Goal: Transaction & Acquisition: Download file/media

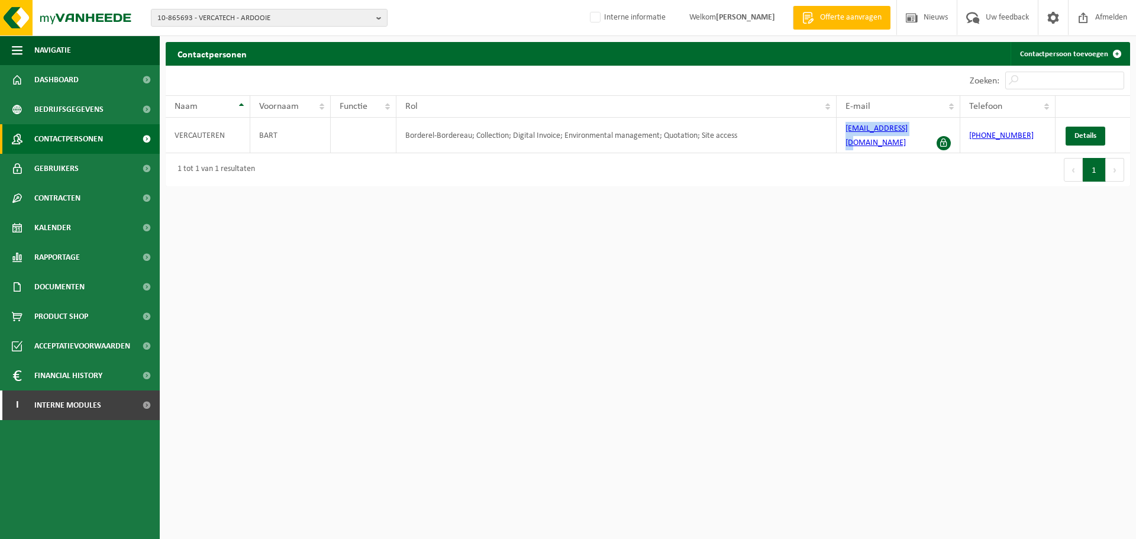
click at [270, 21] on span "10-865693 - VERCATECH - ARDOOIE" at bounding box center [264, 18] width 214 height 18
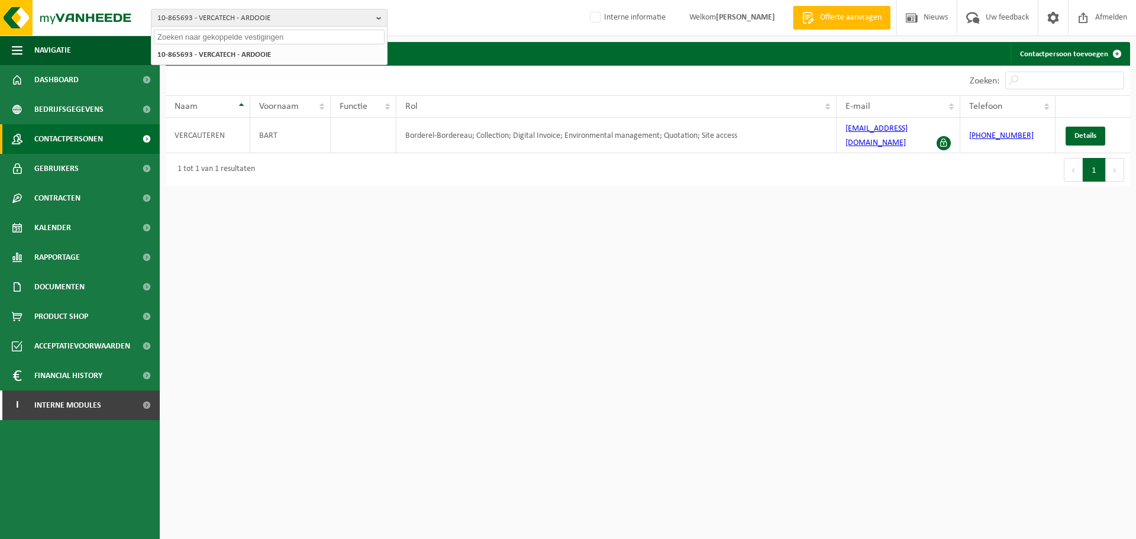
paste input "10-770656"
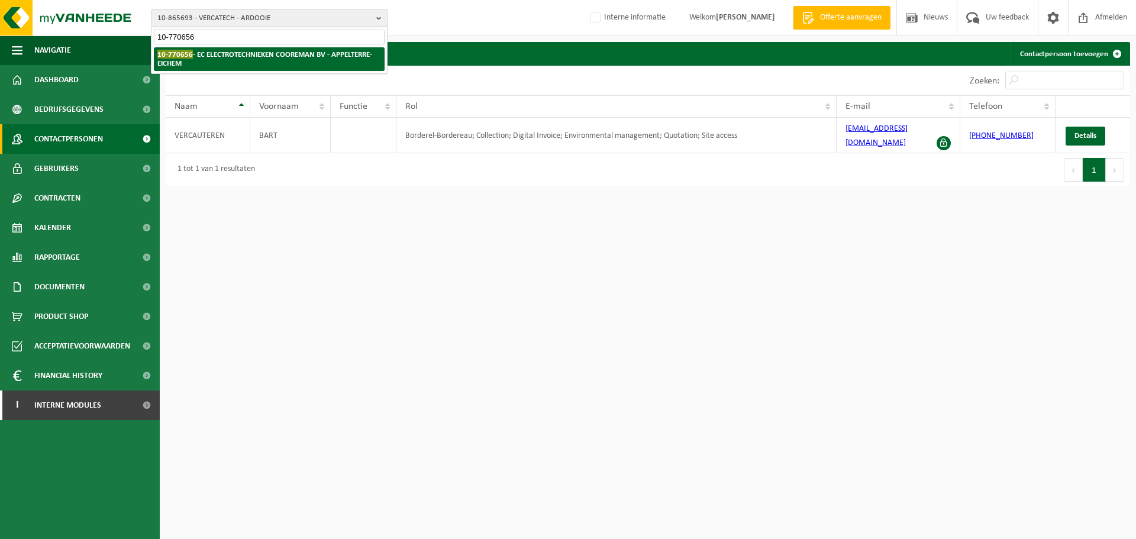
type input "10-770656"
click at [252, 58] on strong "10-770656 - EC ELECTROTECHNIEKEN COOREMAN BV - APPELTERRE-EICHEM" at bounding box center [264, 59] width 215 height 18
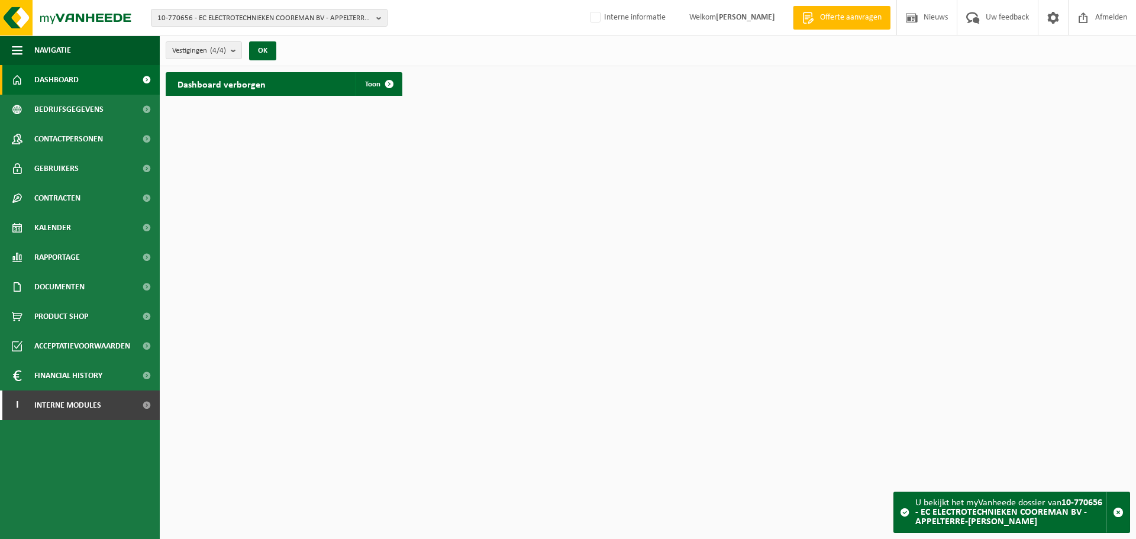
drag, startPoint x: 52, startPoint y: 291, endPoint x: 60, endPoint y: 311, distance: 21.8
click at [52, 291] on span "Documenten" at bounding box center [59, 287] width 50 height 30
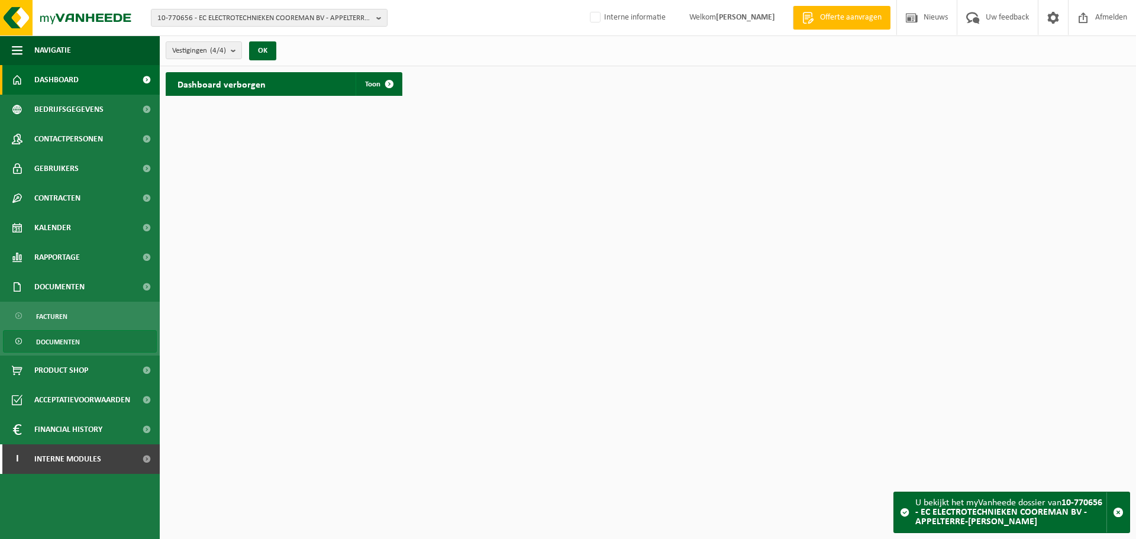
click at [53, 346] on span "Documenten" at bounding box center [58, 342] width 44 height 22
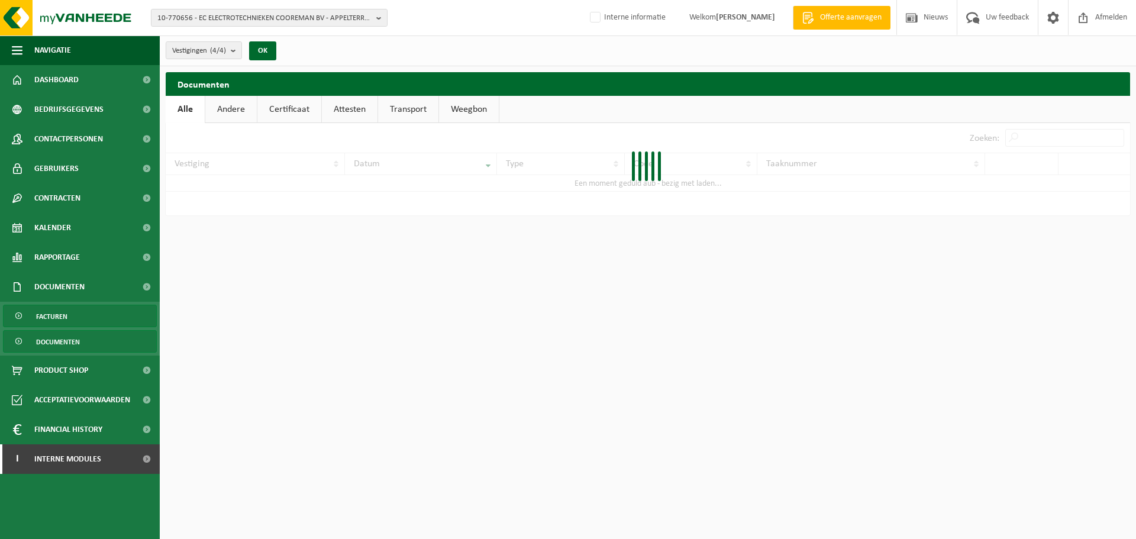
click at [59, 317] on span "Facturen" at bounding box center [51, 316] width 31 height 22
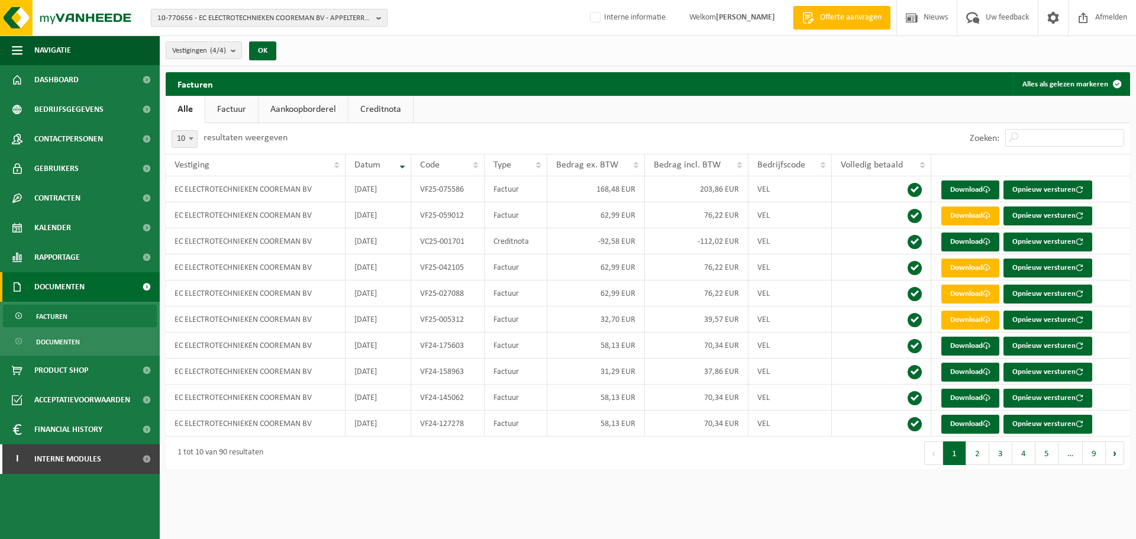
click at [275, 14] on span "10-770656 - EC ELECTROTECHNIEKEN COOREMAN BV - APPELTERRE-EICHEM" at bounding box center [264, 18] width 214 height 18
paste input "10-822317"
type input "10-822317"
click at [238, 54] on strong "10-822317 - HUIS VALLAEY - LICHTERVELDE" at bounding box center [235, 54] width 157 height 9
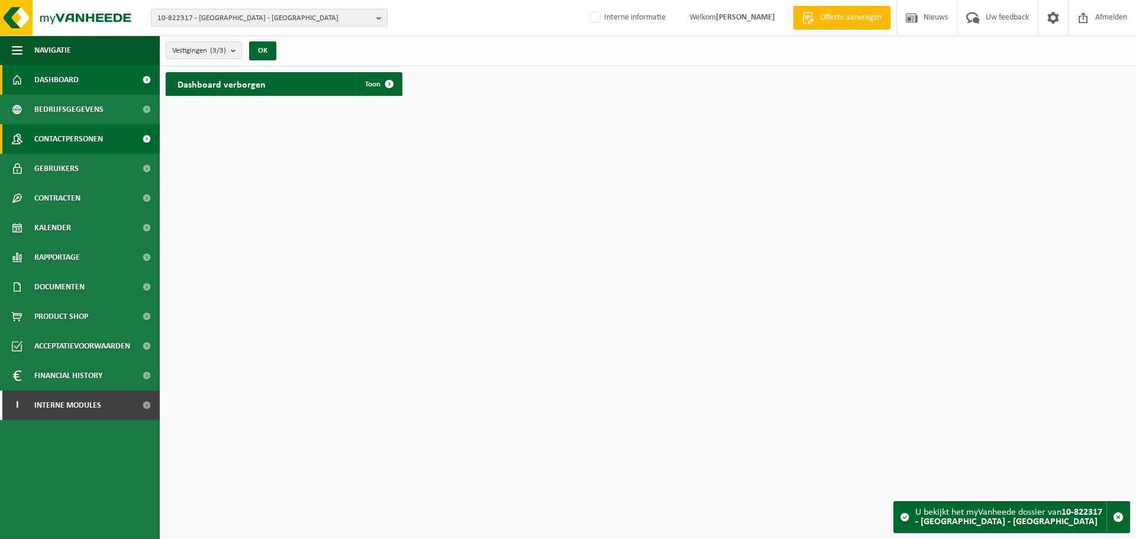
click at [62, 134] on span "Contactpersonen" at bounding box center [68, 139] width 69 height 30
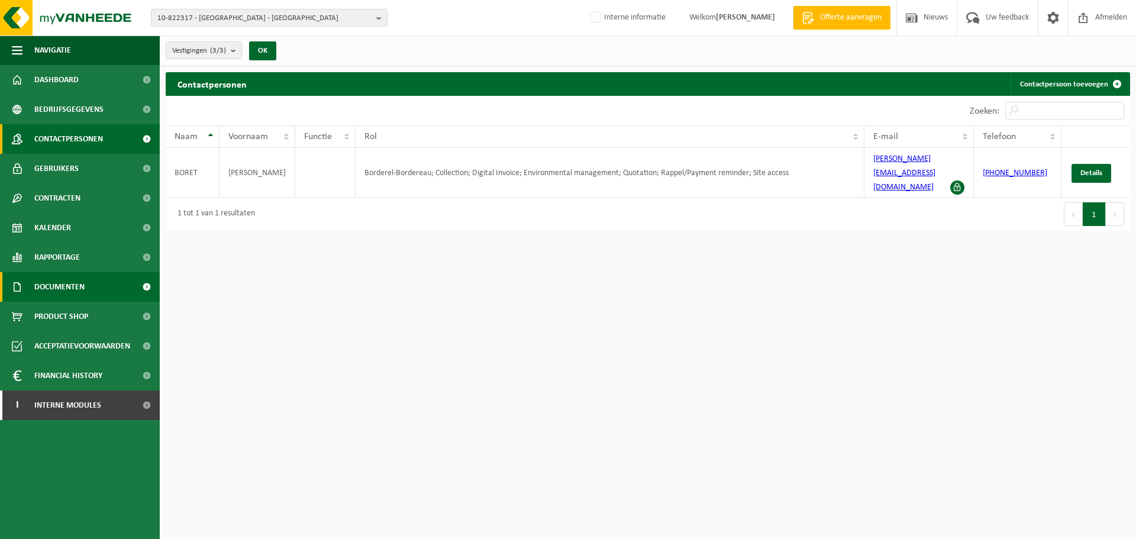
click at [87, 285] on link "Documenten" at bounding box center [80, 287] width 160 height 30
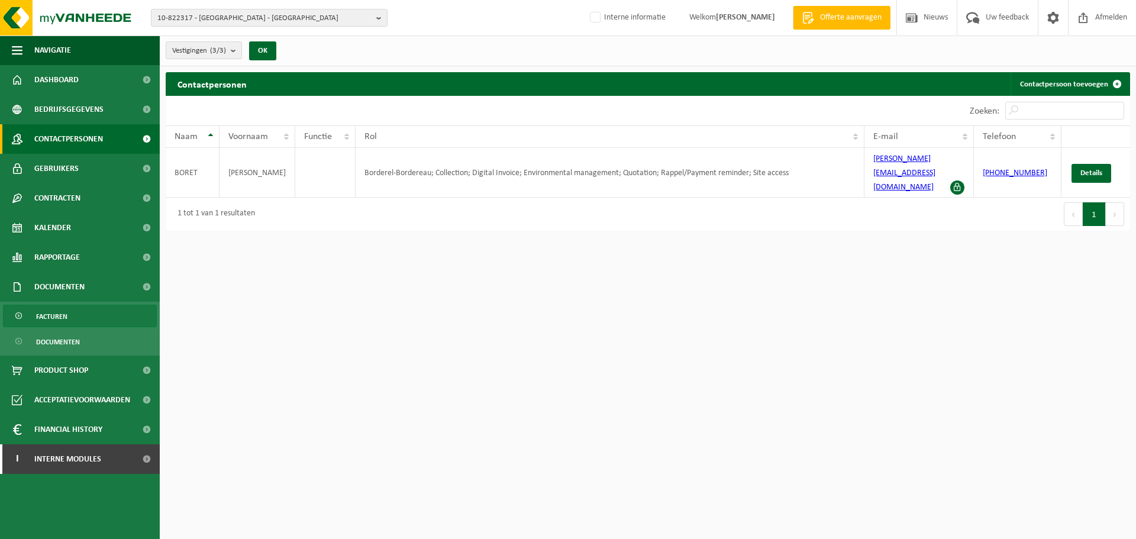
click at [68, 308] on link "Facturen" at bounding box center [80, 316] width 154 height 22
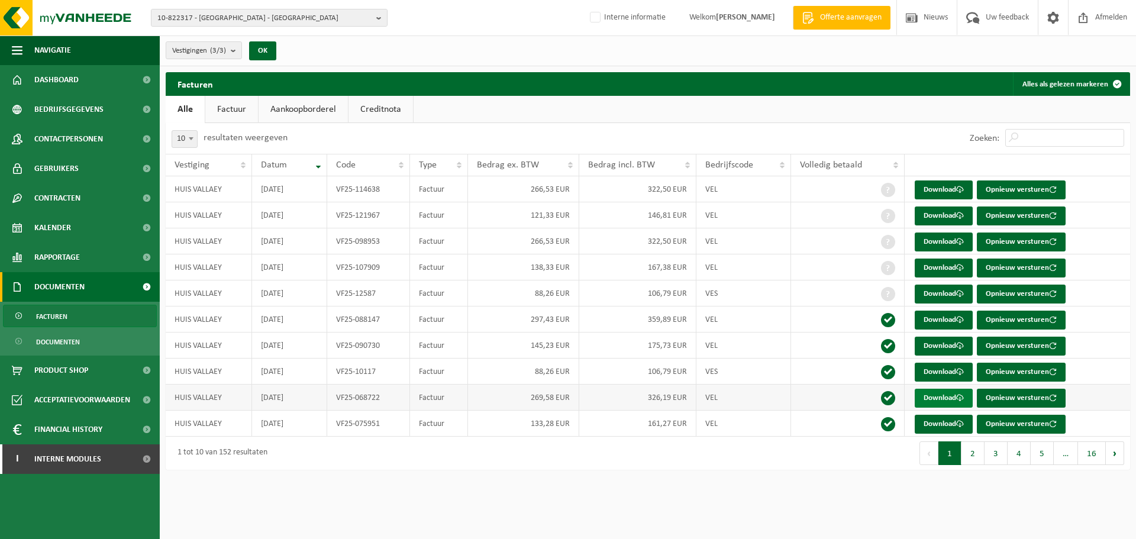
click at [943, 394] on link "Download" at bounding box center [944, 398] width 58 height 19
click at [931, 320] on link "Download" at bounding box center [944, 320] width 58 height 19
click at [943, 347] on link "Download" at bounding box center [944, 346] width 58 height 19
click at [261, 22] on span "10-822317 - HUIS VALLAEY - LICHTERVELDE" at bounding box center [264, 18] width 214 height 18
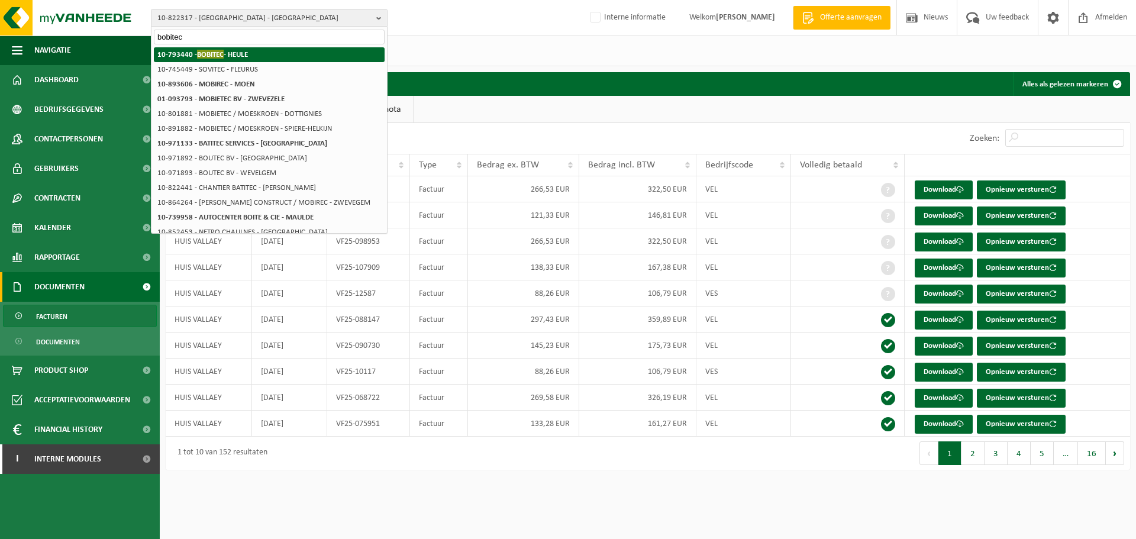
type input "bobitec"
click at [243, 52] on strong "10-793440 - BOBITEC - HEULE" at bounding box center [202, 54] width 91 height 9
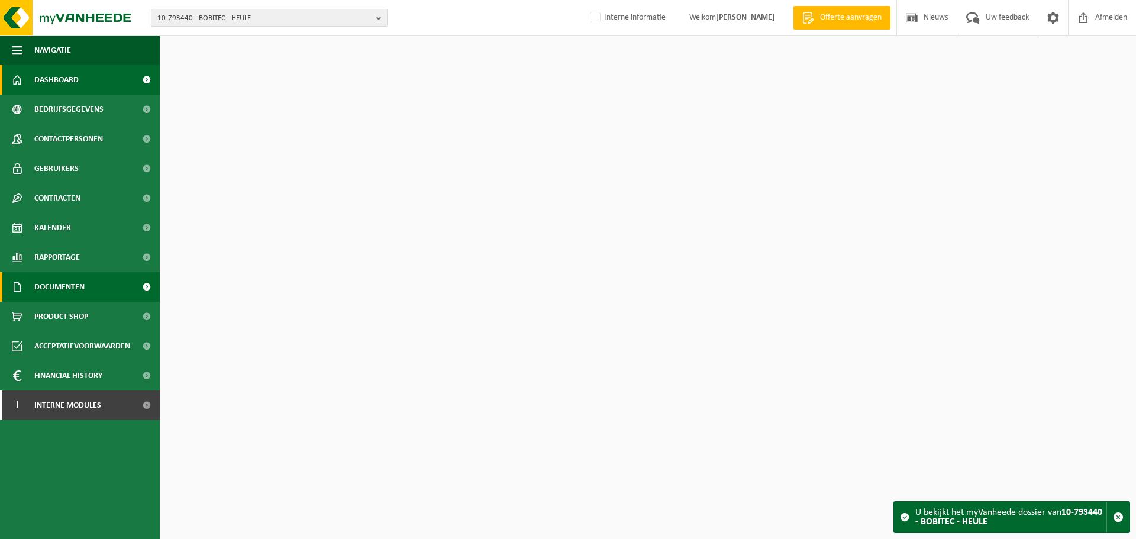
click at [90, 294] on link "Documenten" at bounding box center [80, 287] width 160 height 30
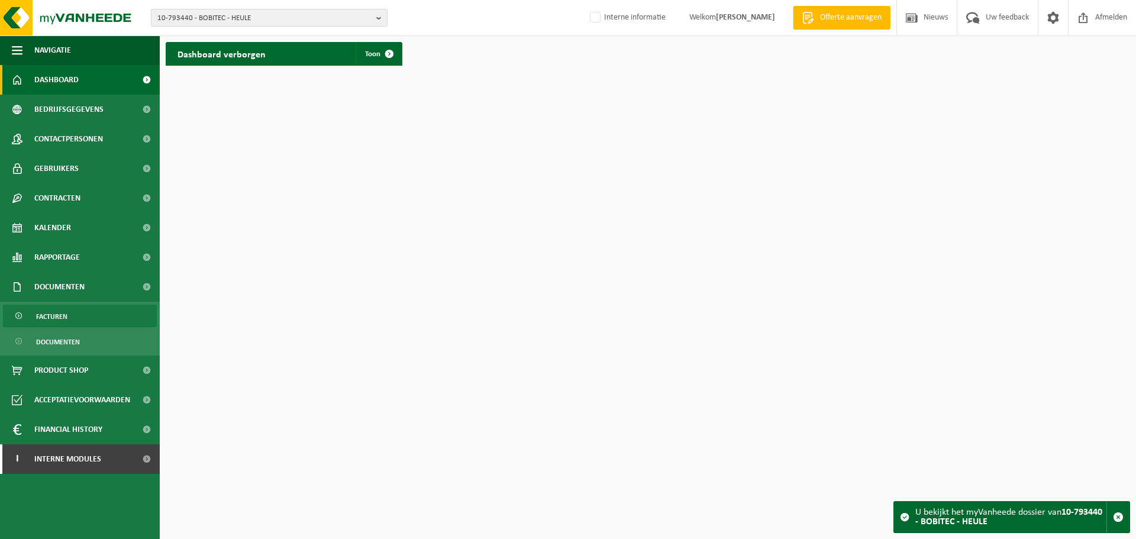
click at [64, 324] on span "Facturen" at bounding box center [51, 316] width 31 height 22
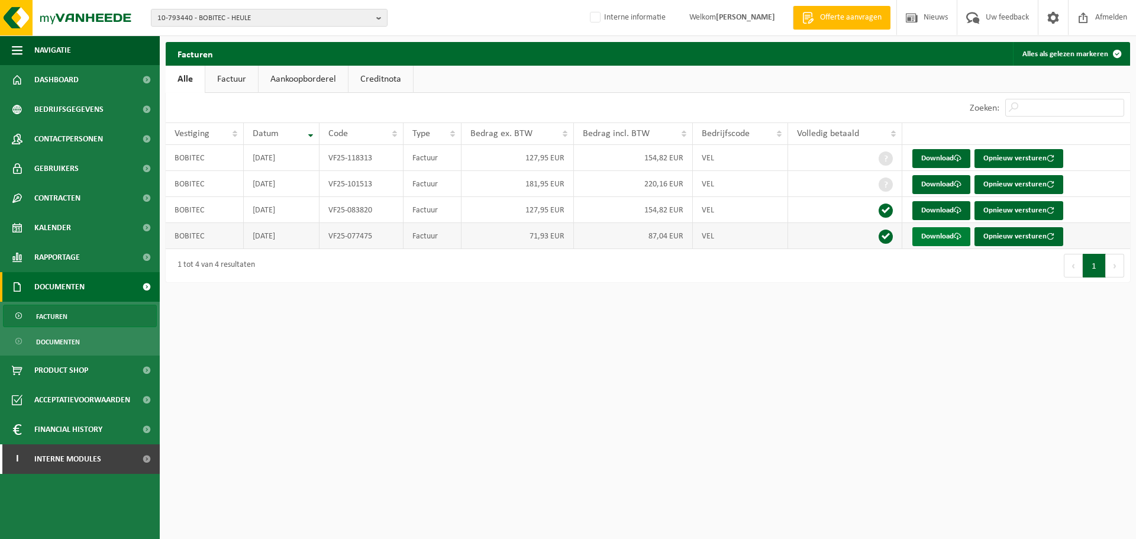
click at [920, 230] on link "Download" at bounding box center [942, 236] width 58 height 19
click at [334, 12] on span "10-793440 - BOBITEC - HEULE" at bounding box center [264, 18] width 214 height 18
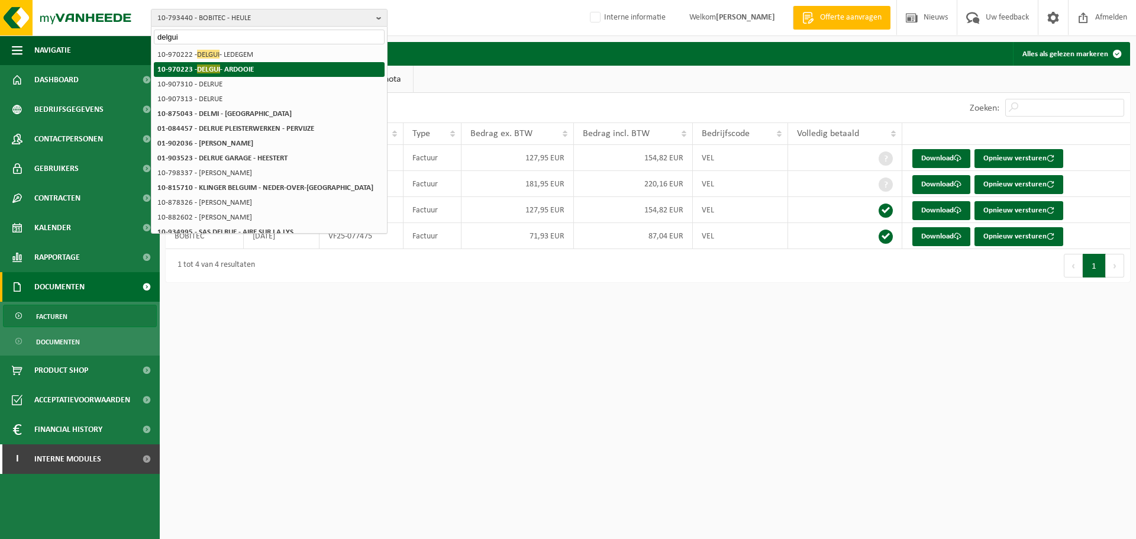
type input "delgui"
click at [249, 69] on strong "10-970223 - DELGUI - ARDOOIE" at bounding box center [205, 69] width 96 height 9
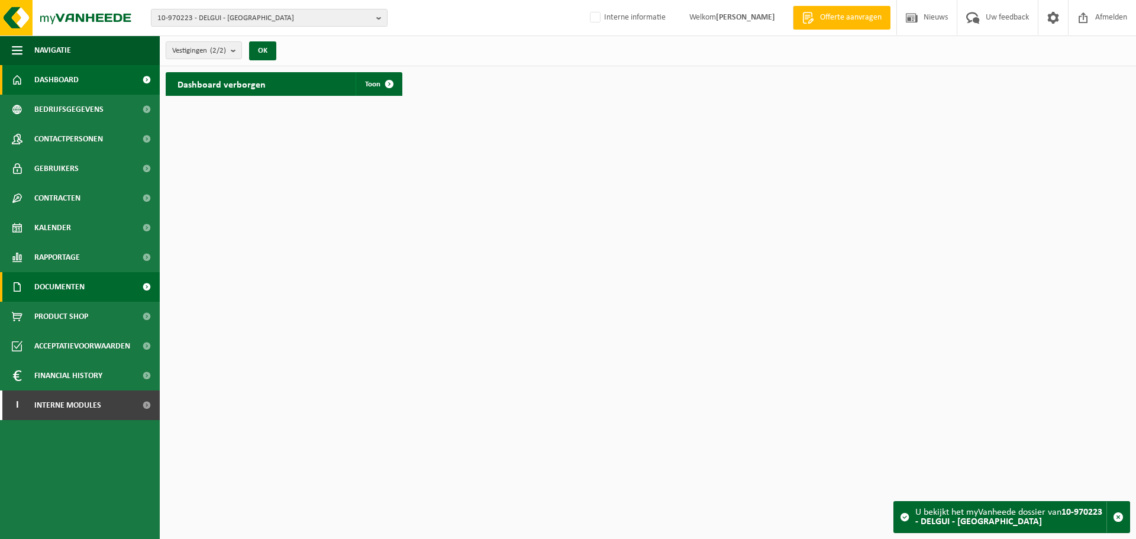
click at [43, 292] on span "Documenten" at bounding box center [59, 287] width 50 height 30
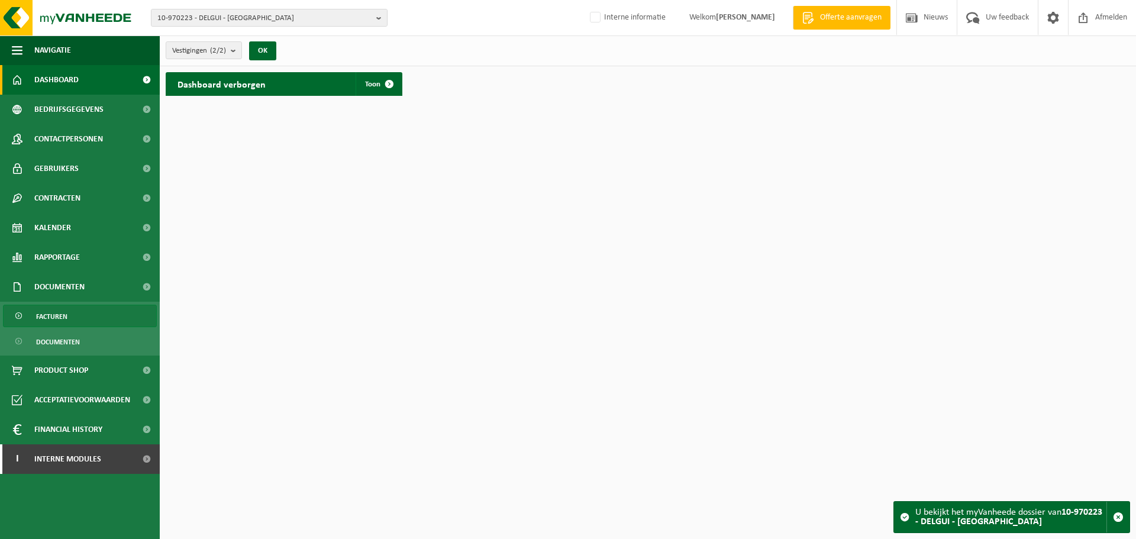
click at [65, 323] on span "Facturen" at bounding box center [51, 316] width 31 height 22
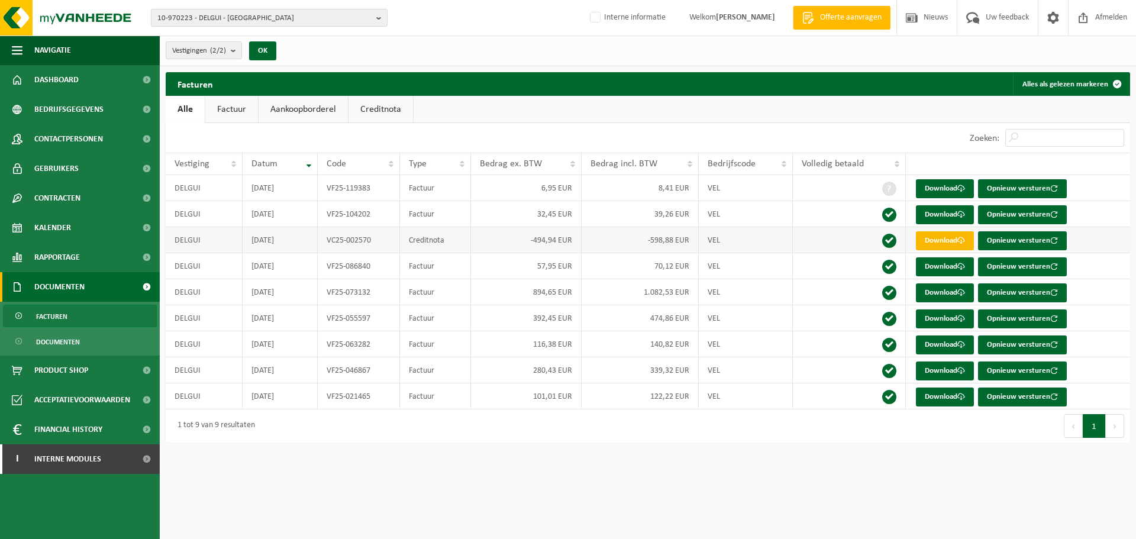
click at [951, 242] on link "Download" at bounding box center [945, 240] width 58 height 19
click at [307, 17] on span "10-970223 - DELGUI - [GEOGRAPHIC_DATA]" at bounding box center [264, 18] width 214 height 18
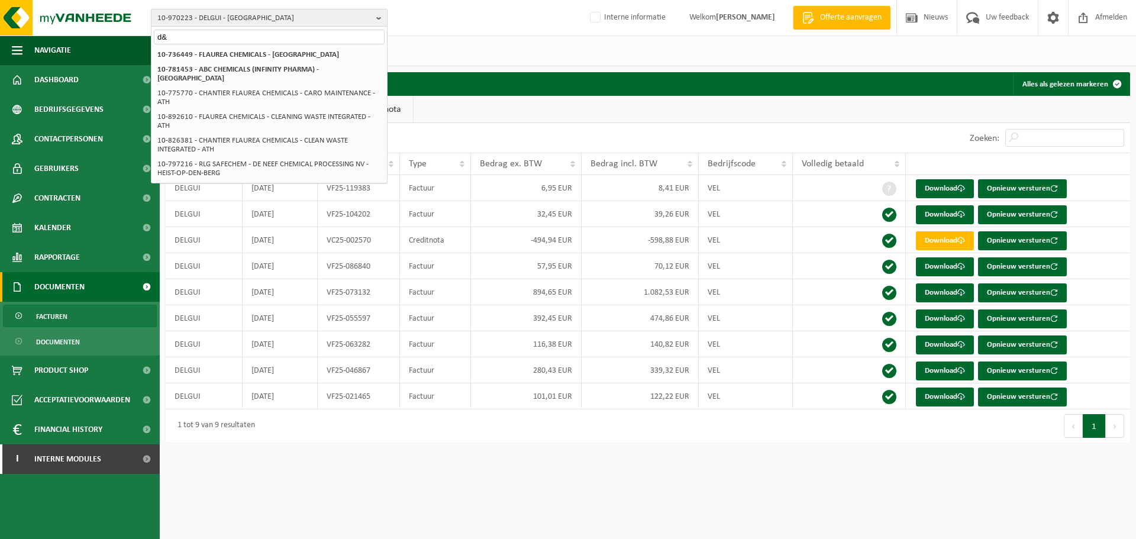
type input "d"
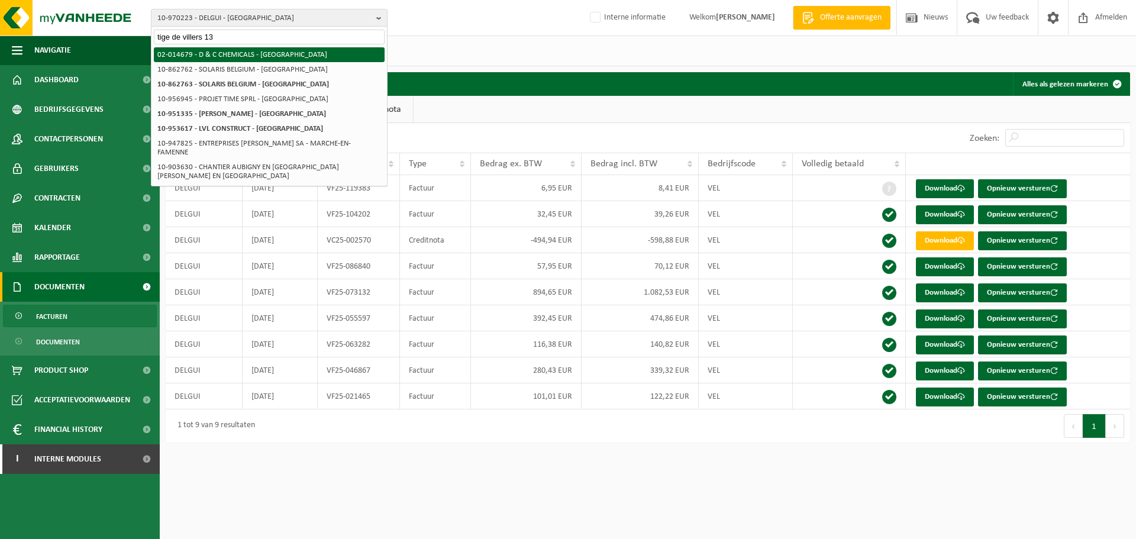
type input "tige de villers 13"
click at [246, 53] on li "02-014679 - D & C CHEMICALS - [GEOGRAPHIC_DATA]" at bounding box center [269, 54] width 231 height 15
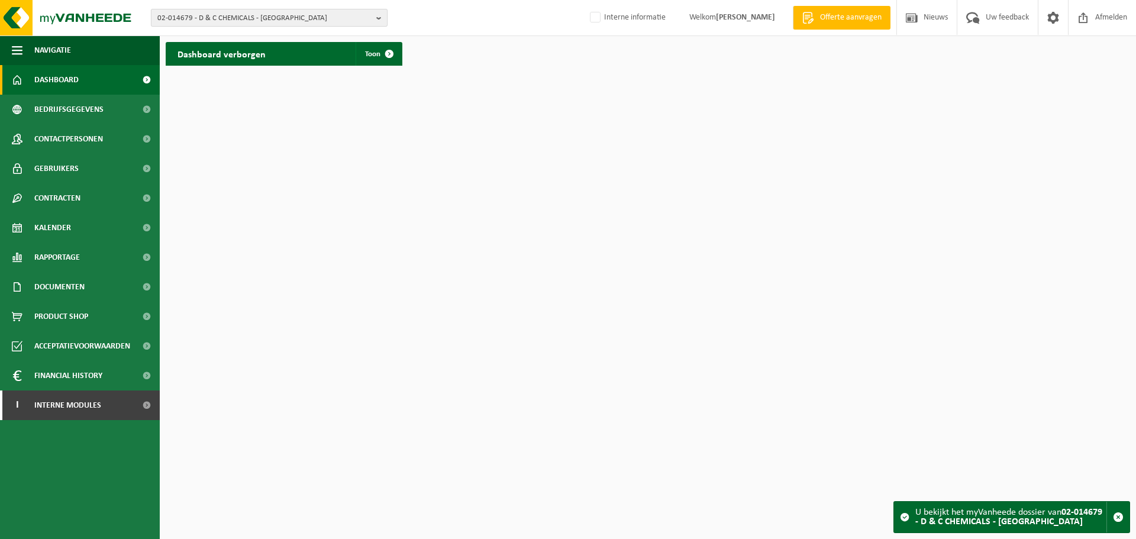
click at [299, 18] on span "02-014679 - D & C CHEMICALS - [GEOGRAPHIC_DATA]" at bounding box center [264, 18] width 214 height 18
click at [223, 224] on html "02-014679 - D & C CHEMICALS - VINALMONT 02-014679 - D & C CHEMICALS - VINALMONT…" at bounding box center [568, 269] width 1136 height 539
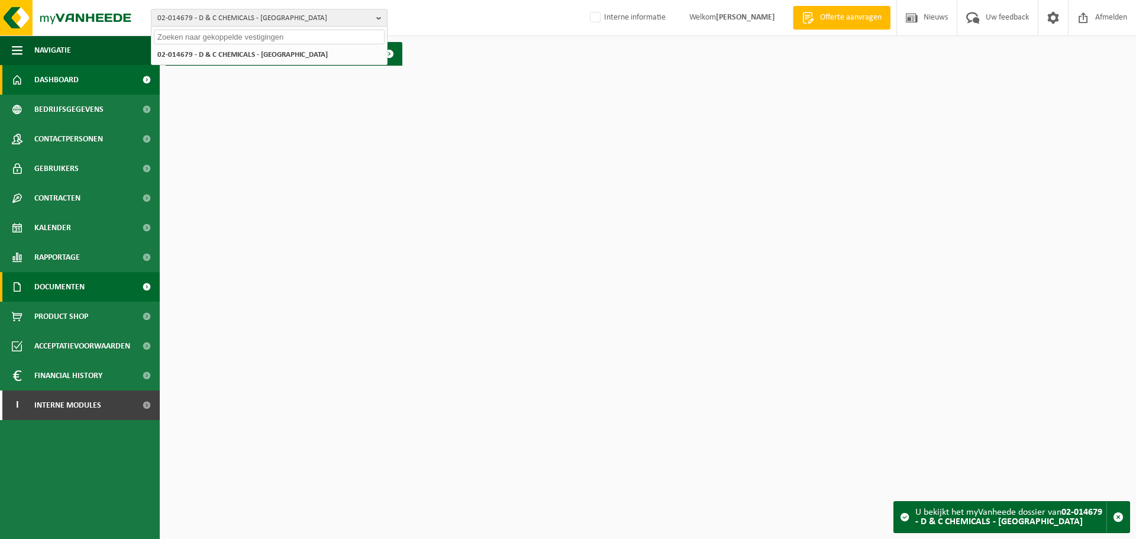
click at [66, 281] on span "Documenten" at bounding box center [59, 287] width 50 height 30
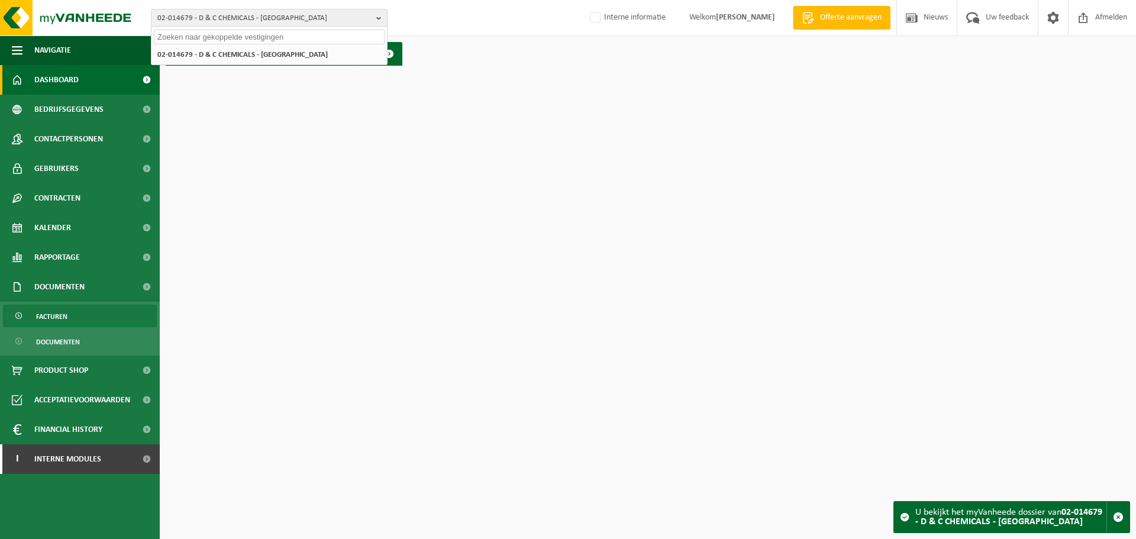
click at [66, 315] on span "Facturen" at bounding box center [51, 316] width 31 height 22
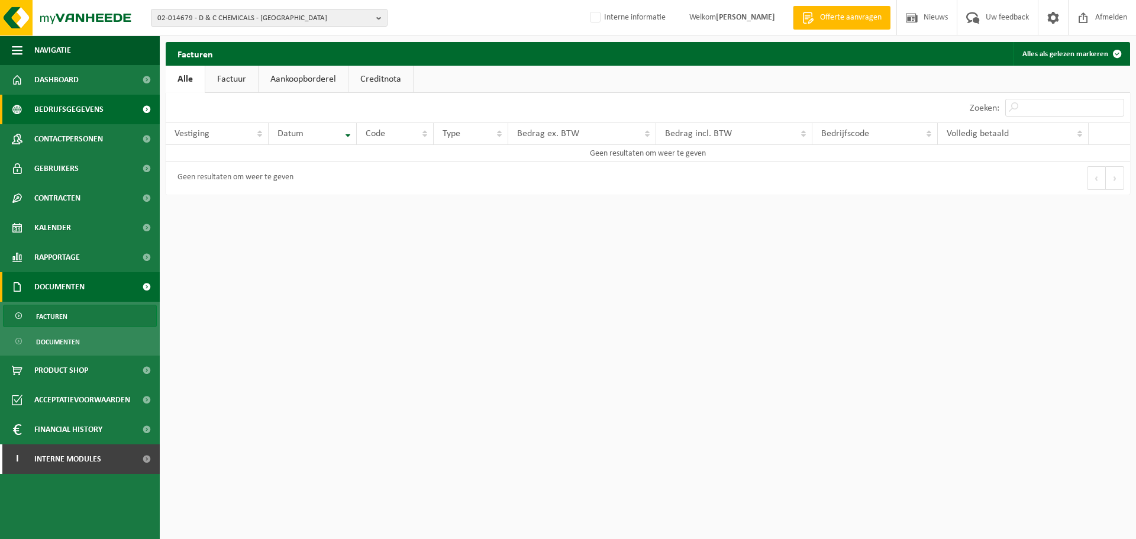
click at [103, 110] on link "Bedrijfsgegevens" at bounding box center [80, 110] width 160 height 30
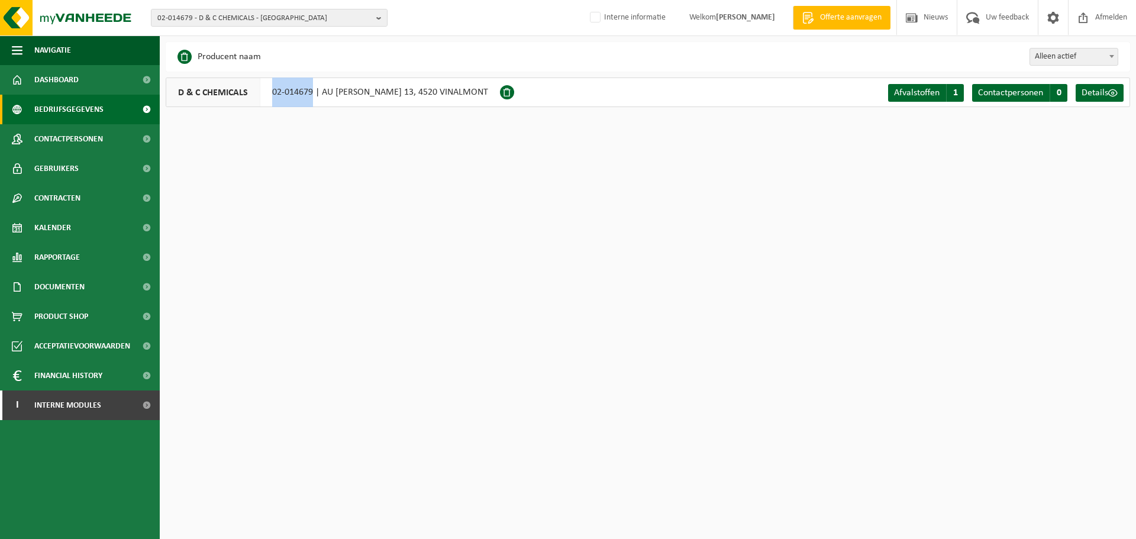
drag, startPoint x: 266, startPoint y: 99, endPoint x: 313, endPoint y: 100, distance: 46.2
click at [313, 100] on div "D & C CHEMICALS 02-014679 | AU [PERSON_NAME] 13, 4520 VINALMONT" at bounding box center [333, 93] width 334 height 30
copy div "02-014679"
click at [297, 19] on span "02-014679 - D & C CHEMICALS - [GEOGRAPHIC_DATA]" at bounding box center [264, 18] width 214 height 18
paste input "01-094706"
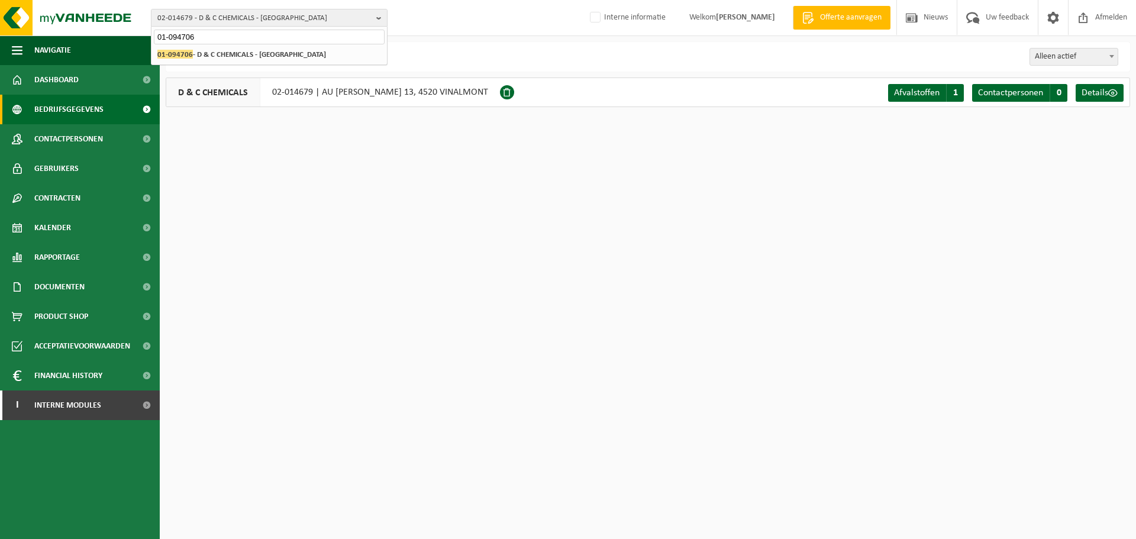
type input "01-094706"
click at [265, 50] on li "01-094706 - D & C CHEMICALS - [GEOGRAPHIC_DATA]" at bounding box center [269, 54] width 231 height 15
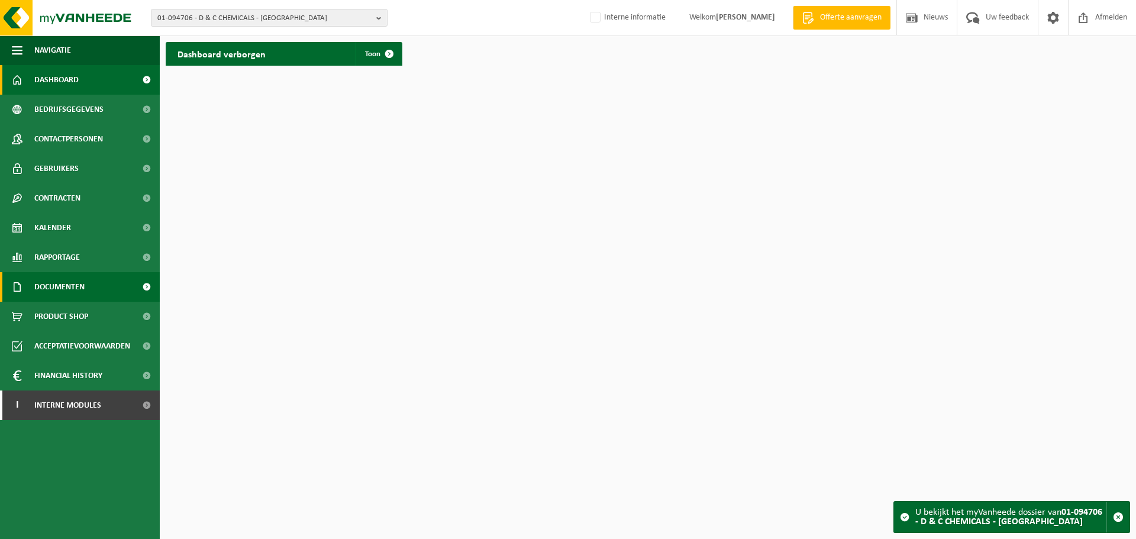
click at [61, 287] on span "Documenten" at bounding box center [59, 287] width 50 height 30
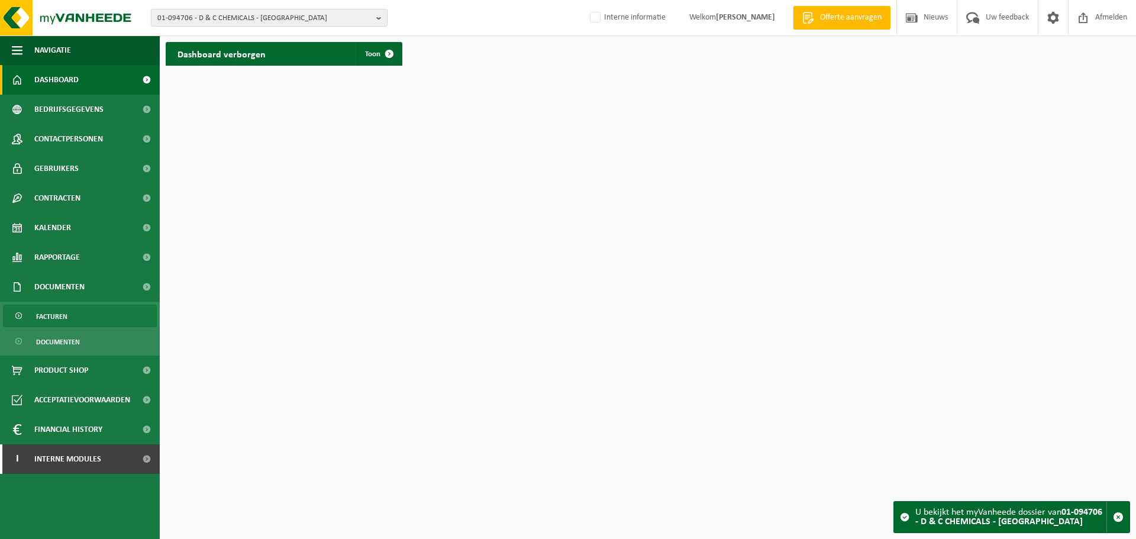
click at [53, 317] on span "Facturen" at bounding box center [51, 316] width 31 height 22
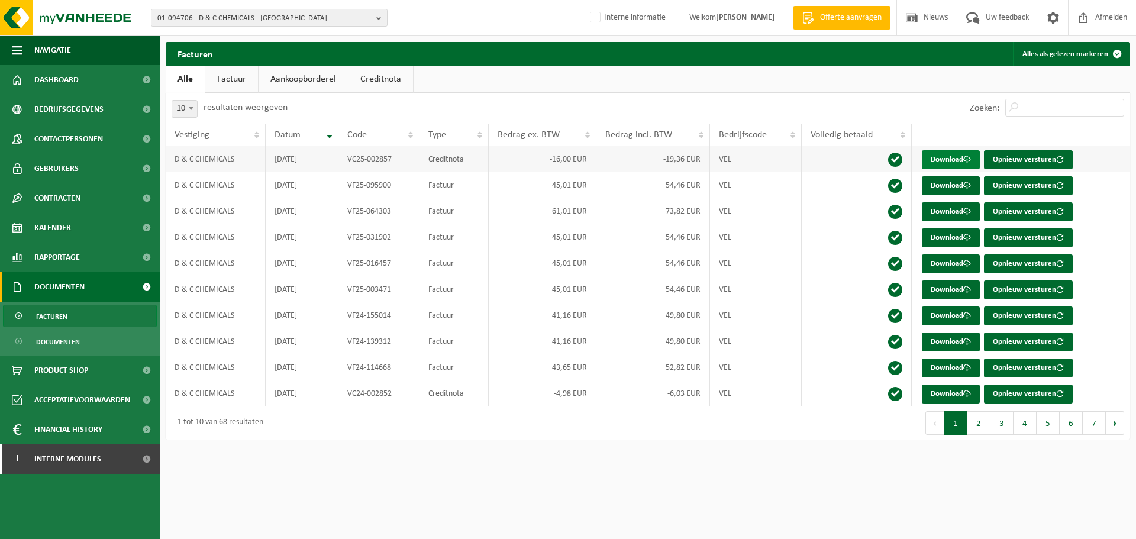
click at [958, 164] on link "Download" at bounding box center [951, 159] width 58 height 19
click at [291, 14] on span "01-094706 - D & C CHEMICALS - TONGEREN" at bounding box center [264, 18] width 214 height 18
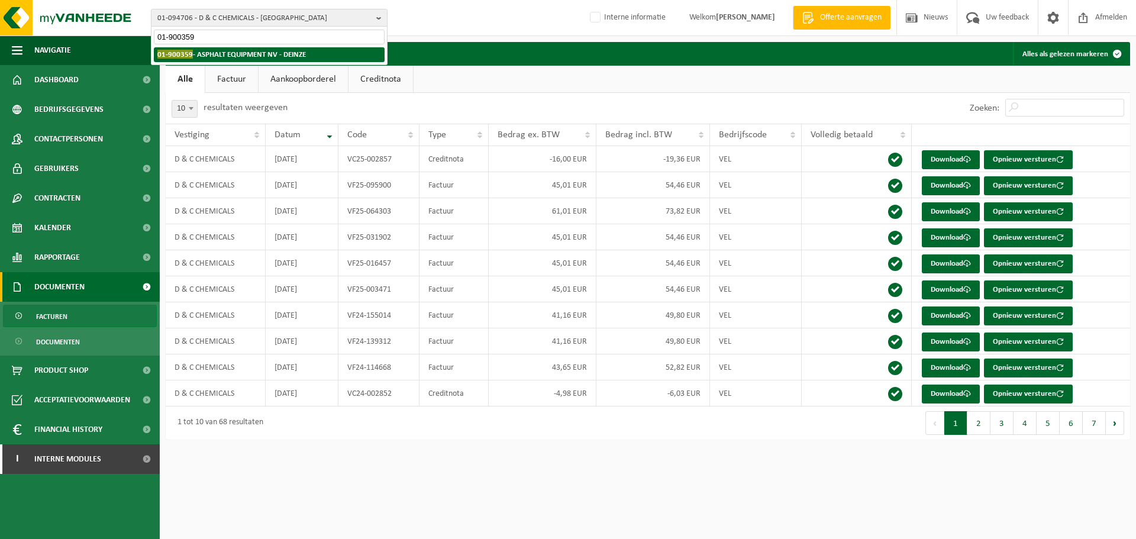
type input "01-900359"
click at [260, 49] on li "01-900359 - ASPHALT EQUIPMENT NV - DEINZE" at bounding box center [269, 54] width 231 height 15
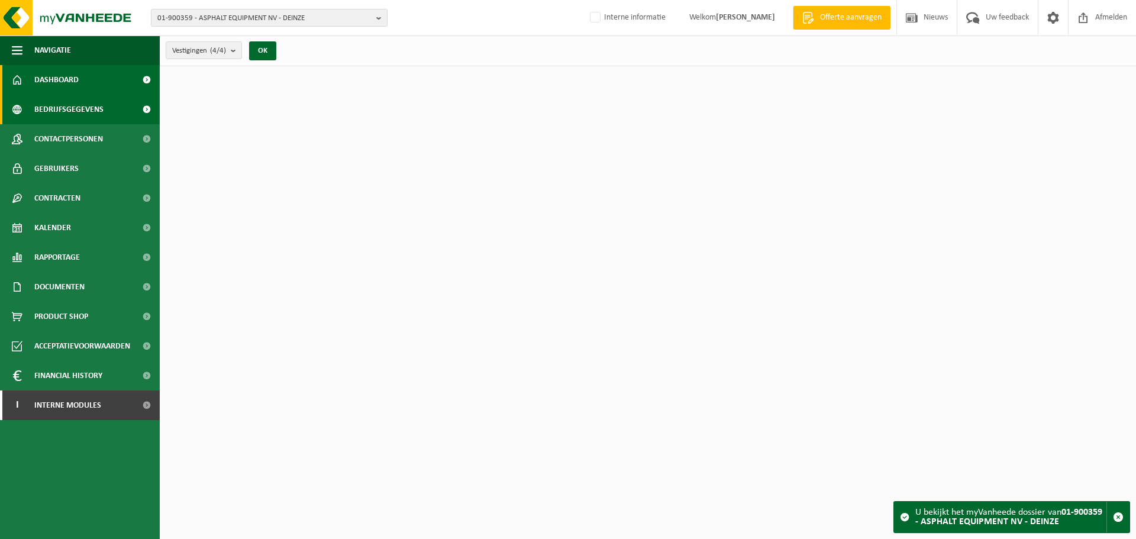
click at [78, 109] on span "Bedrijfsgegevens" at bounding box center [68, 110] width 69 height 30
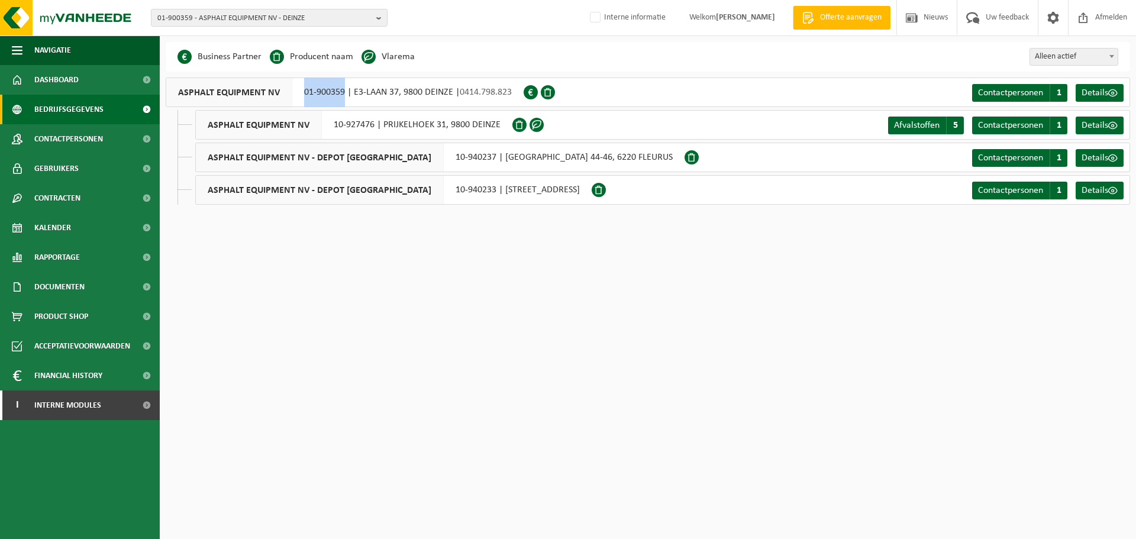
drag, startPoint x: 296, startPoint y: 94, endPoint x: 342, endPoint y: 96, distance: 46.2
click at [342, 96] on div "ASPHALT EQUIPMENT NV 01-900359 | E3-LAAN 37, 9800 DEINZE | 0414.798.823" at bounding box center [345, 93] width 358 height 30
copy div "01-900359"
click at [63, 297] on span "Documenten" at bounding box center [59, 287] width 50 height 30
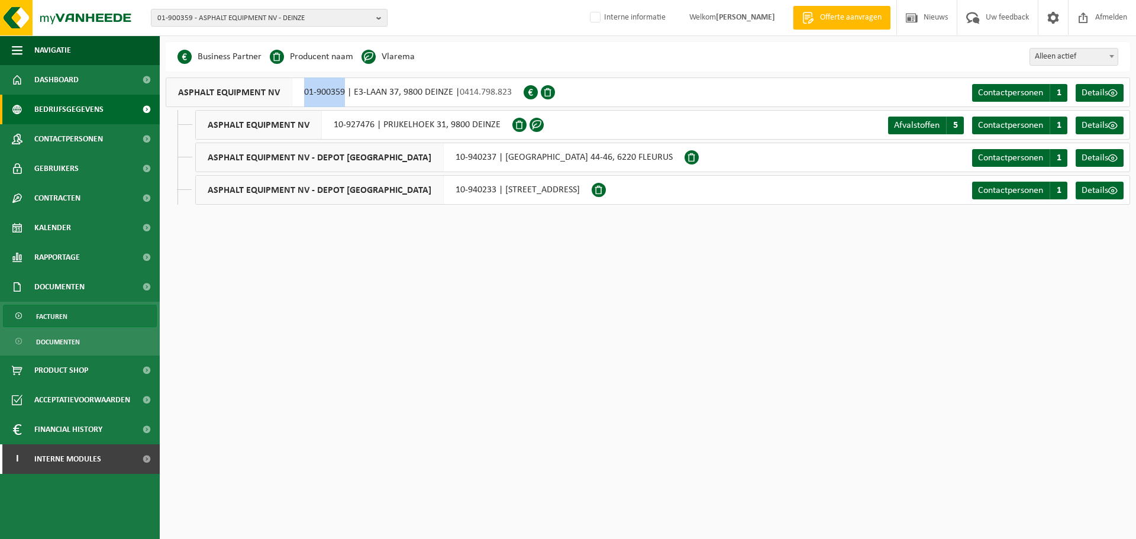
click at [63, 311] on span "Facturen" at bounding box center [51, 316] width 31 height 22
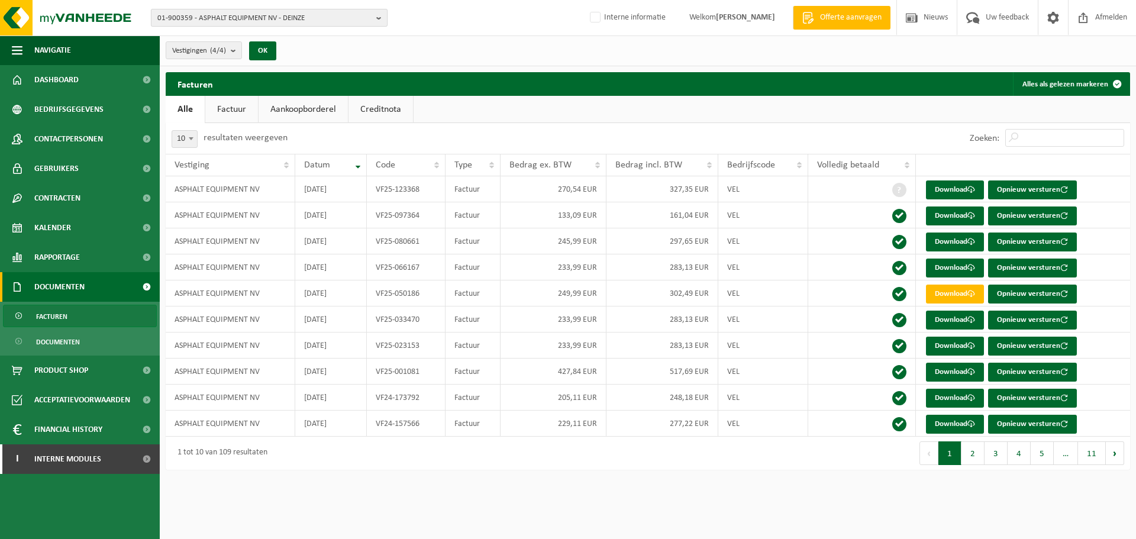
click at [316, 21] on span "01-900359 - ASPHALT EQUIPMENT NV - DEINZE" at bounding box center [264, 18] width 214 height 18
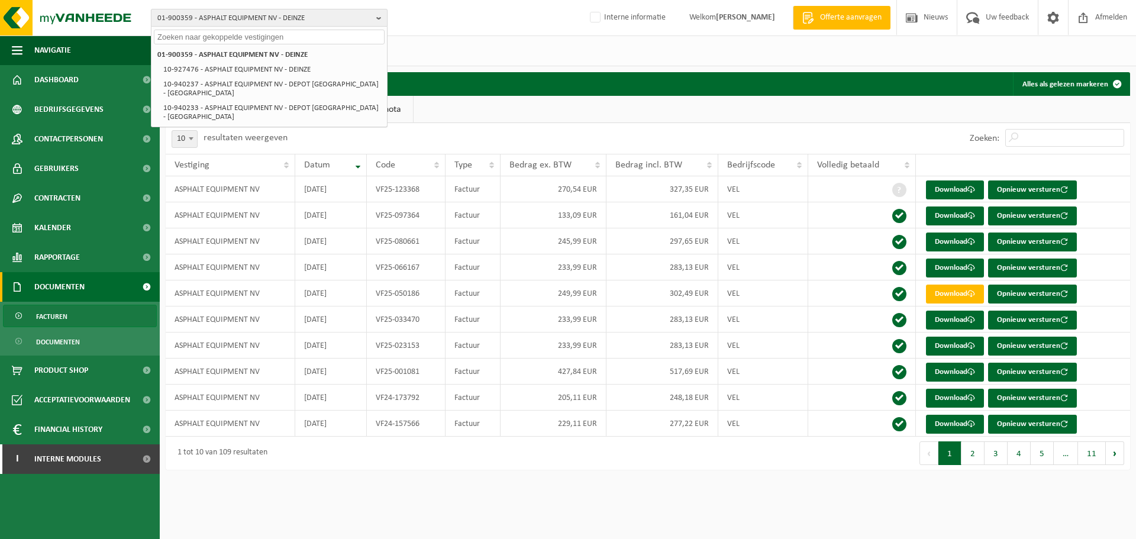
paste input "10-893904"
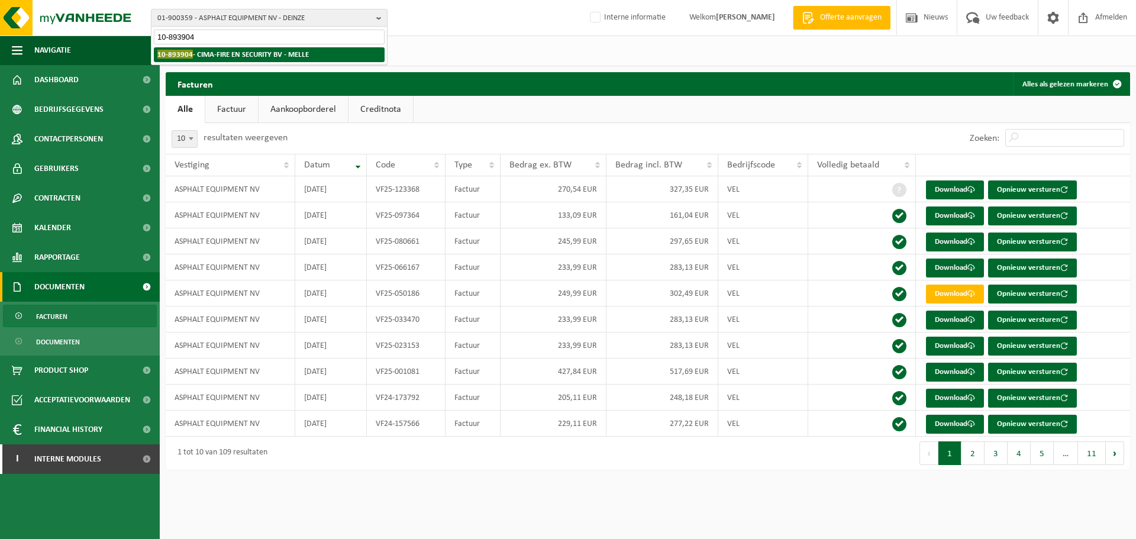
type input "10-893904"
click at [247, 50] on li "10-893904 - CIMA-FIRE EN SECURITY BV - MELLE" at bounding box center [269, 54] width 231 height 15
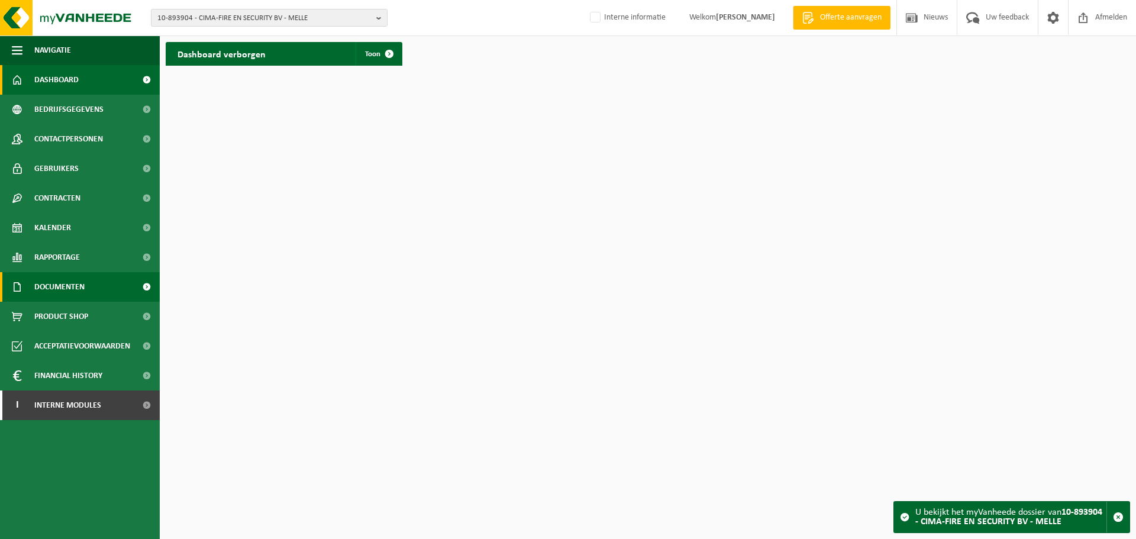
click at [64, 297] on span "Documenten" at bounding box center [59, 287] width 50 height 30
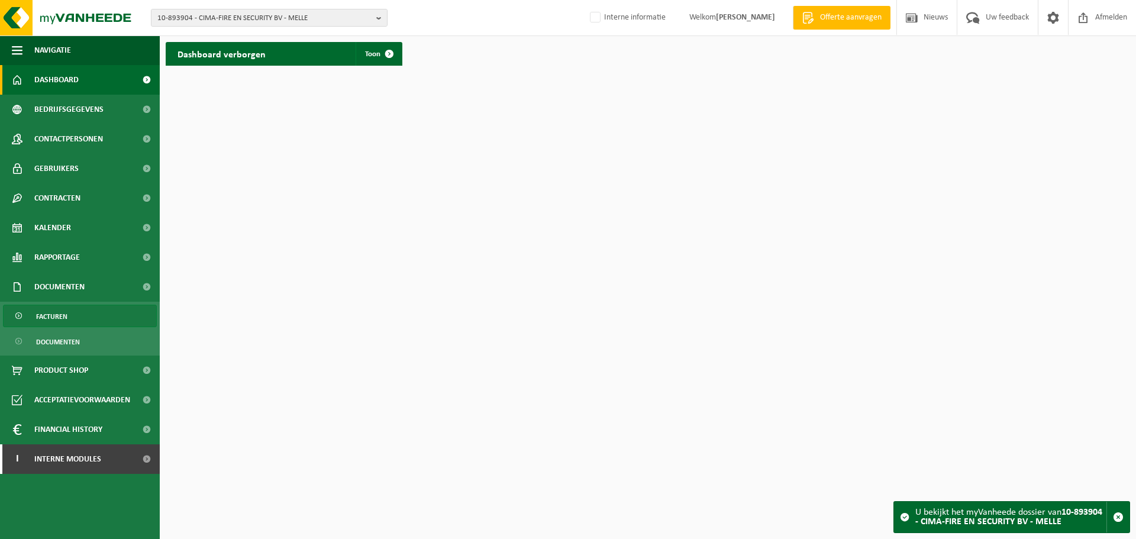
click at [72, 318] on link "Facturen" at bounding box center [80, 316] width 154 height 22
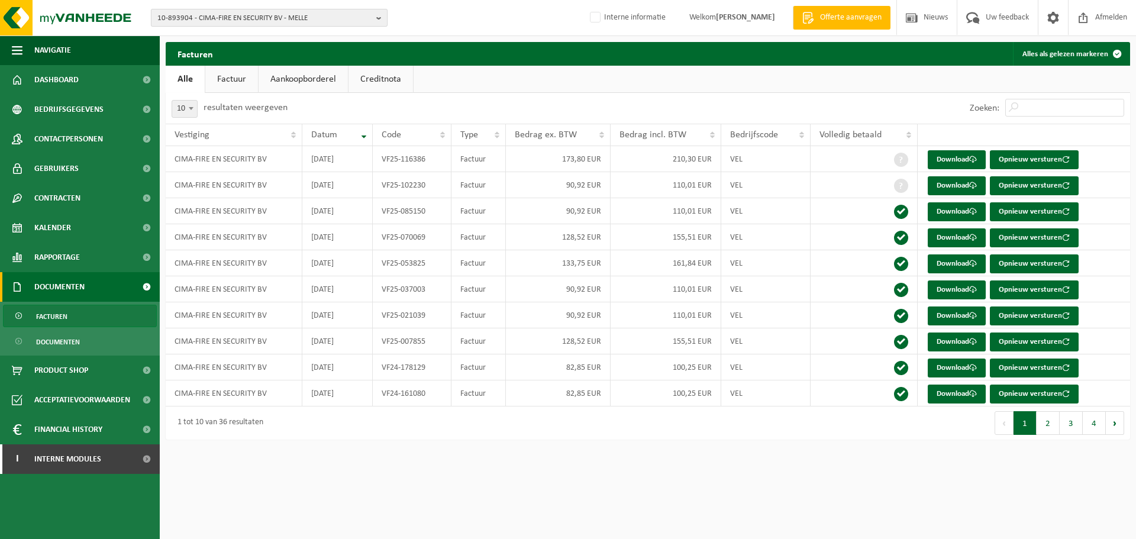
click at [223, 21] on span "10-893904 - CIMA-FIRE EN SECURITY BV - MELLE" at bounding box center [264, 18] width 214 height 18
paste input "10-879775"
type input "10-879775"
click at [220, 51] on strong "10-879775 - DUAL FOOD - KORTRIJK" at bounding box center [213, 54] width 113 height 9
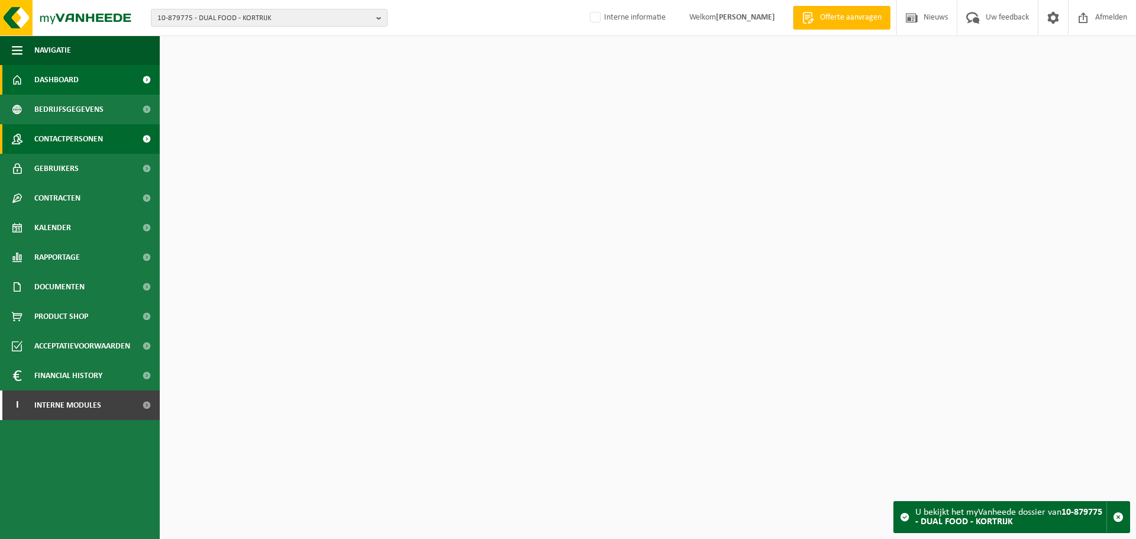
click at [78, 138] on span "Contactpersonen" at bounding box center [68, 139] width 69 height 30
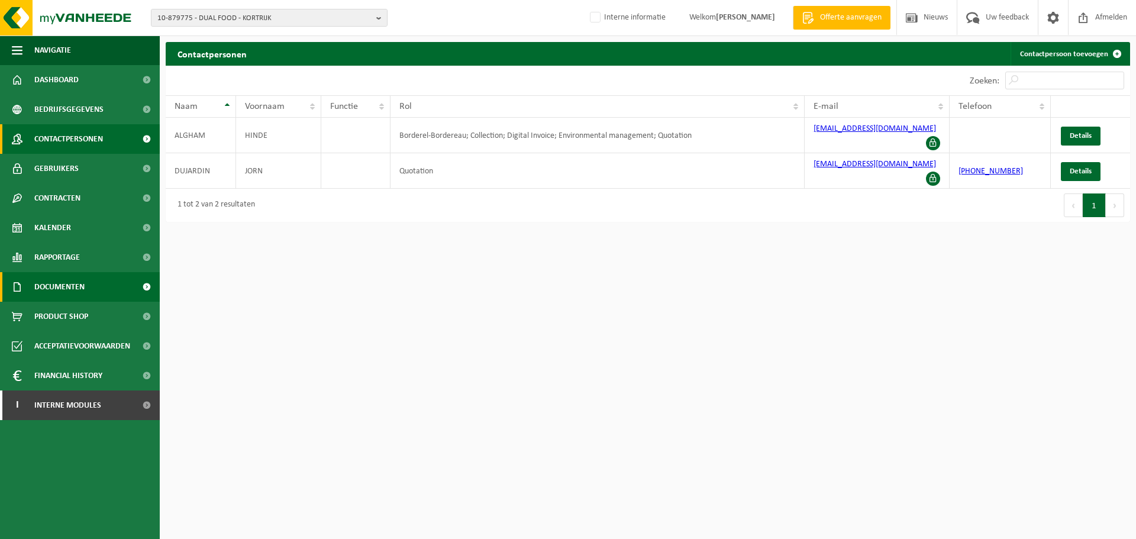
drag, startPoint x: 108, startPoint y: 285, endPoint x: 112, endPoint y: 291, distance: 7.4
click at [109, 285] on link "Documenten" at bounding box center [80, 287] width 160 height 30
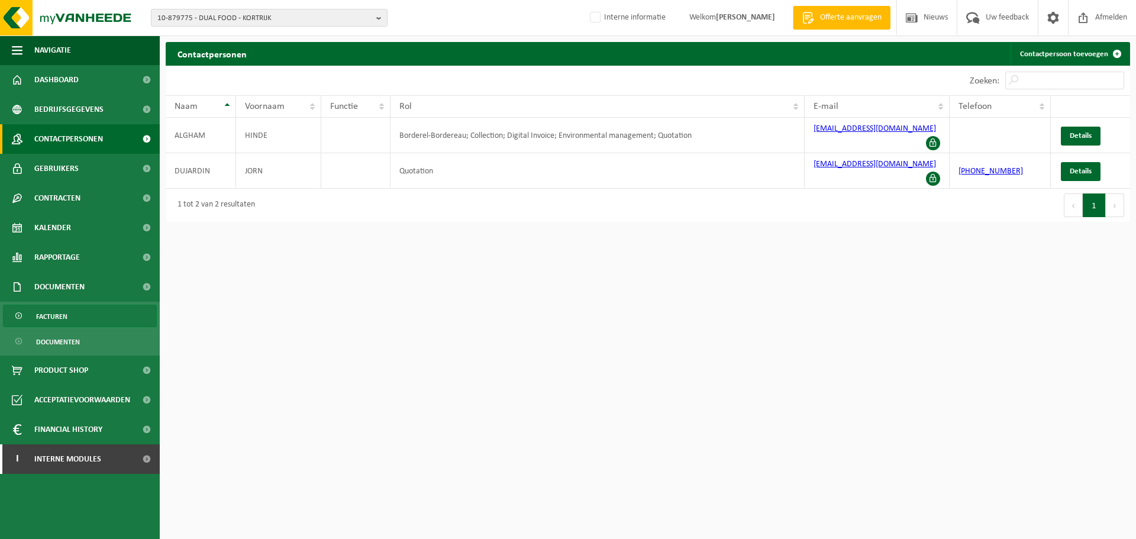
click at [63, 314] on span "Facturen" at bounding box center [51, 316] width 31 height 22
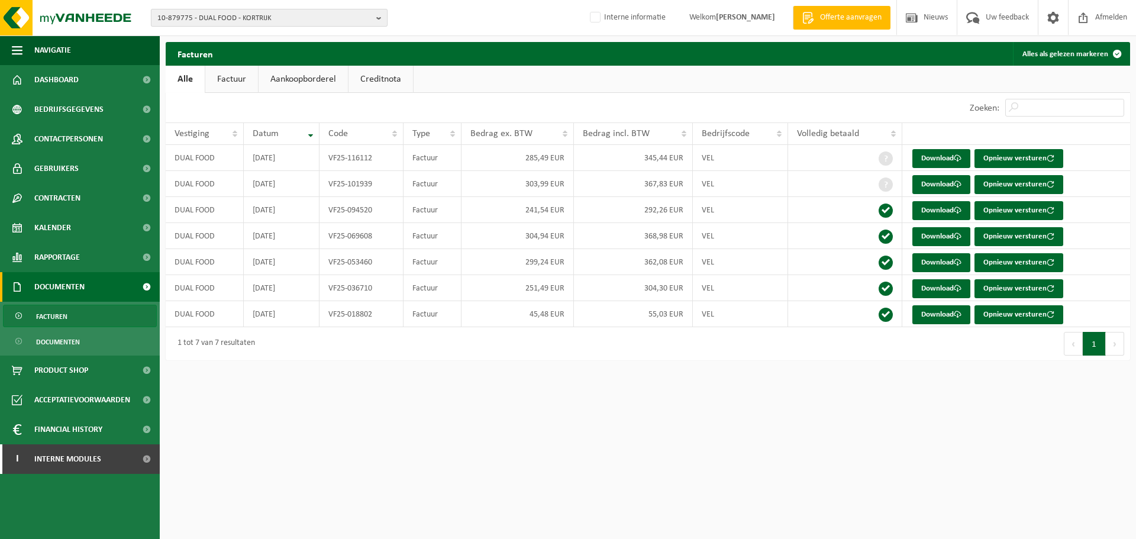
click at [220, 17] on span "10-879775 - DUAL FOOD - KORTRIJK" at bounding box center [264, 18] width 214 height 18
paste input "10-915325"
type input "10-915325"
click at [225, 59] on strong "10-915325 - MICHIEL KOOKT - KACHTEM" at bounding box center [204, 54] width 94 height 9
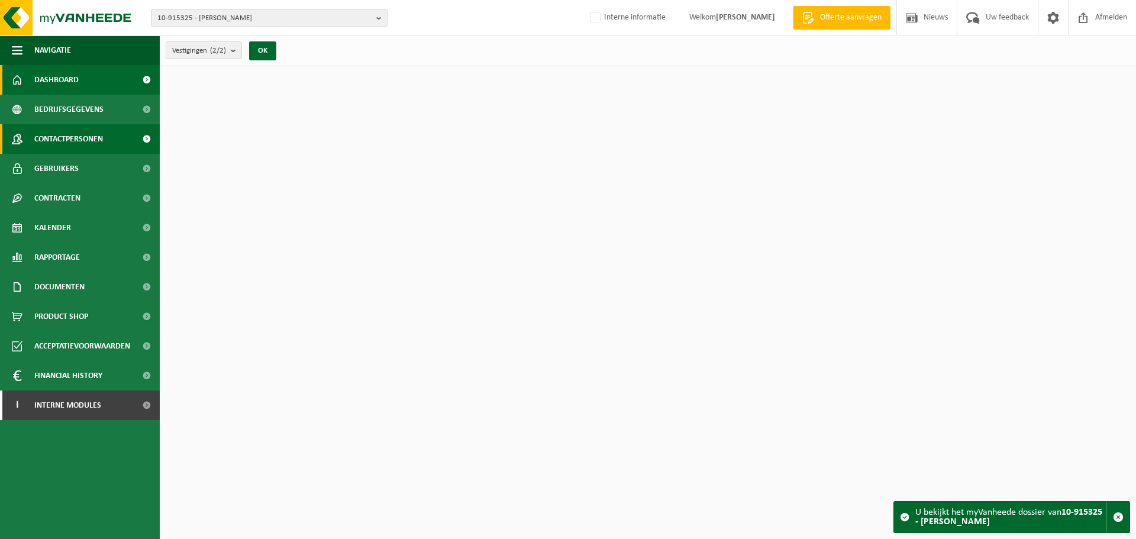
click at [85, 142] on span "Contactpersonen" at bounding box center [68, 139] width 69 height 30
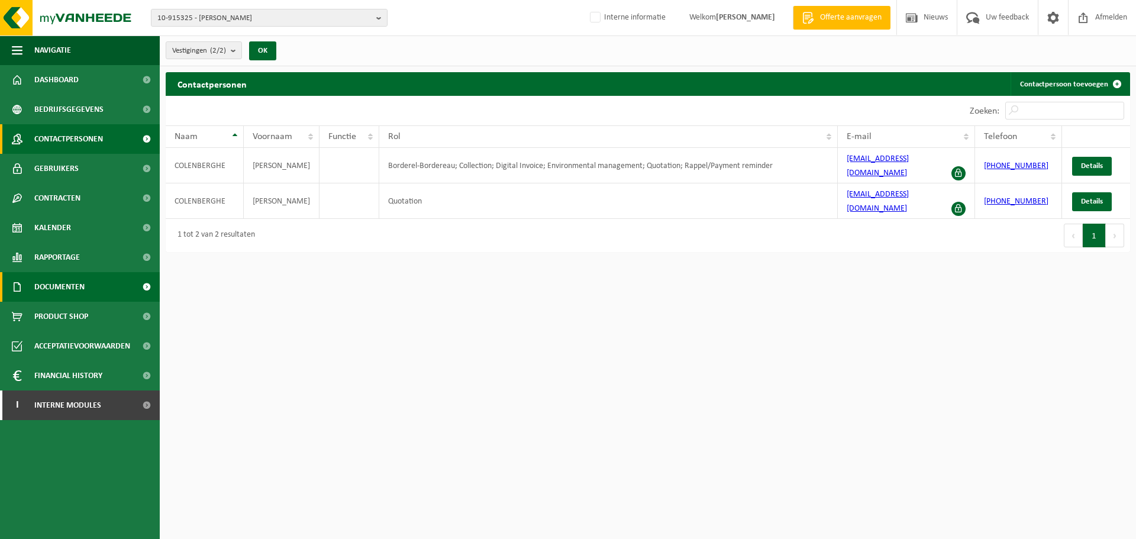
click at [65, 281] on span "Documenten" at bounding box center [59, 287] width 50 height 30
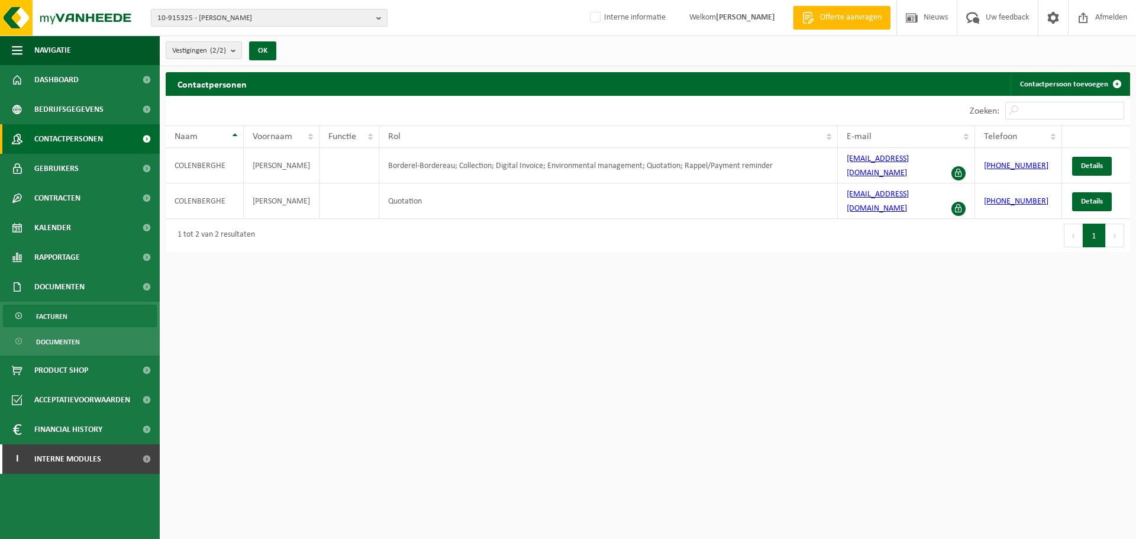
click at [72, 318] on link "Facturen" at bounding box center [80, 316] width 154 height 22
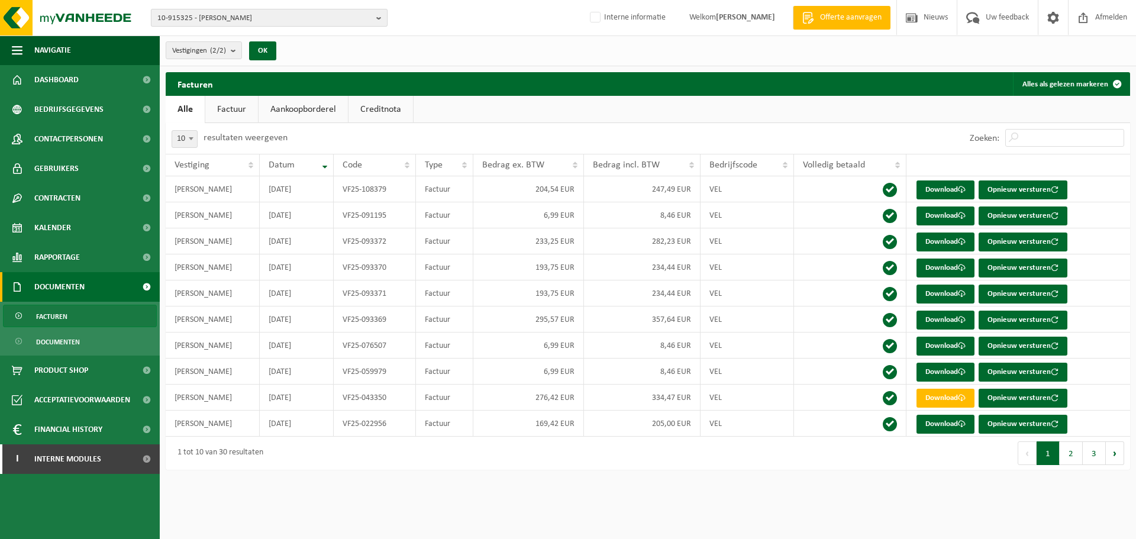
click at [263, 21] on span "10-915325 - MICHIEL KOOKT - KACHTEM" at bounding box center [264, 18] width 214 height 18
paste input "10-980680"
type input "10-980680"
click at [253, 51] on strong "10-980680 - UMAMI BV - WAREGEM" at bounding box center [214, 54] width 114 height 9
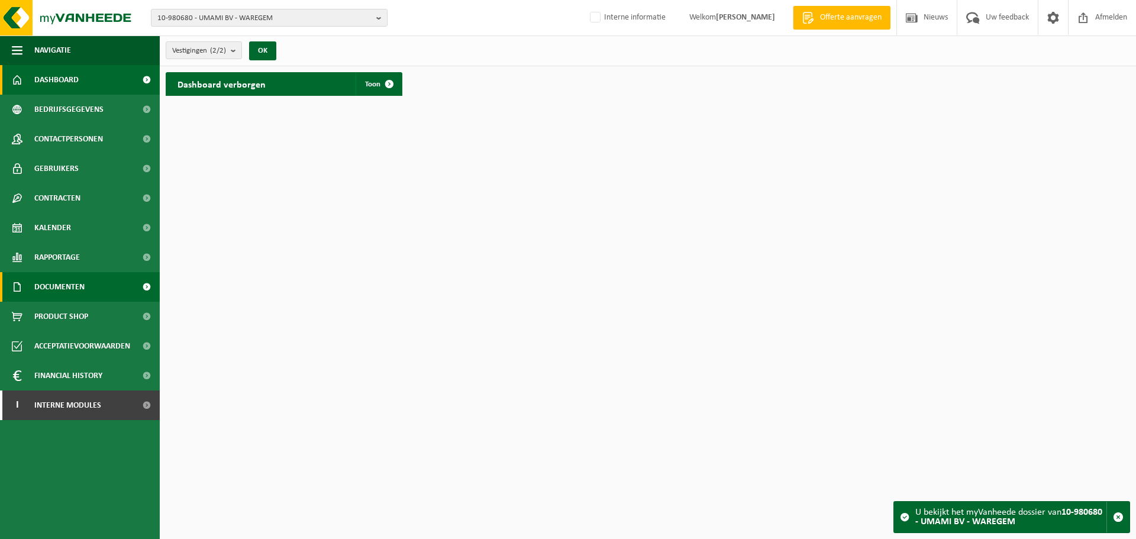
click at [68, 287] on span "Documenten" at bounding box center [59, 287] width 50 height 30
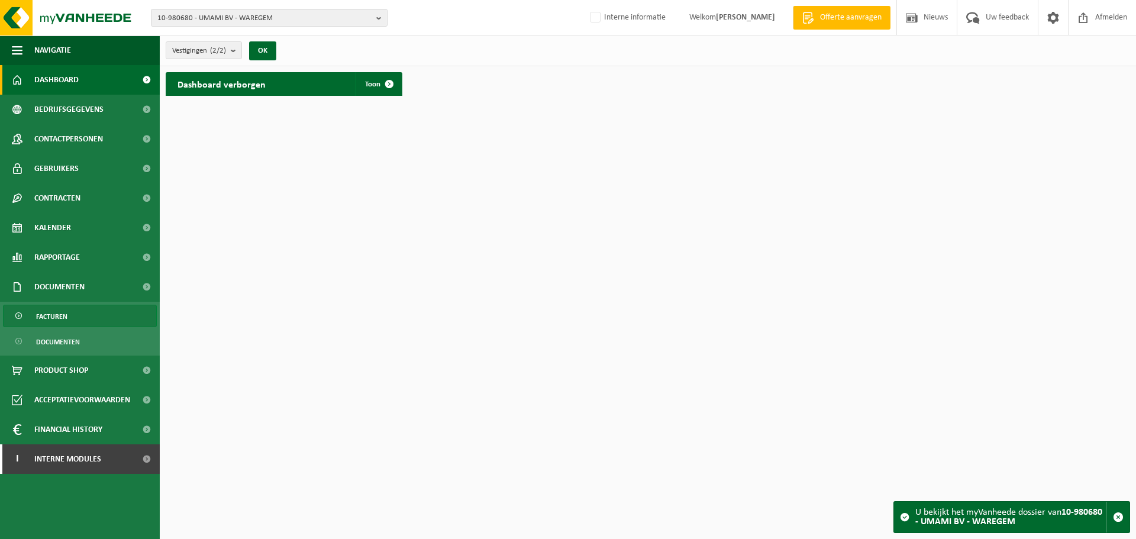
click at [65, 325] on span "Facturen" at bounding box center [51, 316] width 31 height 22
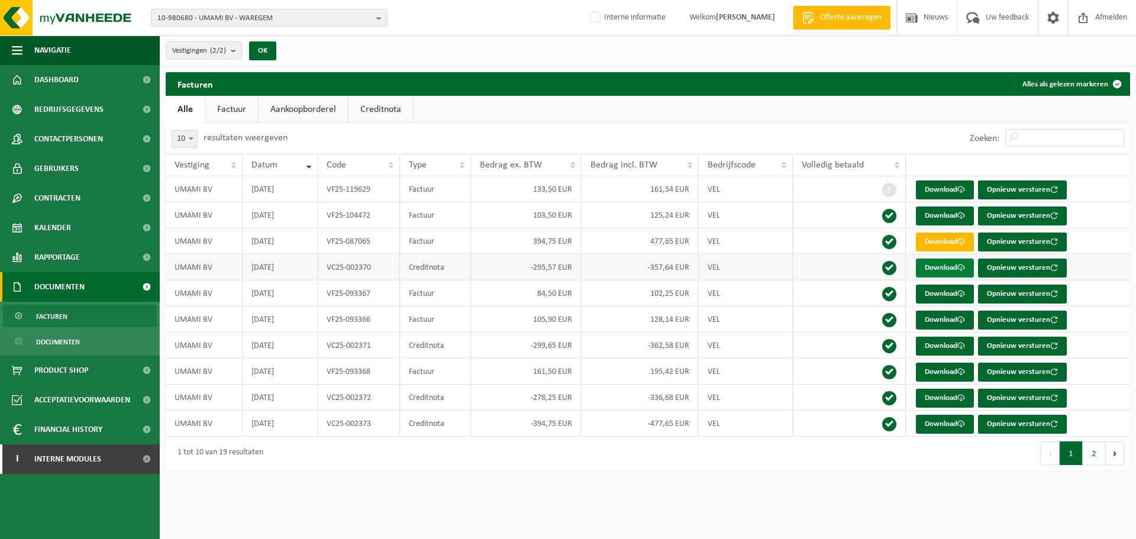
click at [954, 273] on link "Download" at bounding box center [945, 268] width 58 height 19
click at [247, 13] on span "10-980680 - UMAMI BV - WAREGEM" at bounding box center [264, 18] width 214 height 18
paste input "01-074660"
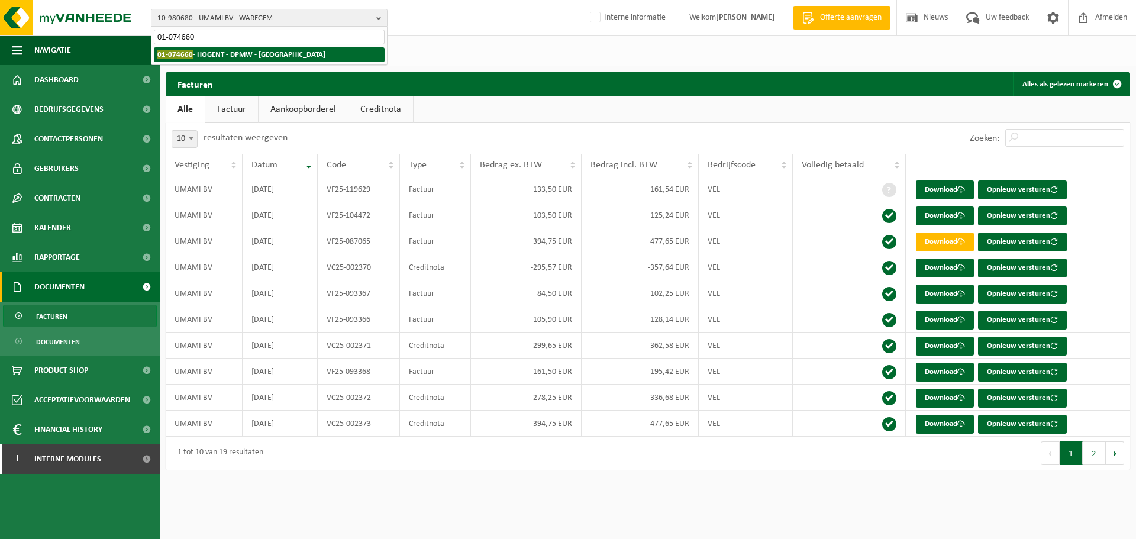
type input "01-074660"
click at [213, 54] on strong "01-074660 - HOGENT - DPMW - GENT" at bounding box center [241, 54] width 168 height 9
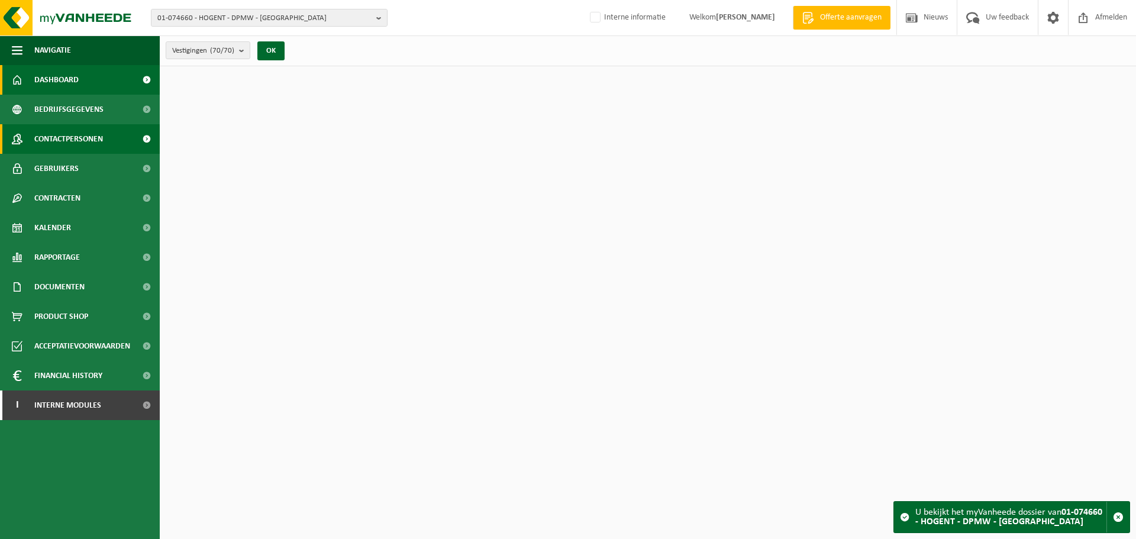
click at [69, 140] on span "Contactpersonen" at bounding box center [68, 139] width 69 height 30
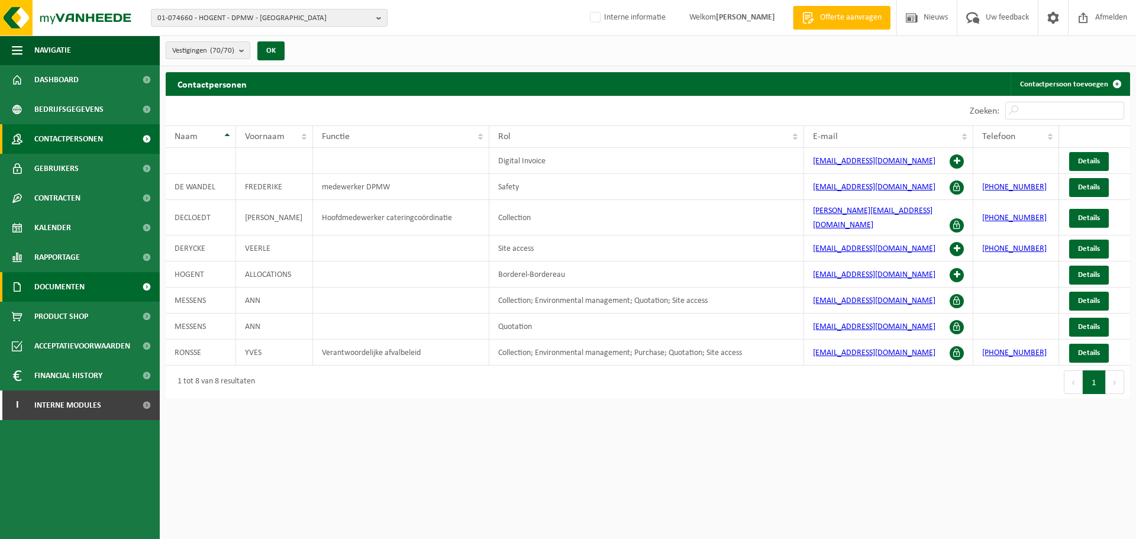
click at [80, 296] on span "Documenten" at bounding box center [59, 287] width 50 height 30
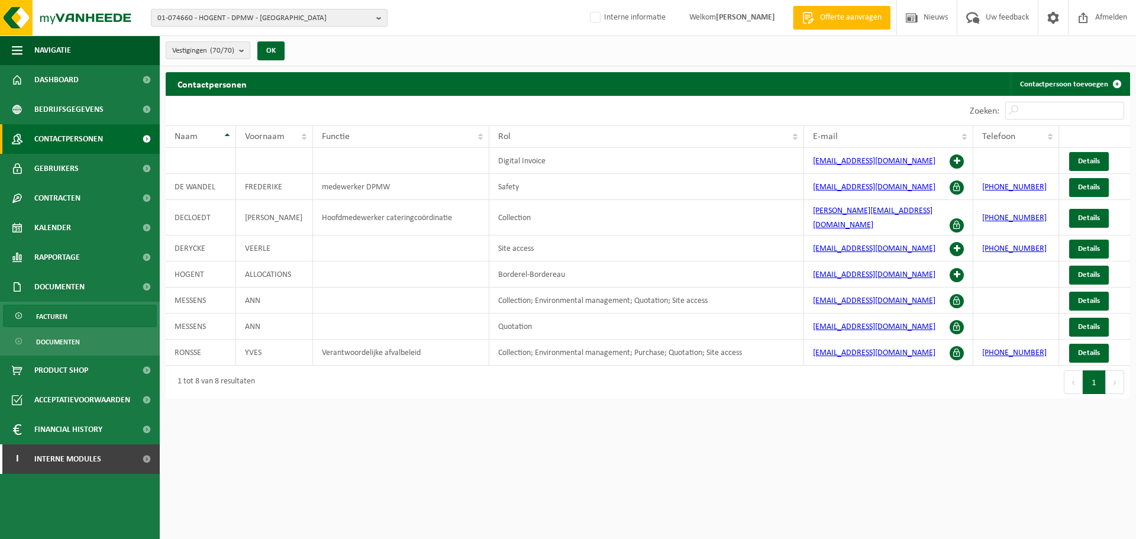
click at [72, 314] on link "Facturen" at bounding box center [80, 316] width 154 height 22
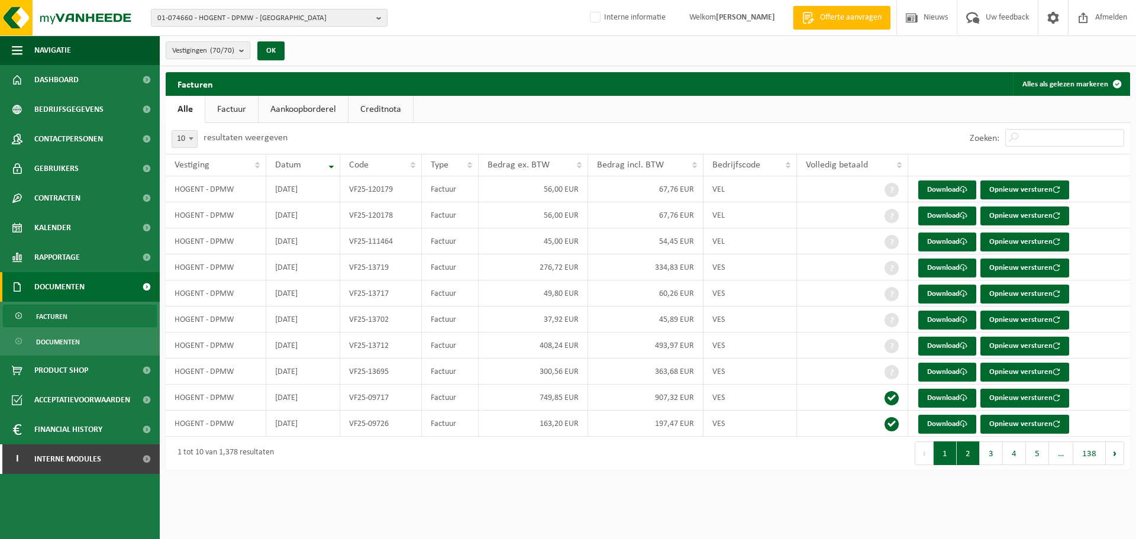
click at [974, 449] on button "2" at bounding box center [968, 454] width 23 height 24
click at [944, 456] on button "1" at bounding box center [945, 454] width 23 height 24
click at [988, 460] on button "3" at bounding box center [991, 454] width 23 height 24
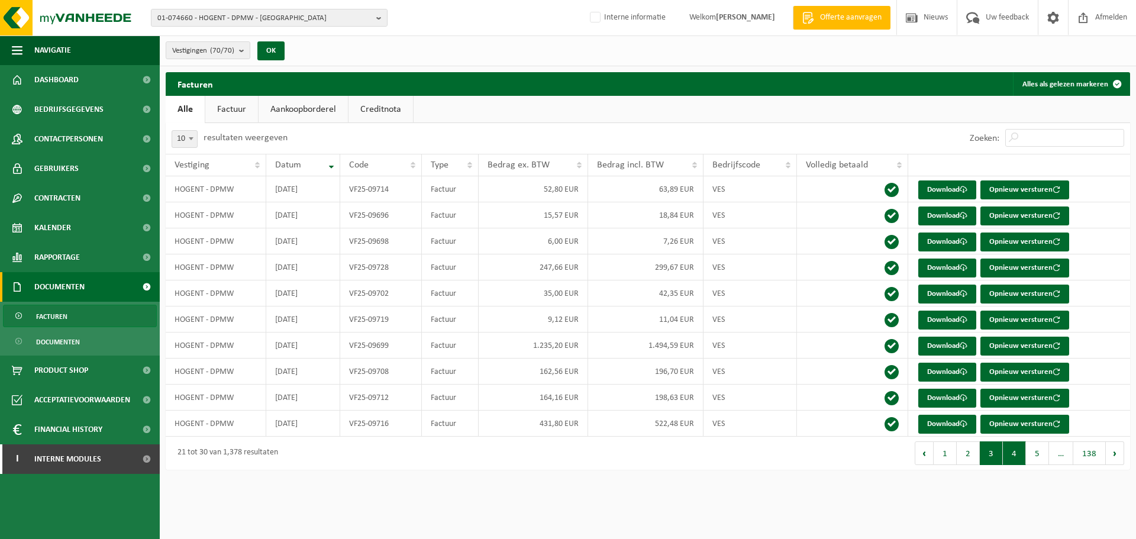
click at [1009, 458] on button "4" at bounding box center [1014, 454] width 23 height 24
click at [950, 458] on button "1" at bounding box center [945, 454] width 23 height 24
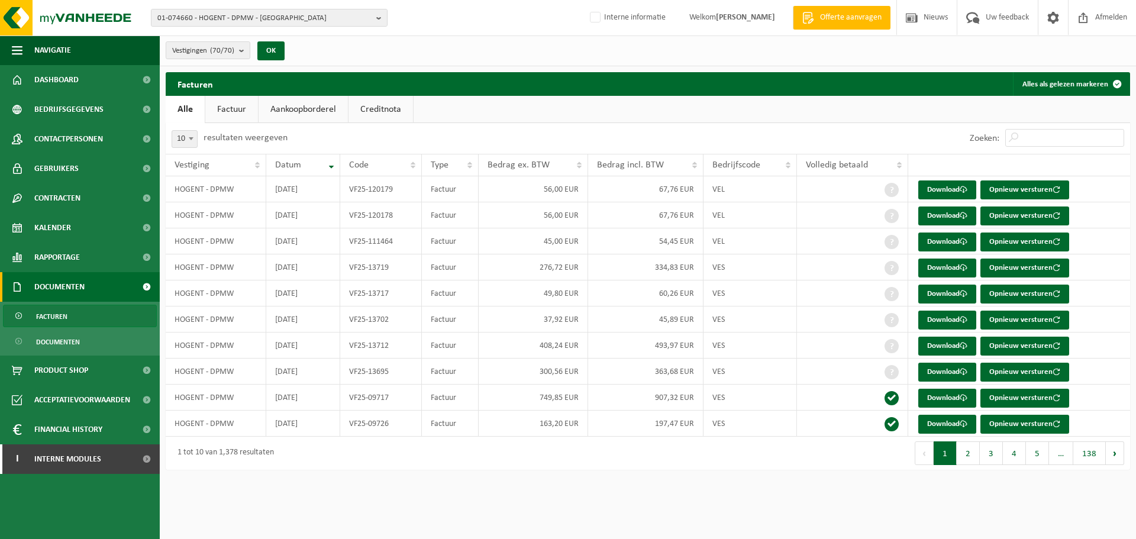
click at [469, 498] on html "01-074660 - HOGENT - DPMW - [GEOGRAPHIC_DATA] 10-788074 - DIFB- CAMPUS [GEOGRAP…" at bounding box center [568, 269] width 1136 height 539
click at [57, 460] on span "Interne modules" at bounding box center [67, 459] width 67 height 30
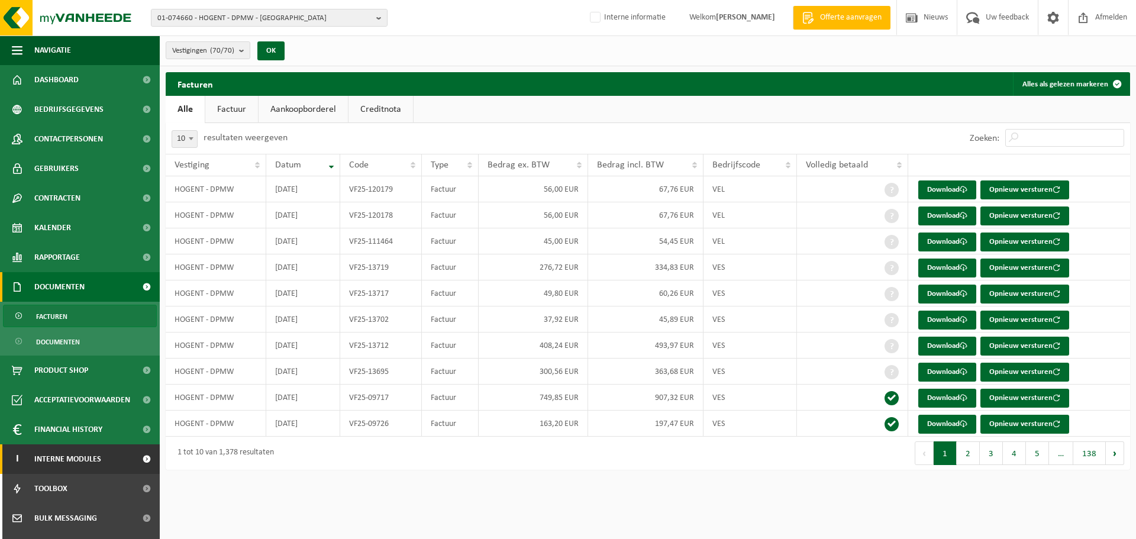
click at [57, 460] on span "Interne modules" at bounding box center [67, 459] width 67 height 30
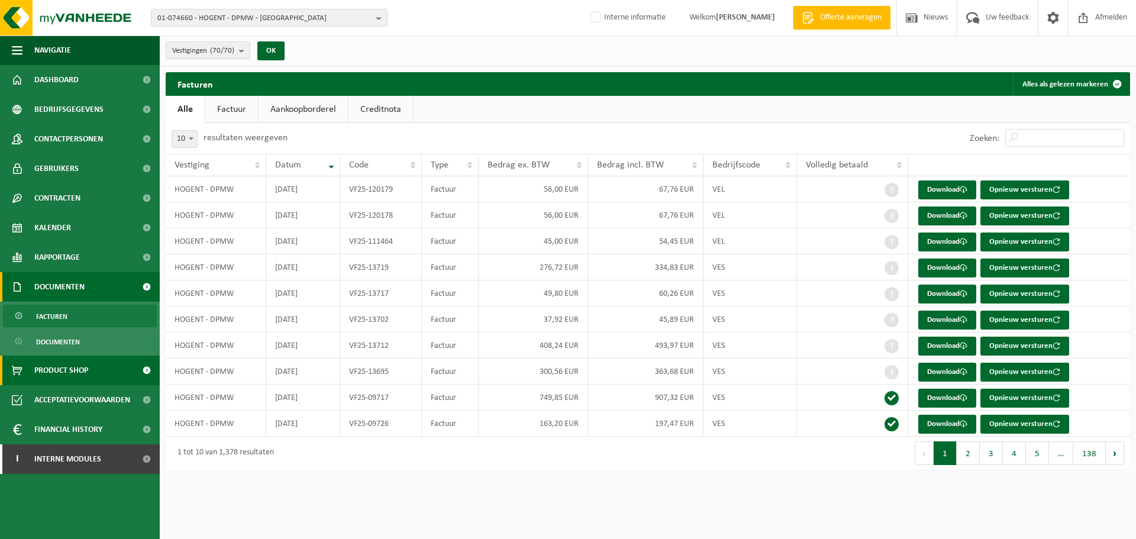
click at [96, 373] on link "Product Shop" at bounding box center [80, 371] width 160 height 30
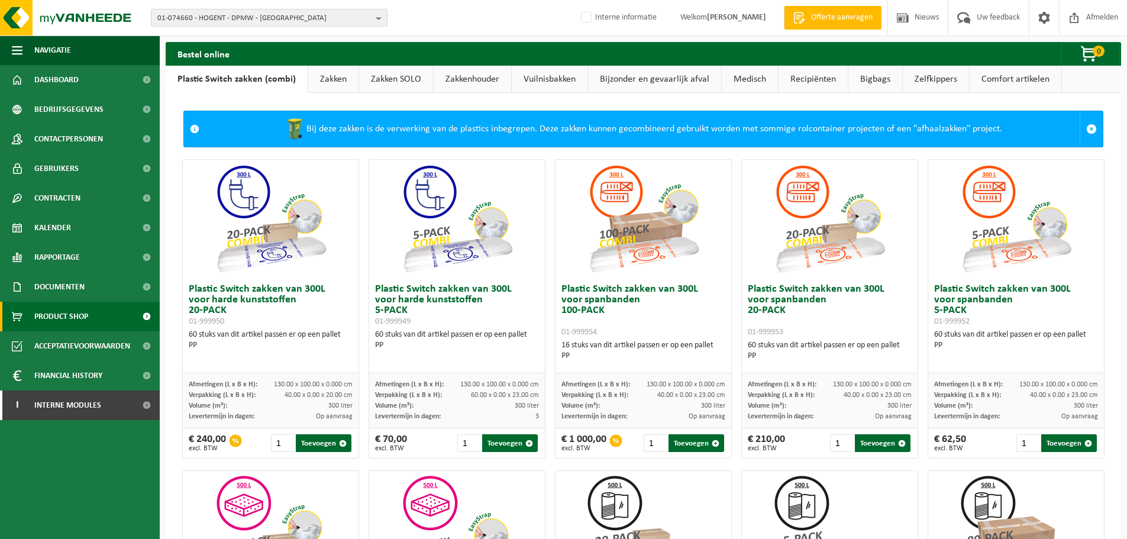
click at [246, 22] on span "01-074660 - HOGENT - DPMW - GENT" at bounding box center [264, 18] width 214 height 18
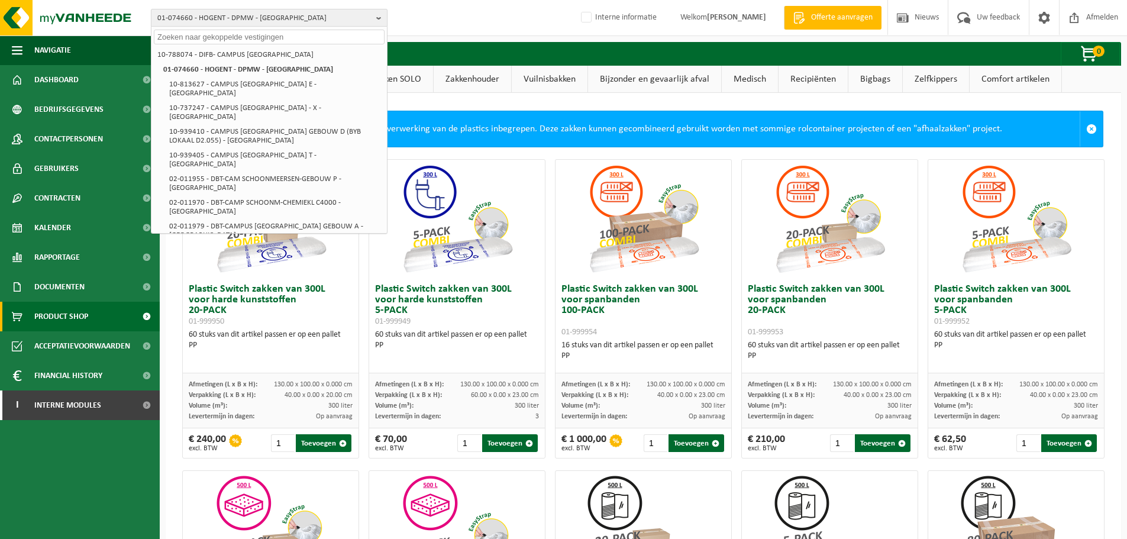
paste input "10-746070"
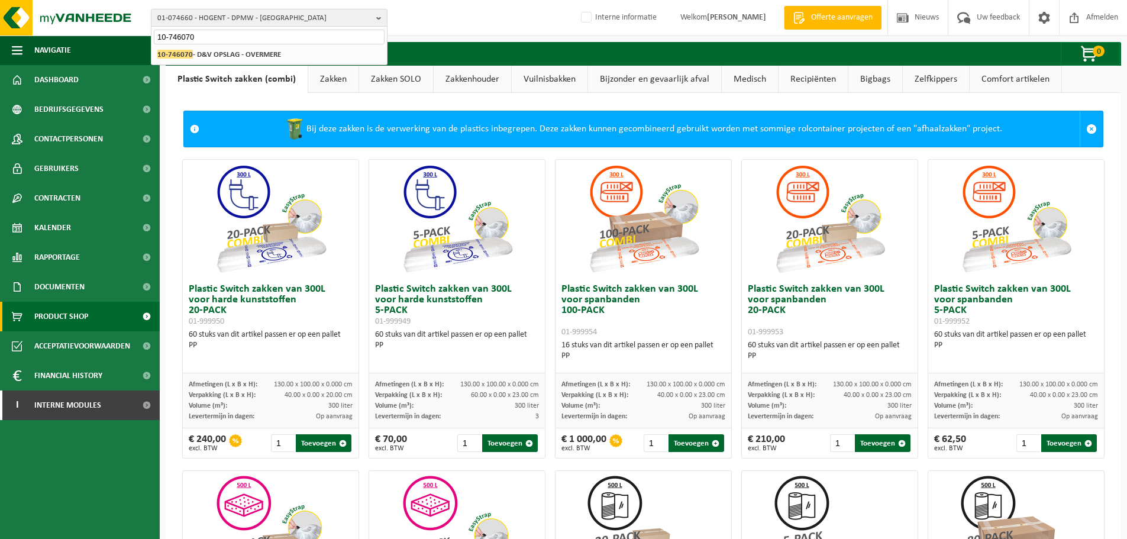
type input "10-746070"
click at [203, 50] on strong "10-746070 - D&V OPSLAG - OVERMERE" at bounding box center [219, 54] width 124 height 9
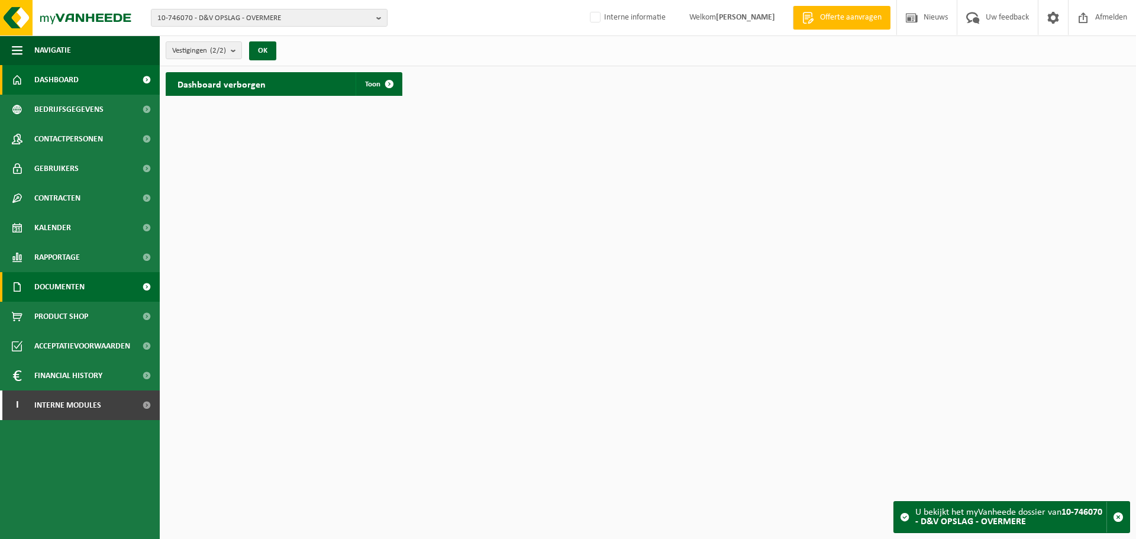
click at [78, 275] on span "Documenten" at bounding box center [59, 287] width 50 height 30
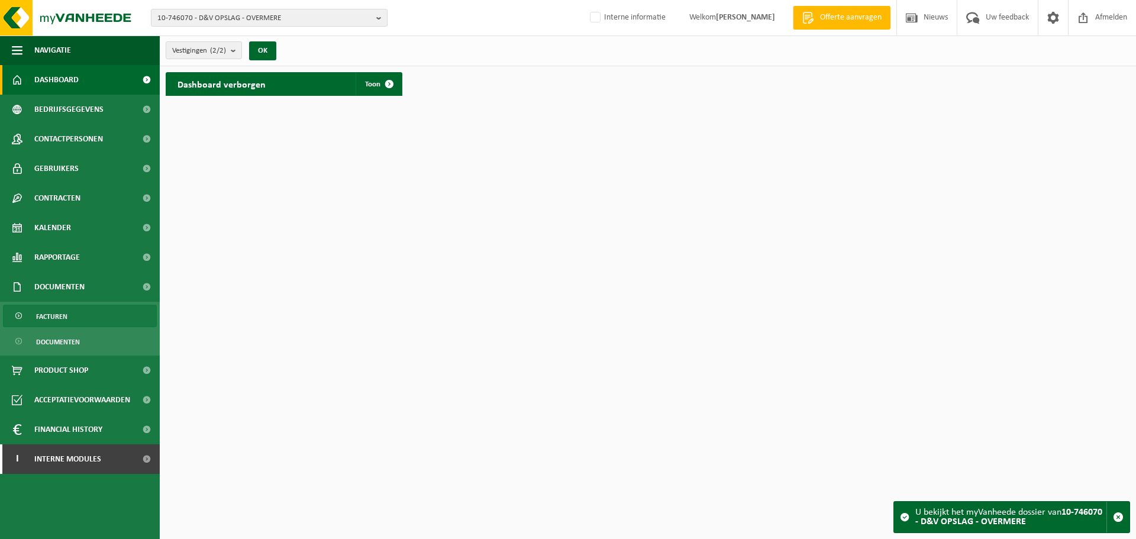
click at [62, 322] on span "Facturen" at bounding box center [51, 316] width 31 height 22
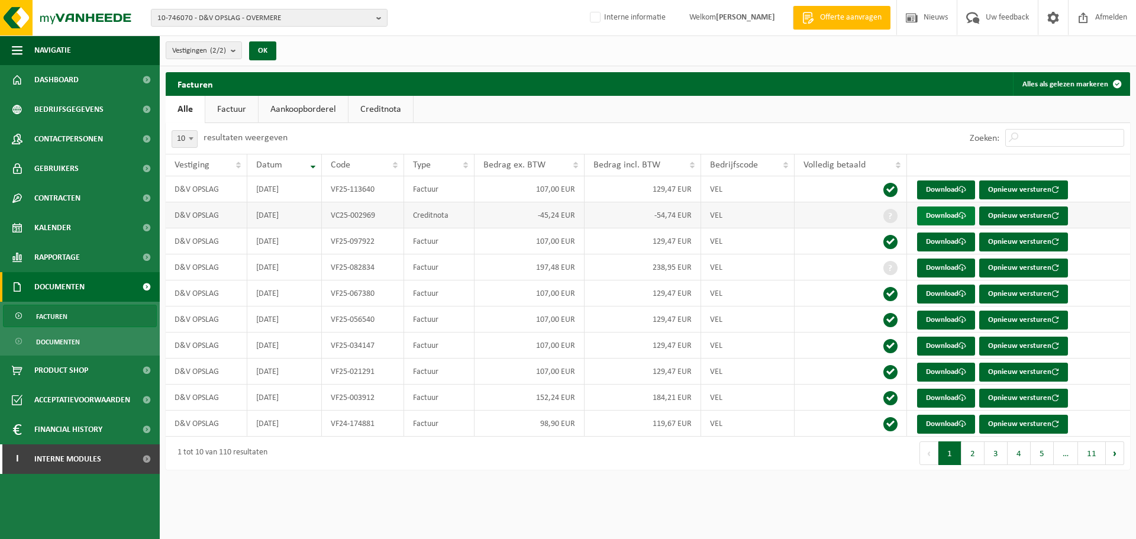
click at [932, 212] on link "Download" at bounding box center [946, 216] width 58 height 19
click at [201, 21] on span "10-746070 - D&V OPSLAG - OVERMERE" at bounding box center [264, 18] width 214 height 18
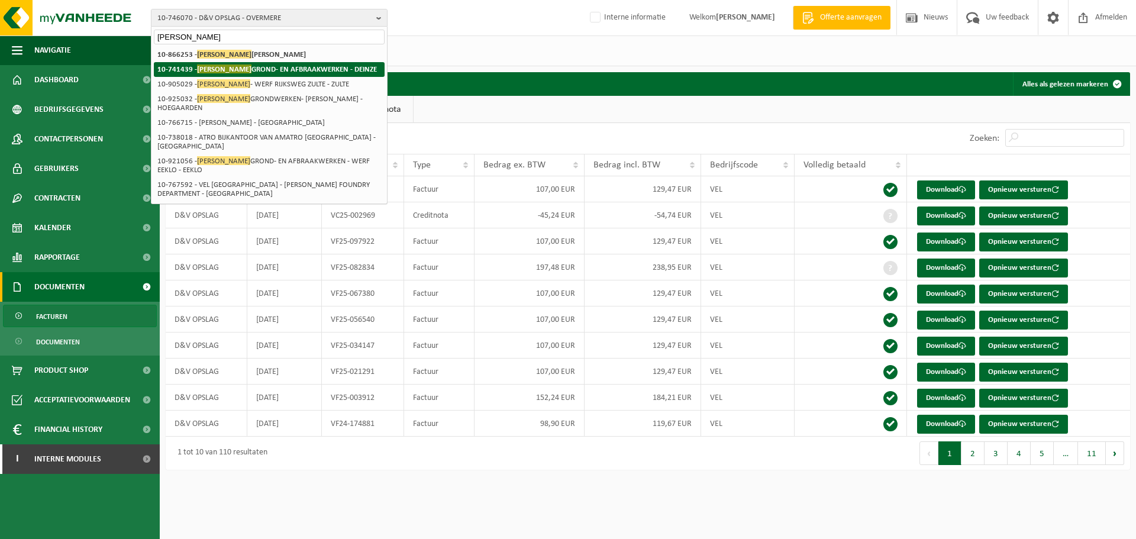
type input "van gheluwe"
click at [271, 63] on li "10-741439 - VAN GHELUWE GROND- EN AFBRAAKWERKEN - DEINZE" at bounding box center [269, 69] width 231 height 15
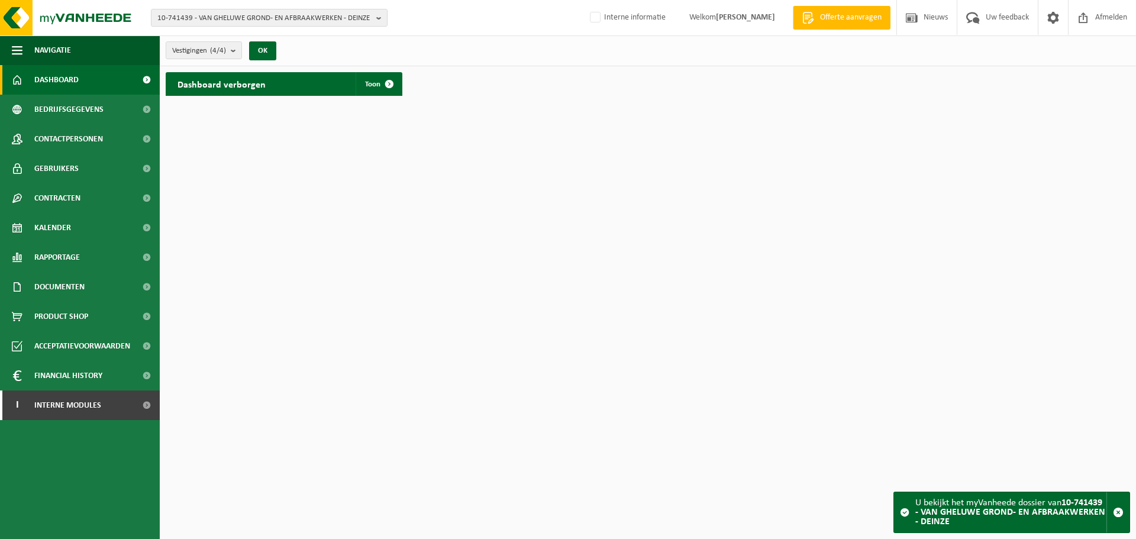
drag, startPoint x: 92, startPoint y: 284, endPoint x: 92, endPoint y: 304, distance: 20.1
click at [92, 284] on link "Documenten" at bounding box center [80, 287] width 160 height 30
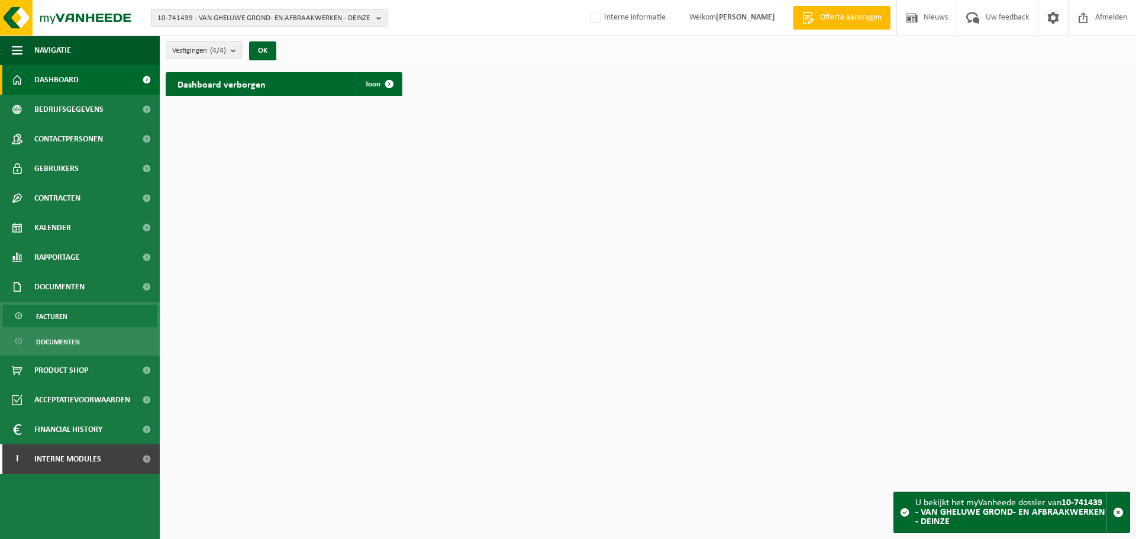
click at [87, 314] on link "Facturen" at bounding box center [80, 316] width 154 height 22
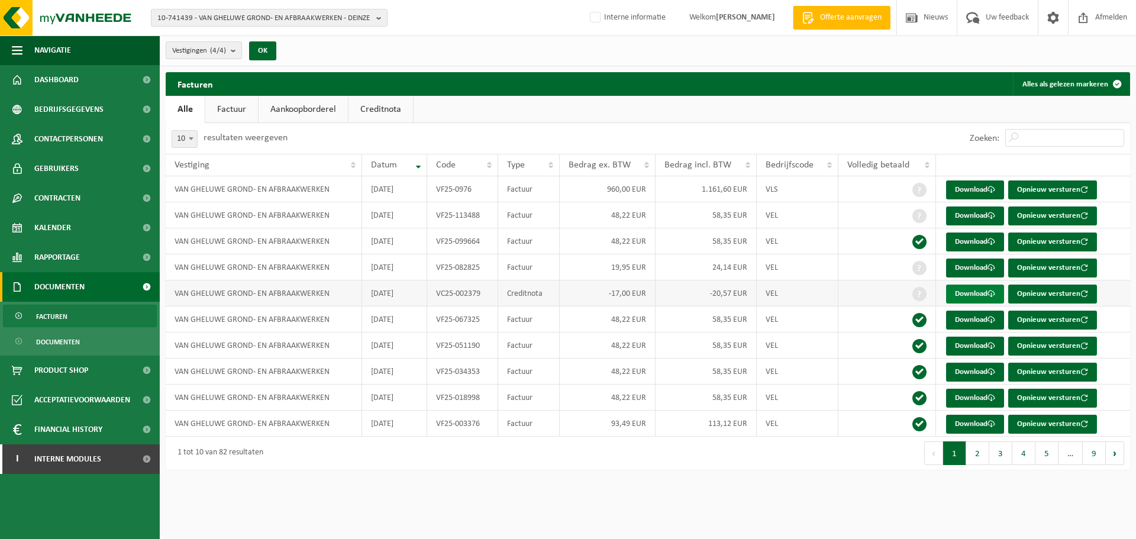
click at [980, 294] on link "Download" at bounding box center [975, 294] width 58 height 19
click at [286, 17] on span "10-741439 - VAN GHELUWE GROND- EN AFBRAAKWERKEN - DEINZE" at bounding box center [264, 18] width 214 height 18
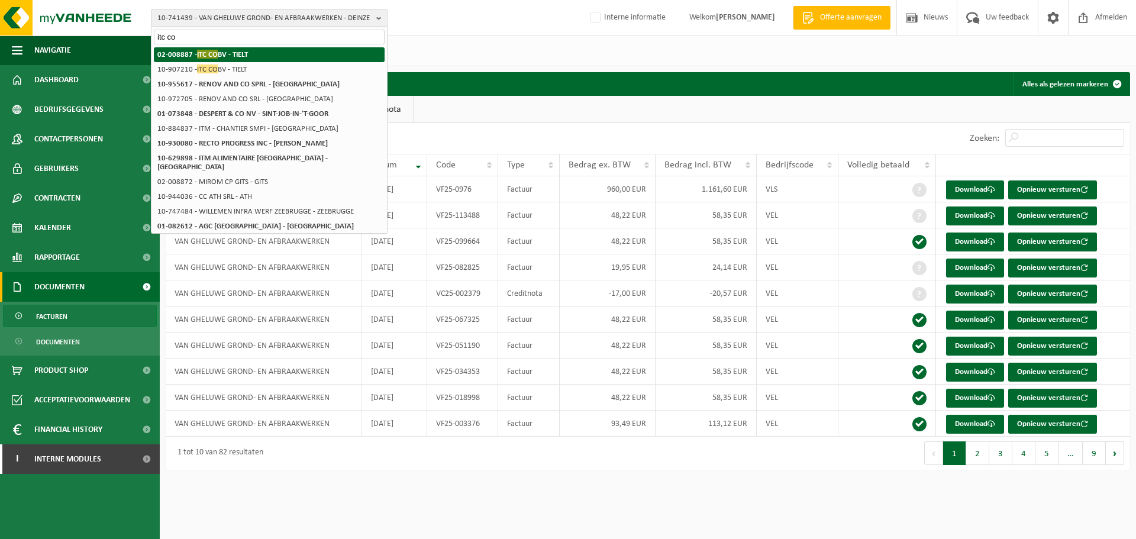
type input "itc co"
click at [257, 56] on li "02-008887 - ITC CO BV - TIELT" at bounding box center [269, 54] width 231 height 15
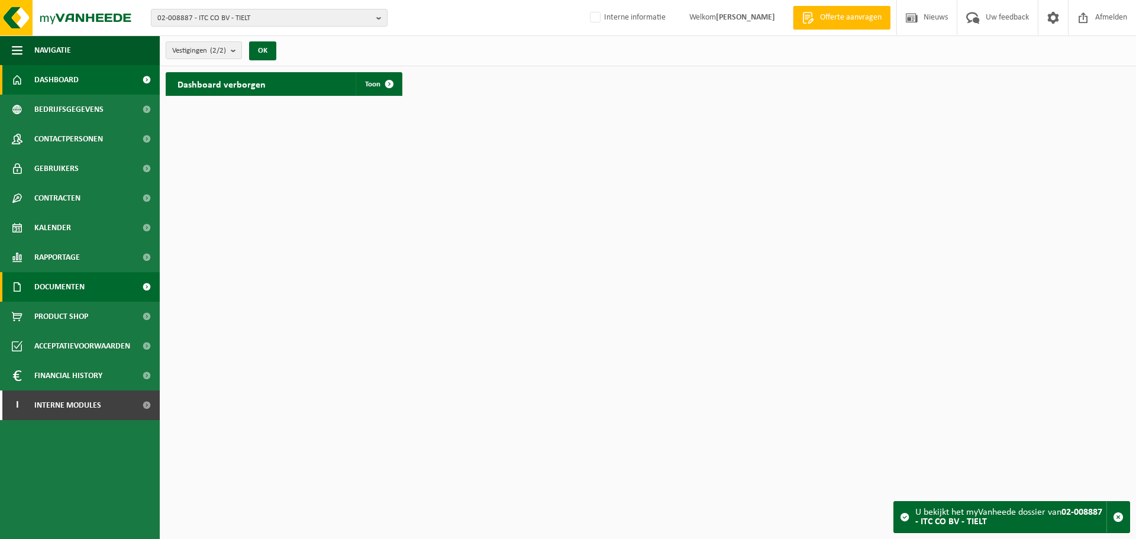
click at [88, 293] on link "Documenten" at bounding box center [80, 287] width 160 height 30
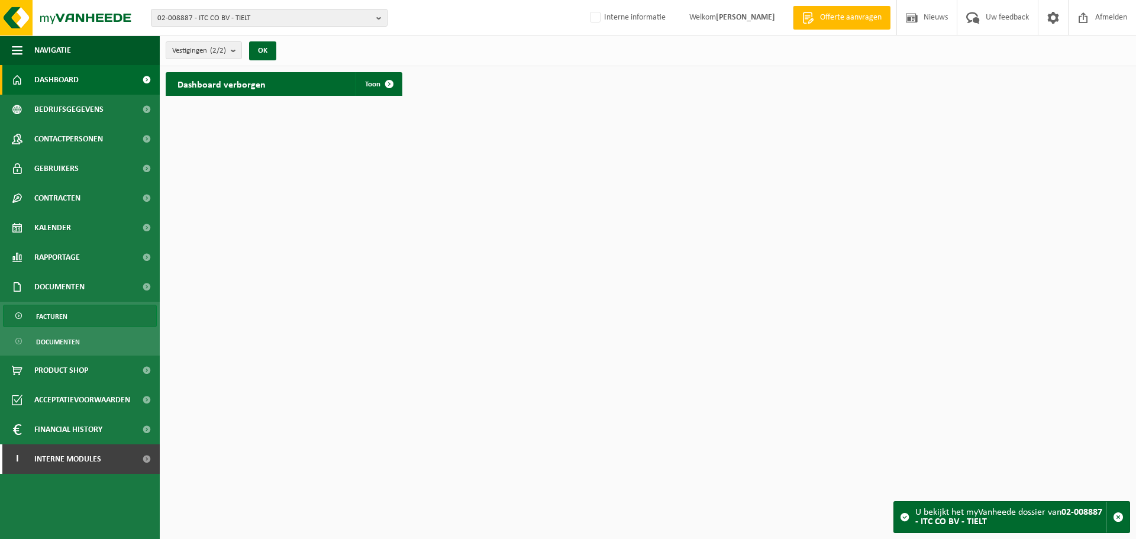
click at [71, 316] on link "Facturen" at bounding box center [80, 316] width 154 height 22
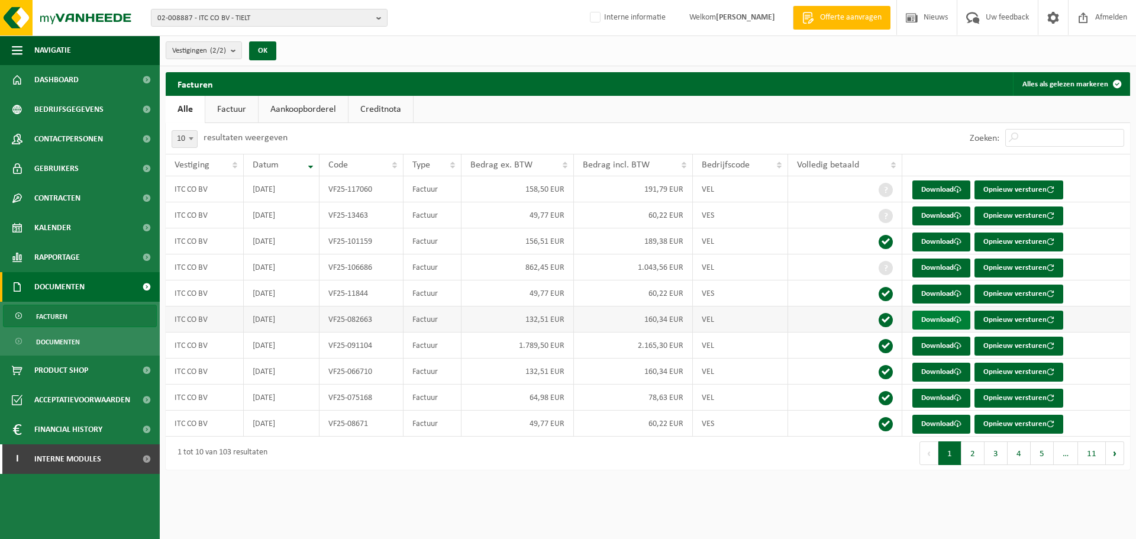
click at [952, 321] on link "Download" at bounding box center [942, 320] width 58 height 19
click at [54, 144] on span "Contactpersonen" at bounding box center [68, 139] width 69 height 30
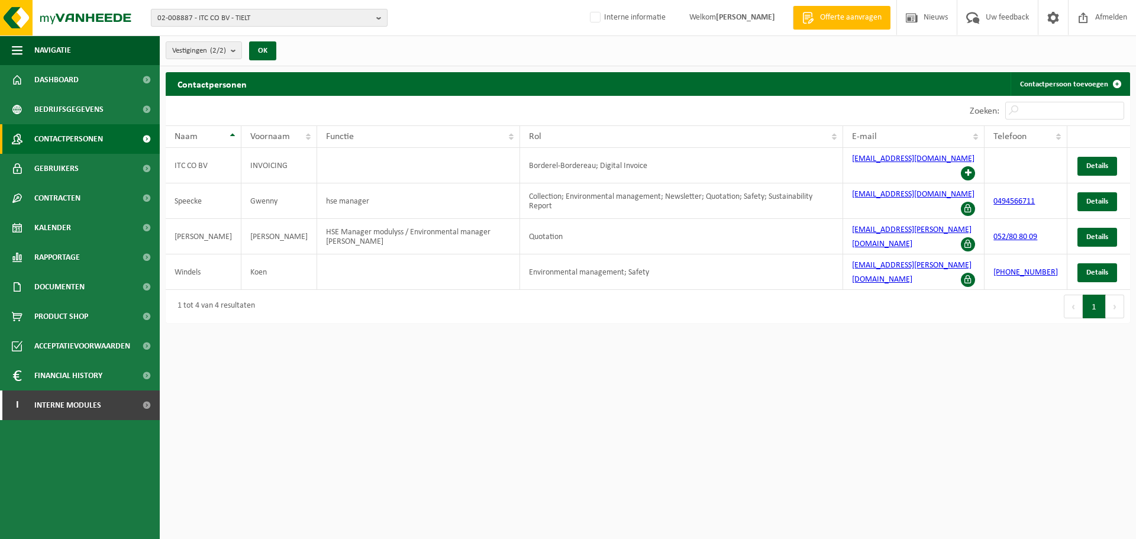
click at [299, 19] on span "02-008887 - ITC CO BV - TIELT" at bounding box center [264, 18] width 214 height 18
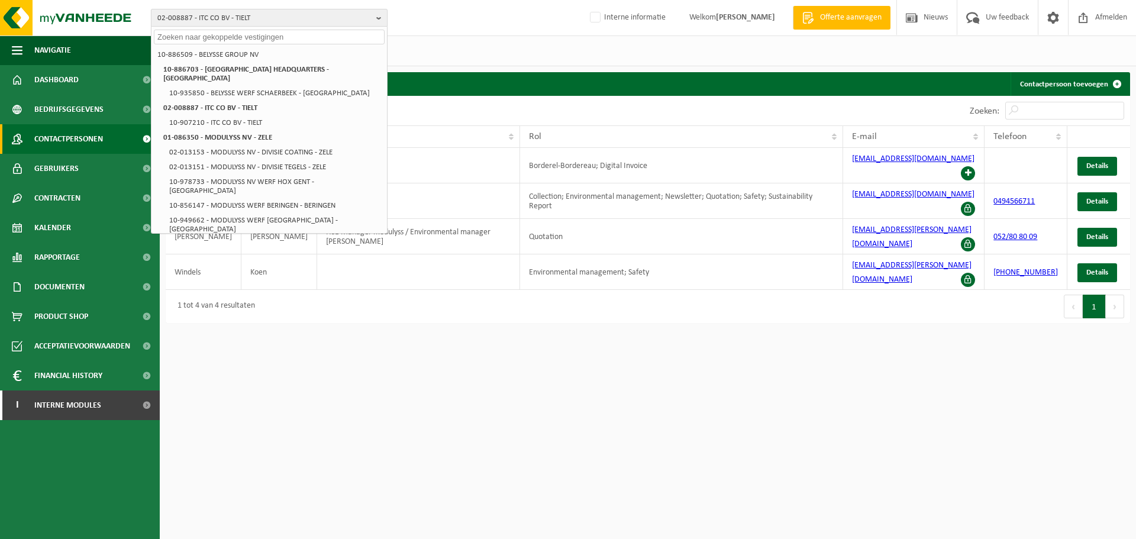
paste input "01-077727"
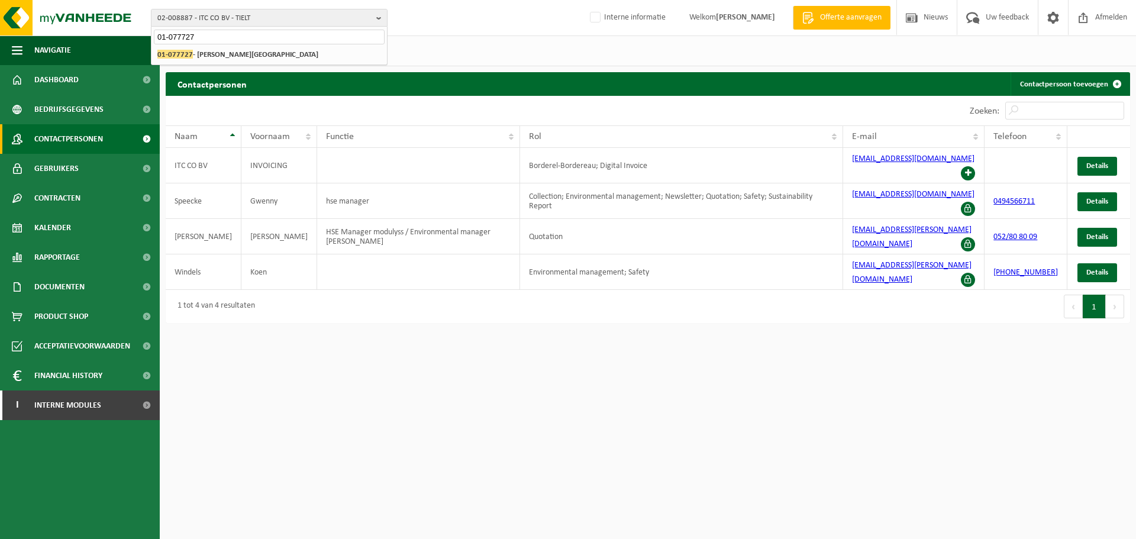
type input "01-077727"
click at [227, 53] on strong "01-077727 - [PERSON_NAME][GEOGRAPHIC_DATA]" at bounding box center [237, 54] width 161 height 9
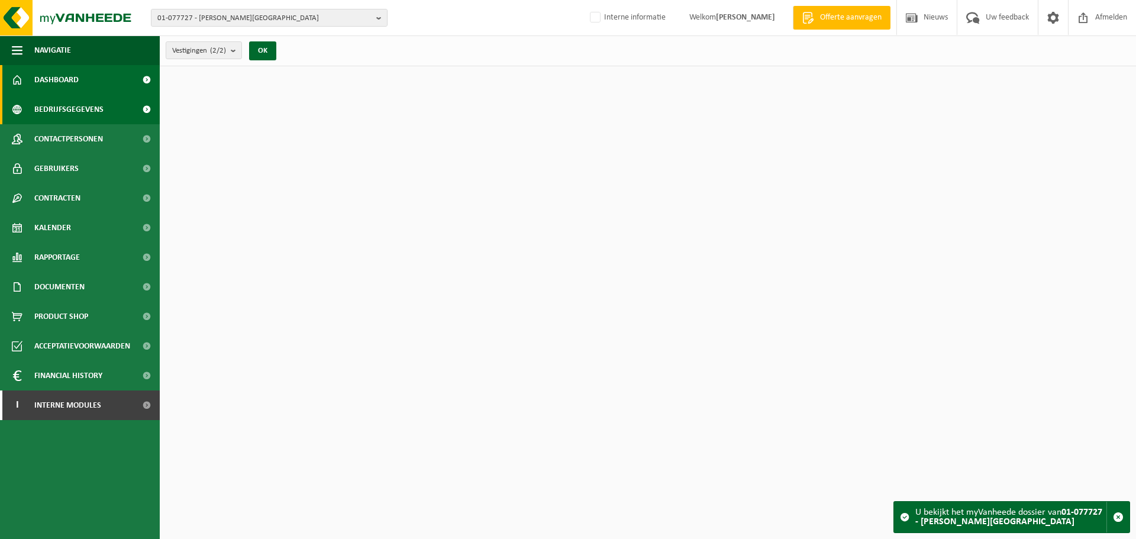
click at [57, 102] on span "Bedrijfsgegevens" at bounding box center [68, 110] width 69 height 30
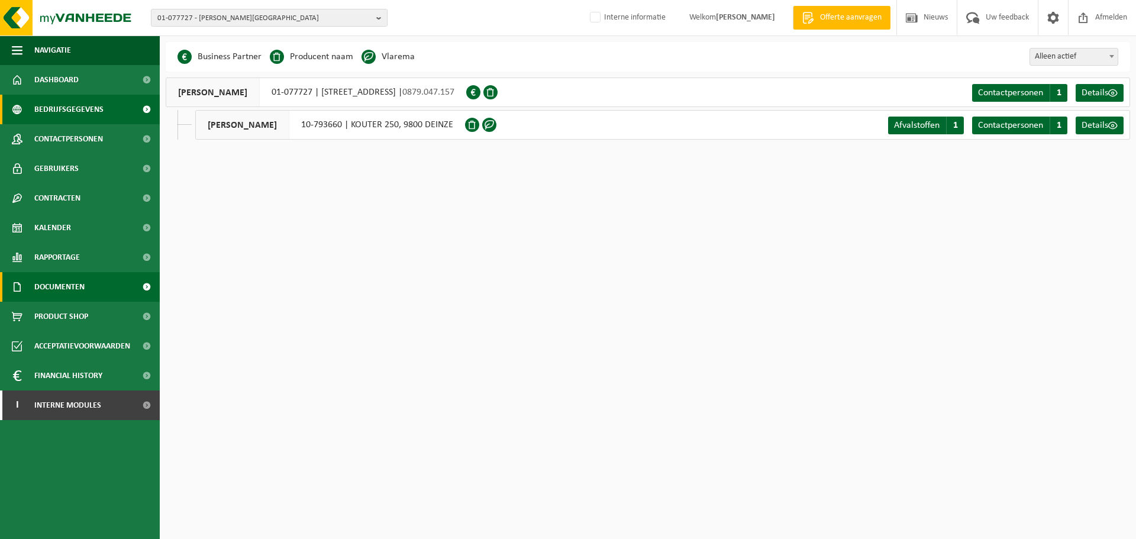
click at [82, 274] on span "Documenten" at bounding box center [59, 287] width 50 height 30
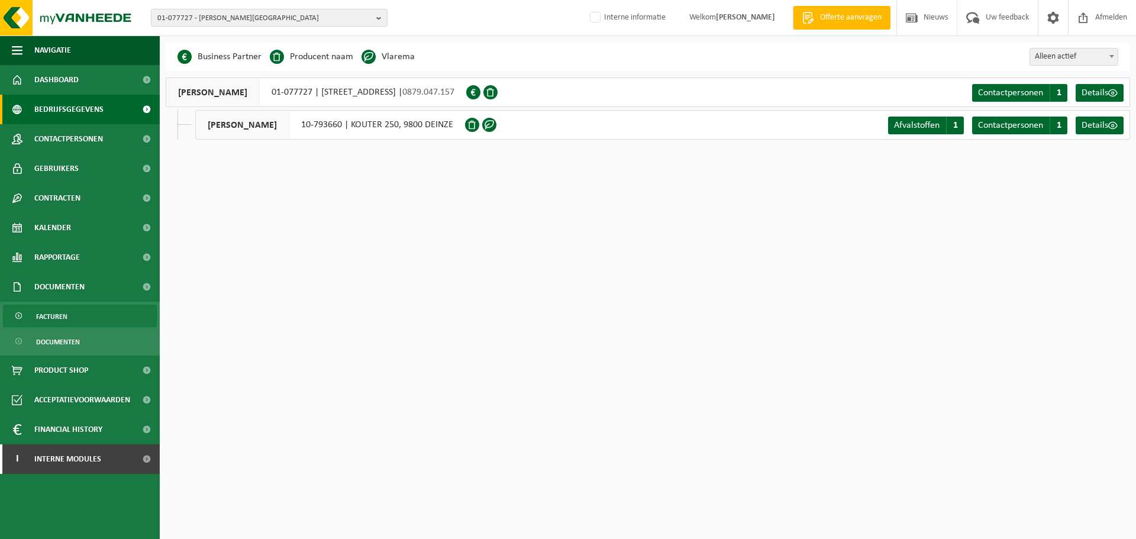
click at [53, 314] on span "Facturen" at bounding box center [51, 316] width 31 height 22
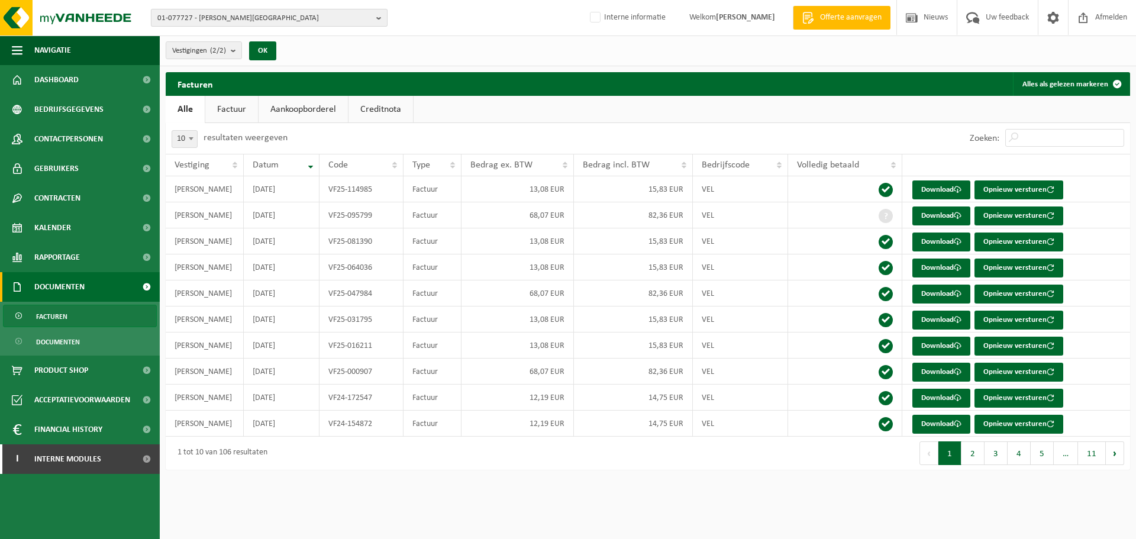
click at [270, 24] on span "01-077727 - M.A.E.S. - NAZARETH" at bounding box center [264, 18] width 214 height 18
paste input "01-004657"
type input "01-004657"
click at [222, 57] on strong "01-004657 - VARENO KEUKENS BV - POPERINGE" at bounding box center [230, 54] width 147 height 9
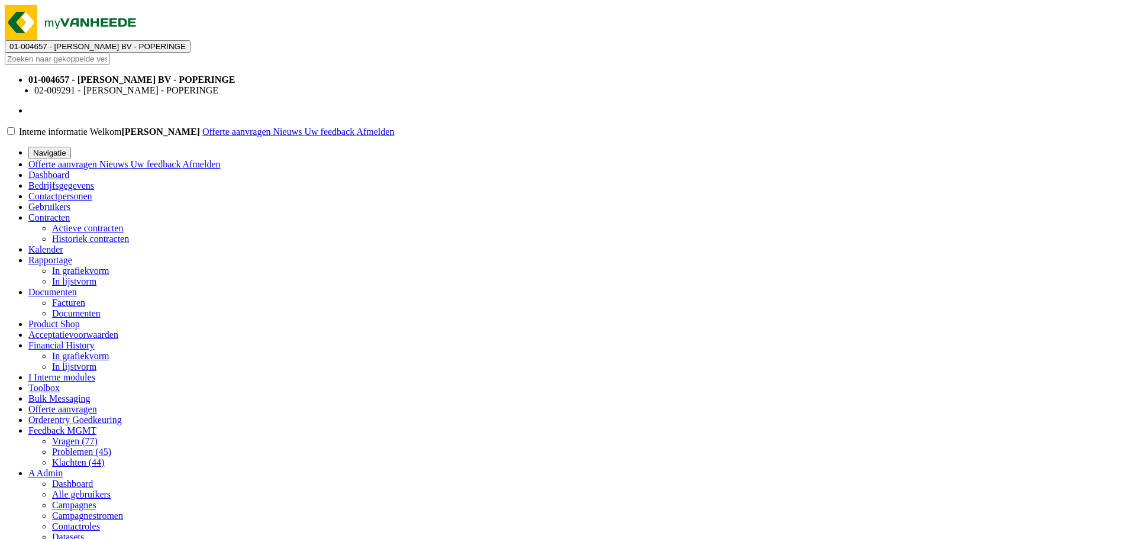
click at [62, 287] on span "Documenten" at bounding box center [52, 292] width 49 height 10
click at [69, 308] on link "Facturen" at bounding box center [68, 303] width 33 height 10
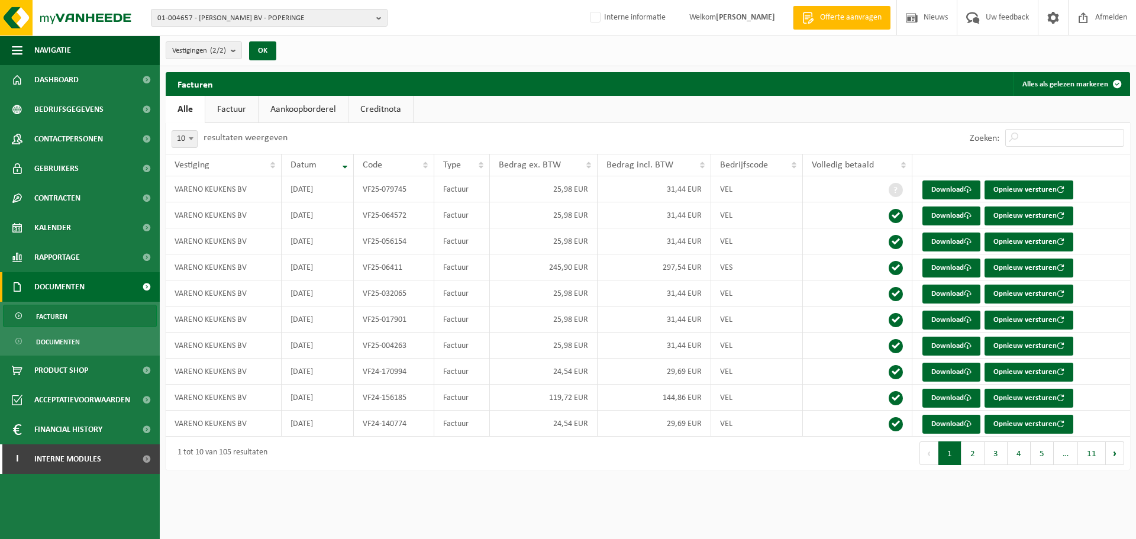
drag, startPoint x: 282, startPoint y: 12, endPoint x: 701, endPoint y: 94, distance: 426.3
click at [282, 12] on span "01-004657 - [PERSON_NAME] BV - POPERINGE" at bounding box center [264, 18] width 214 height 18
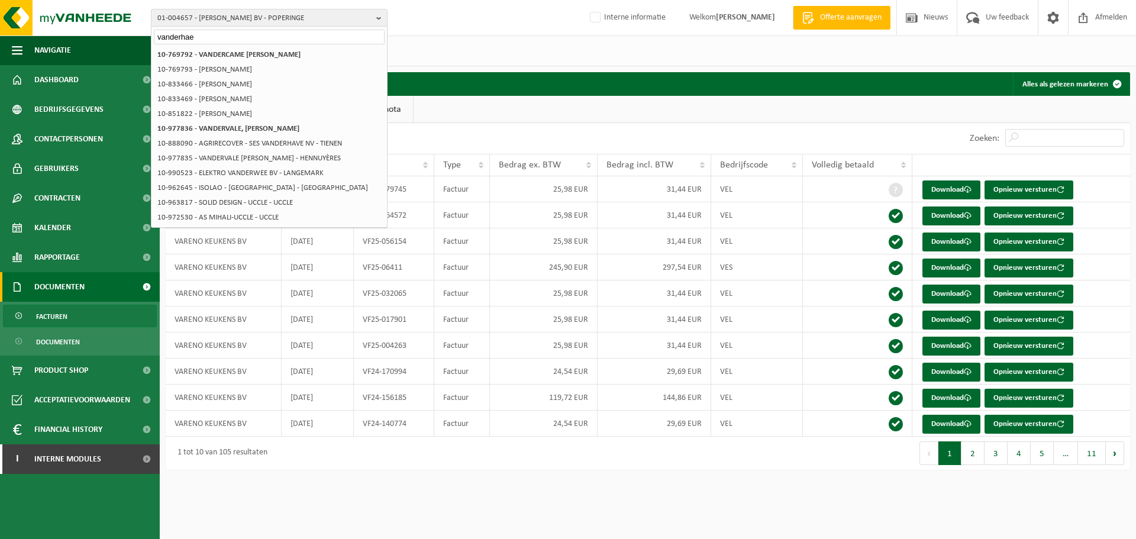
type input "vanderhae"
click at [539, 54] on div "Vestigingen (2/2) Alles selecteren Alles deselecteren VARENO KEUKENS BV - POPER…" at bounding box center [648, 51] width 977 height 31
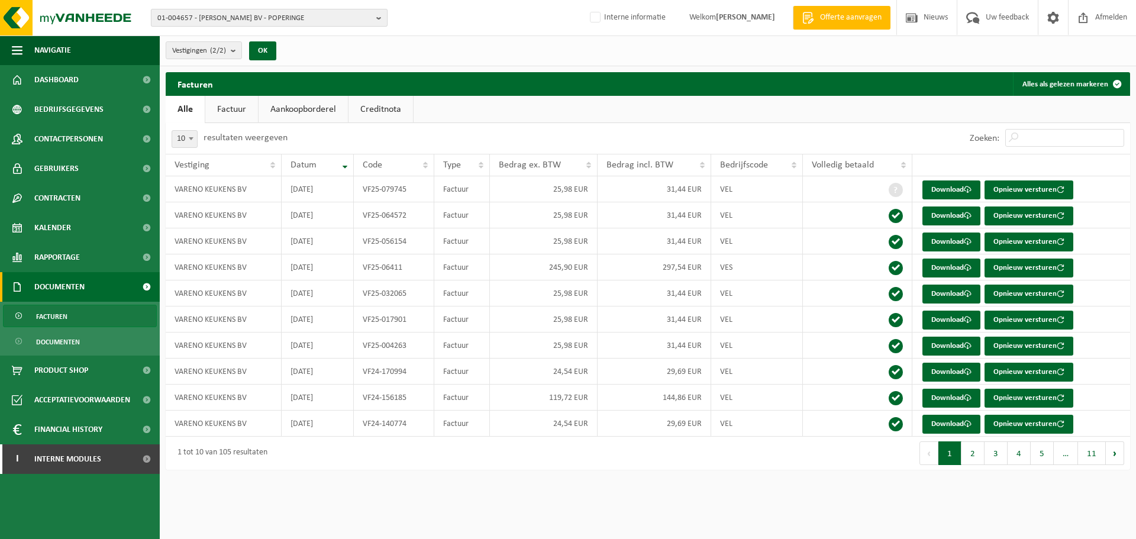
click at [295, 21] on span "01-004657 - VARENO KEUKENS BV - POPERINGE" at bounding box center [264, 18] width 214 height 18
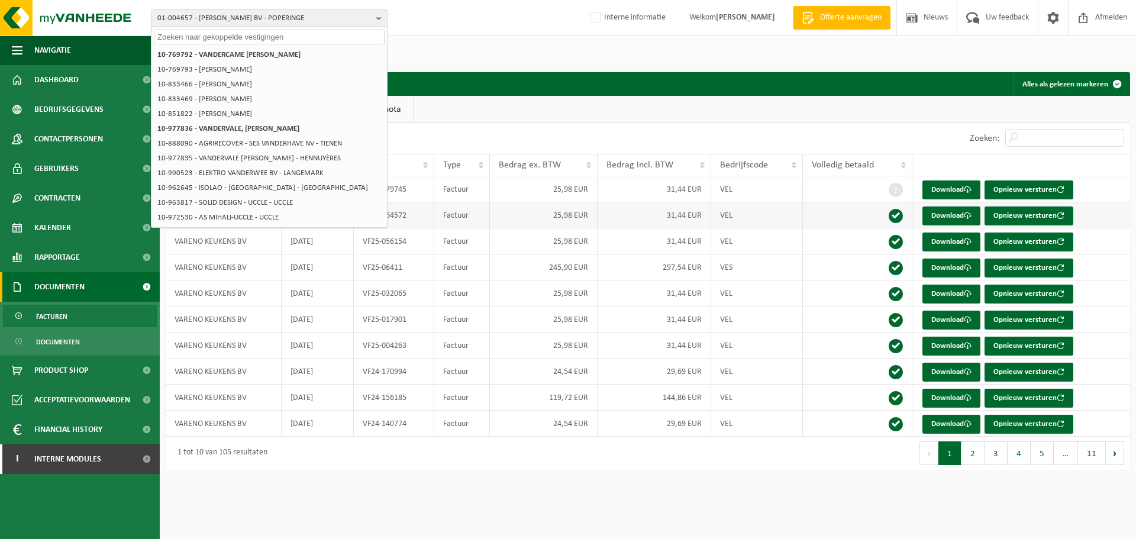
drag, startPoint x: 630, startPoint y: 54, endPoint x: 621, endPoint y: 222, distance: 168.4
click at [630, 54] on div "Vestigingen (2/2) Alles selecteren Alles deselecteren VARENO KEUKENS BV - POPER…" at bounding box center [648, 51] width 977 height 31
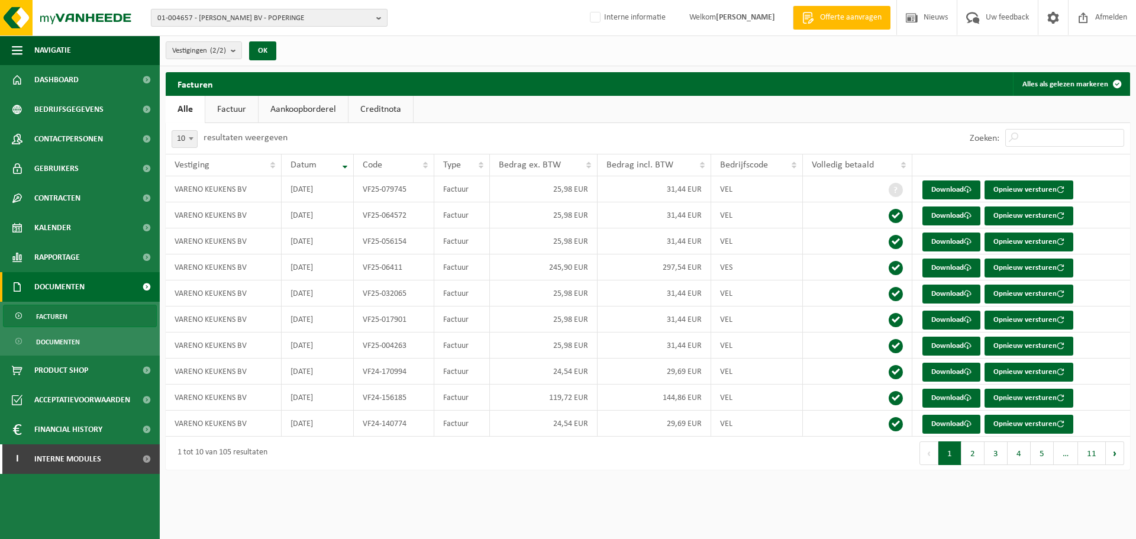
click at [300, 21] on span "01-004657 - VARENO KEUKENS BV - POPERINGE" at bounding box center [264, 18] width 214 height 18
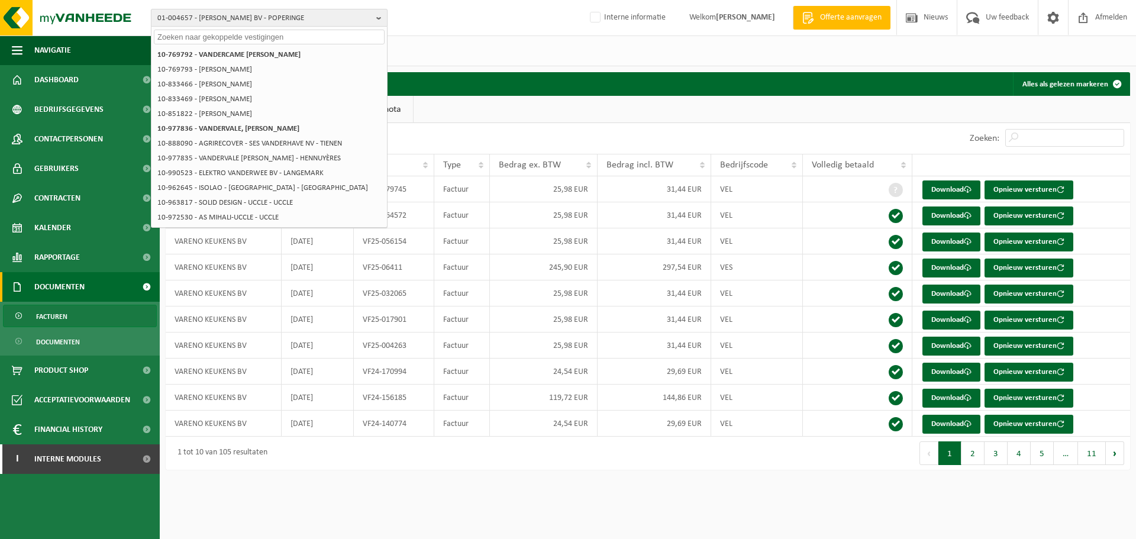
paste input "10-748276"
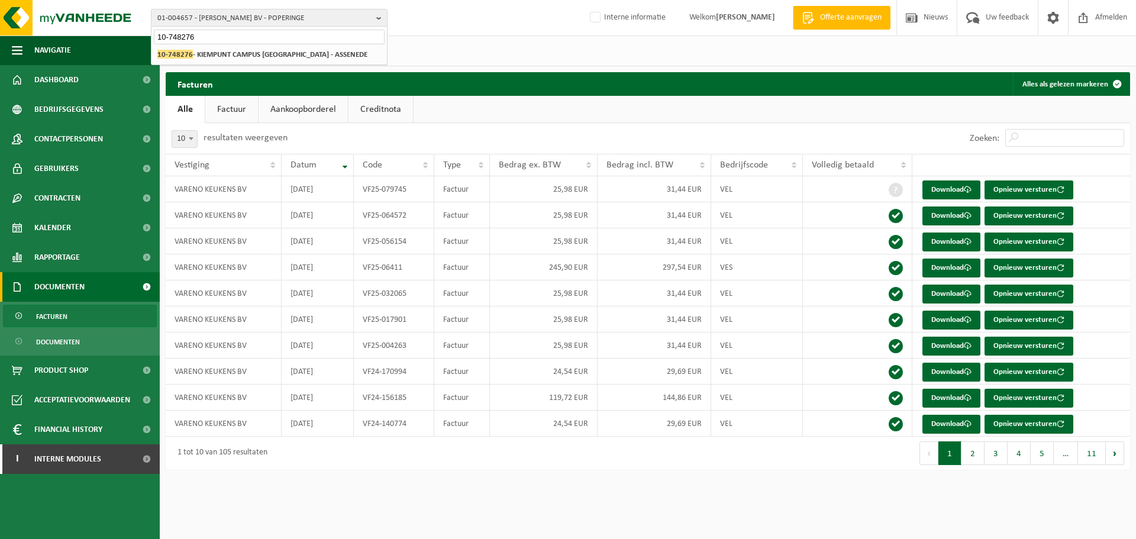
type input "10-748276"
click at [236, 56] on strong "10-748276 - KIEMPUNT CAMPUS ASSENEDE - ASSENEDE" at bounding box center [262, 54] width 210 height 9
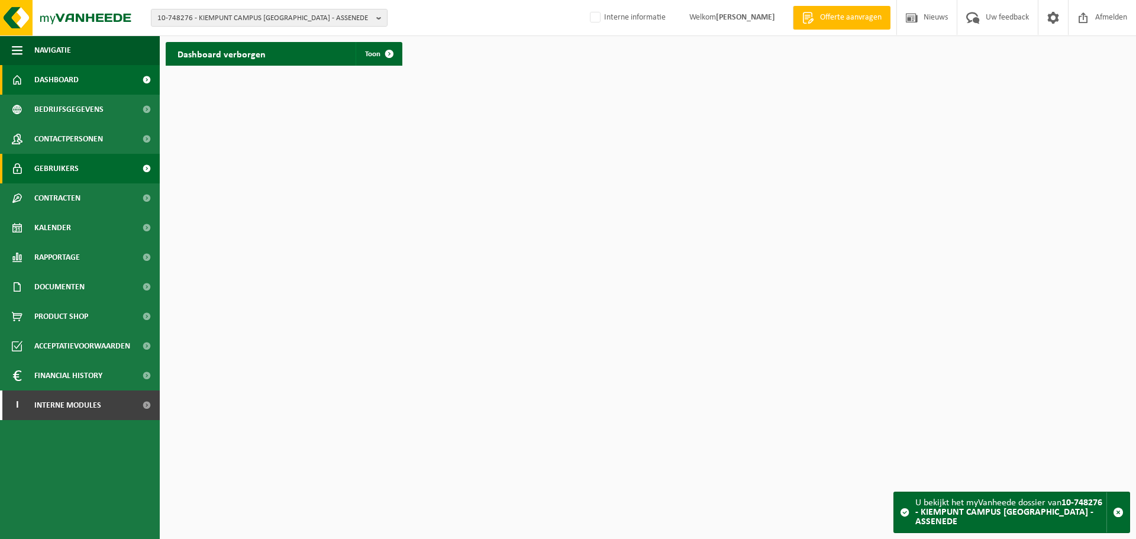
click at [102, 163] on link "Gebruikers" at bounding box center [80, 169] width 160 height 30
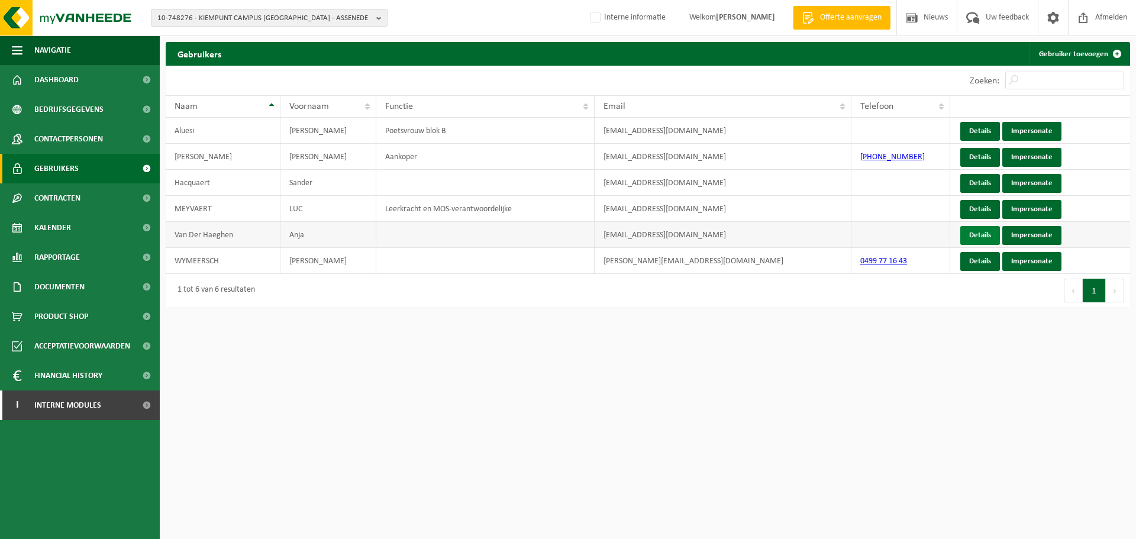
click at [990, 238] on link "Details" at bounding box center [981, 235] width 40 height 19
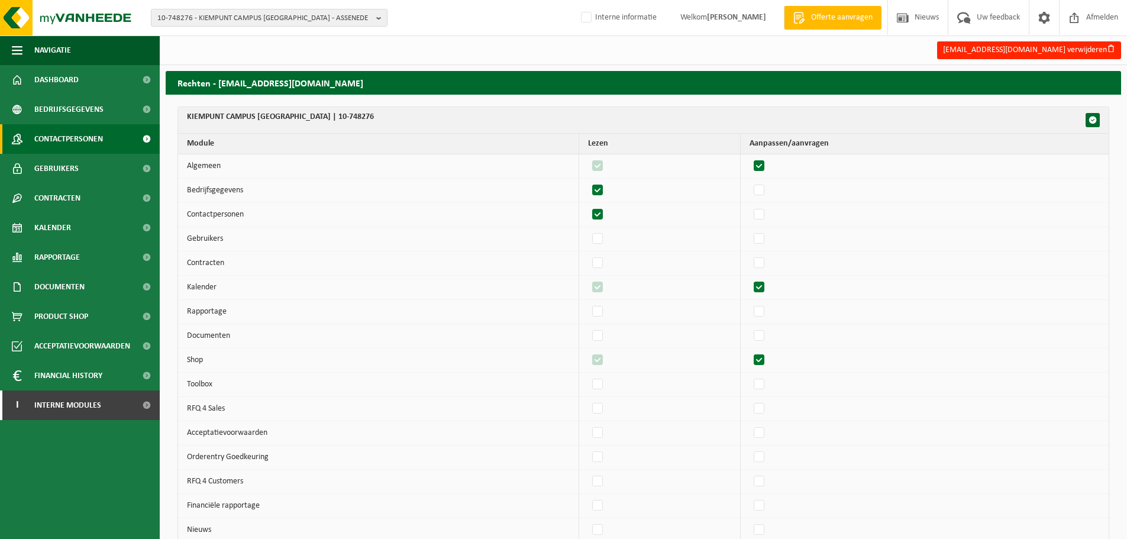
click at [77, 144] on span "Contactpersonen" at bounding box center [68, 139] width 69 height 30
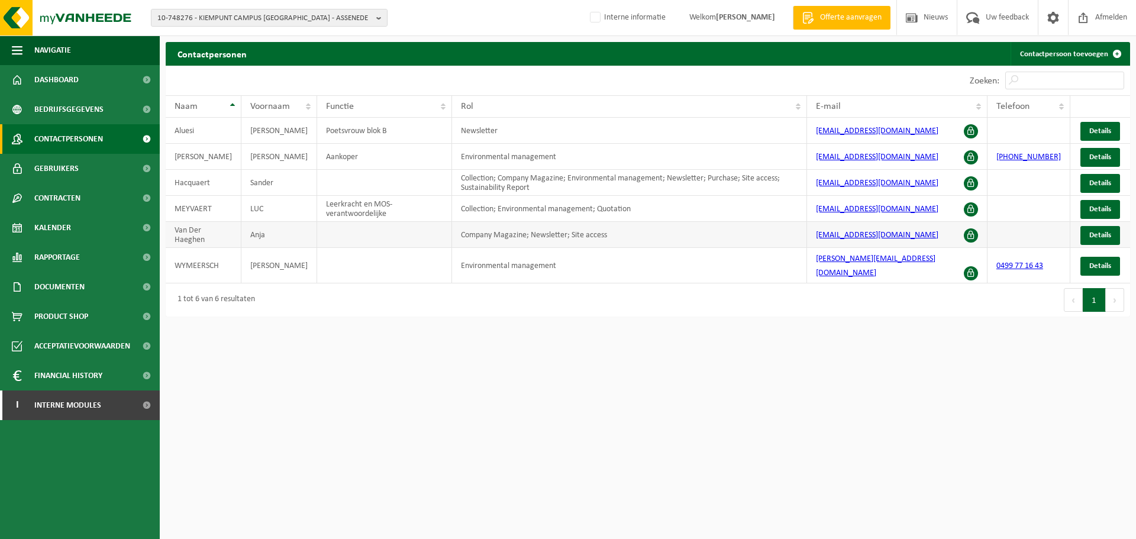
click at [894, 247] on td "[EMAIL_ADDRESS][DOMAIN_NAME]" at bounding box center [897, 235] width 180 height 26
drag, startPoint x: 824, startPoint y: 239, endPoint x: 979, endPoint y: 236, distance: 154.5
click at [979, 236] on td "[EMAIL_ADDRESS][DOMAIN_NAME]" at bounding box center [897, 235] width 180 height 26
copy link "[EMAIL_ADDRESS][DOMAIN_NAME]"
click at [79, 401] on span "Interne modules" at bounding box center [67, 406] width 67 height 30
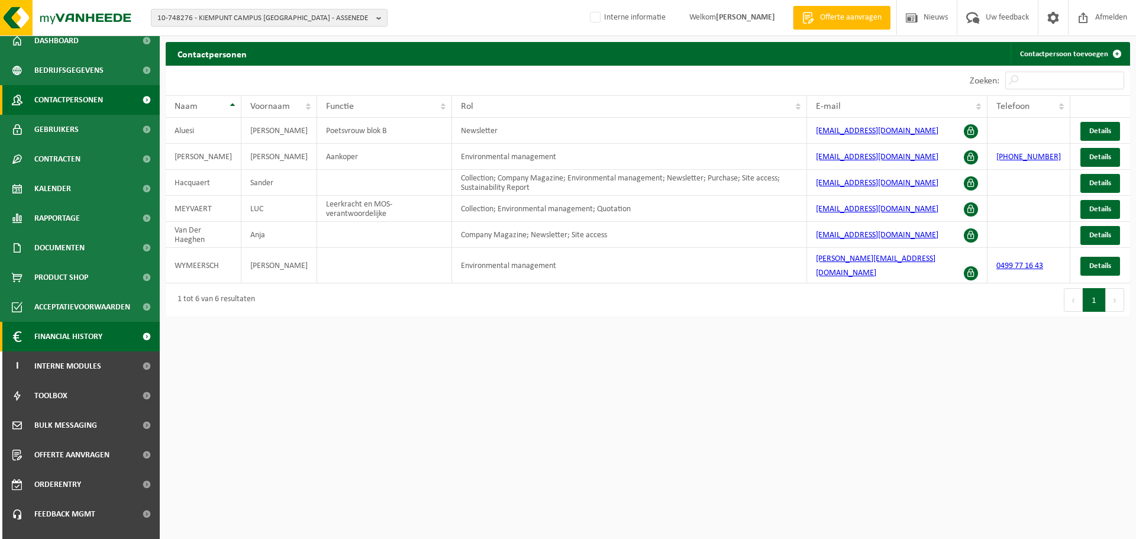
scroll to position [59, 0]
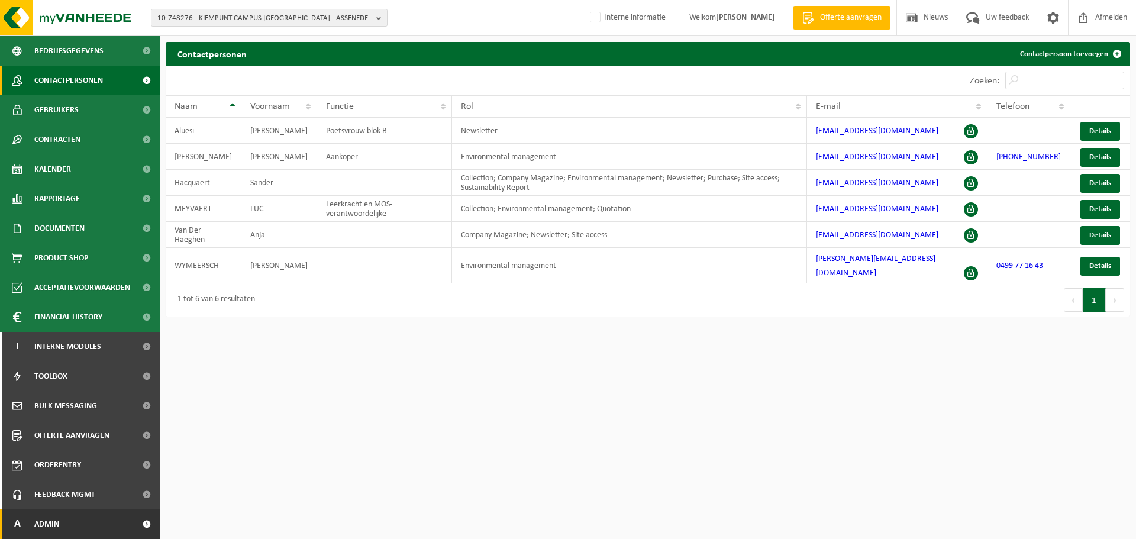
click at [76, 527] on link "A Admin" at bounding box center [80, 525] width 160 height 30
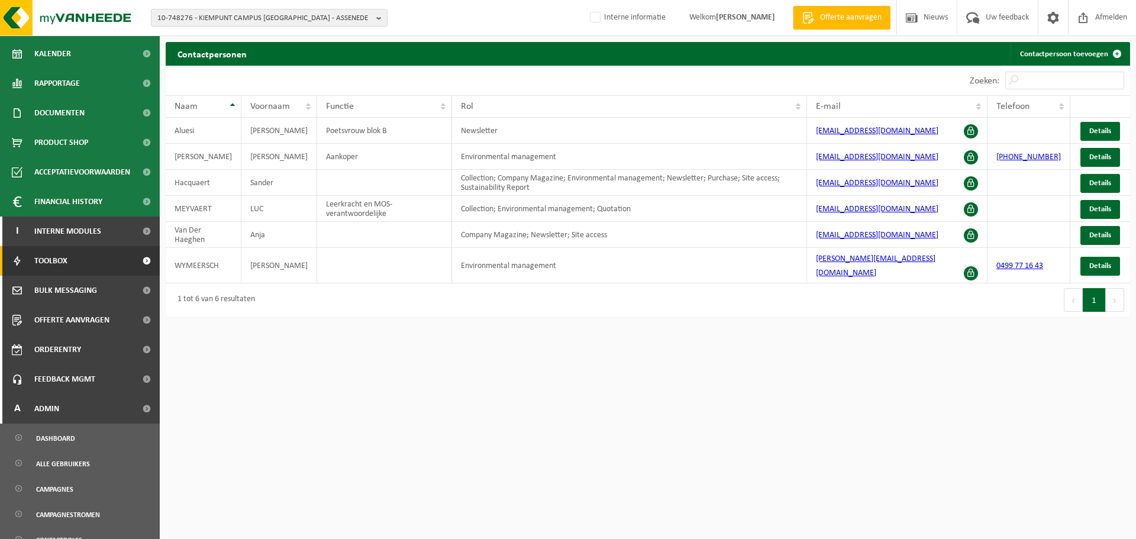
scroll to position [295, 0]
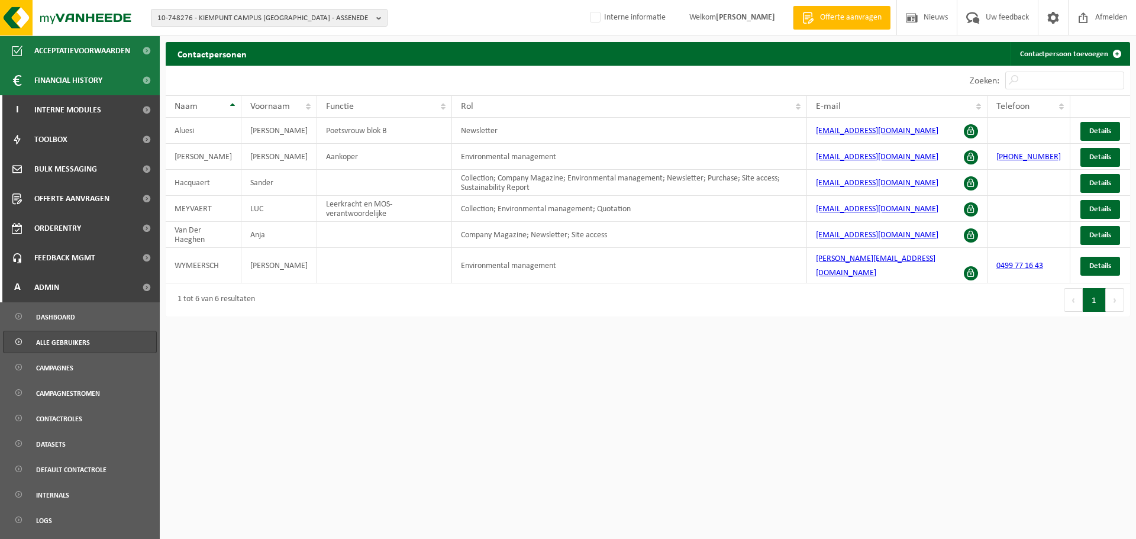
click at [127, 334] on link "Alle gebruikers" at bounding box center [80, 342] width 154 height 22
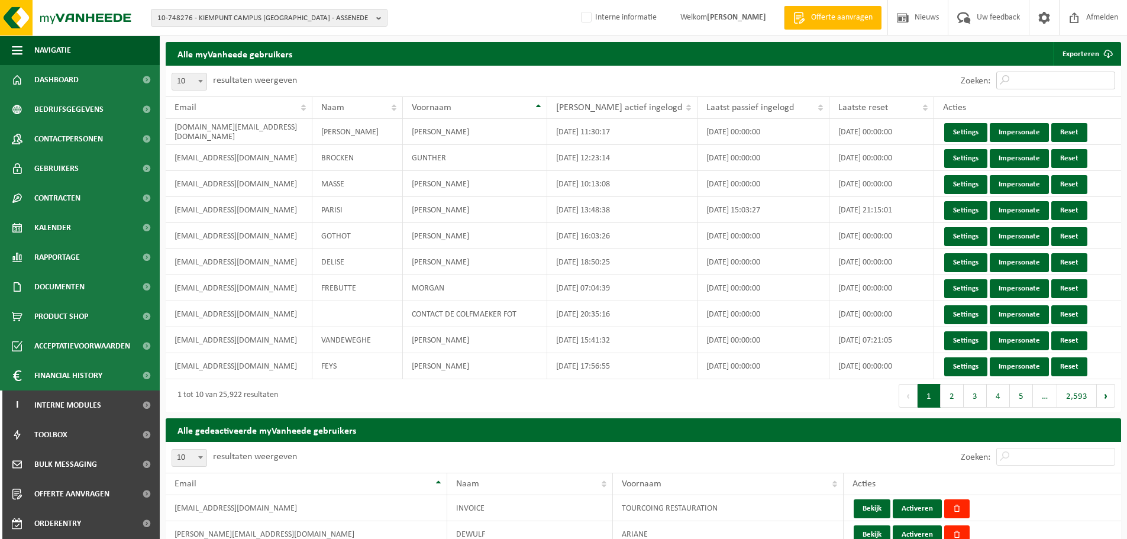
click at [1036, 82] on input "Zoeken:" at bounding box center [1056, 81] width 119 height 18
paste input "[EMAIL_ADDRESS][DOMAIN_NAME]"
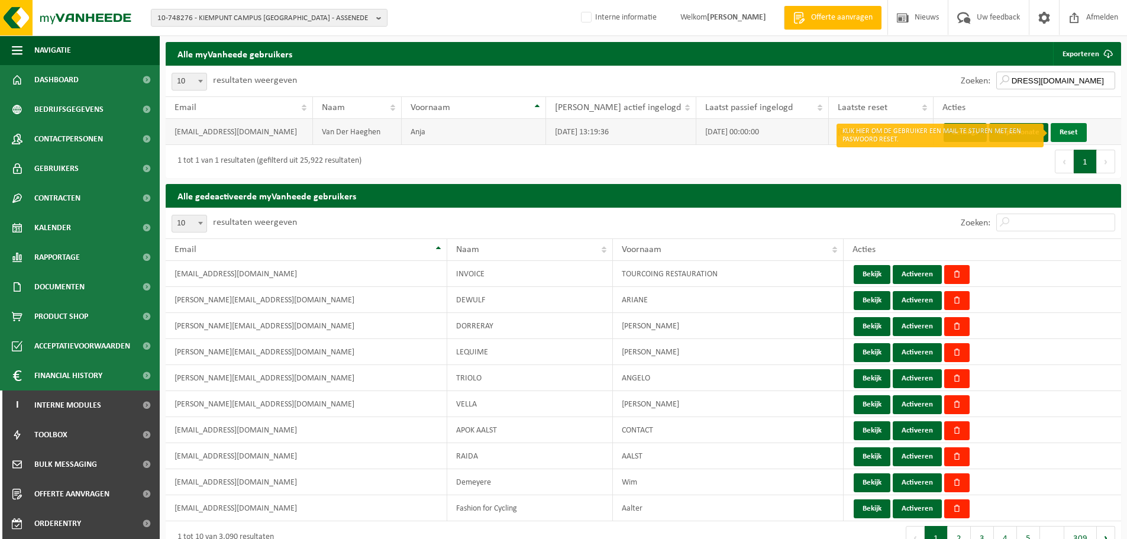
type input "[EMAIL_ADDRESS][DOMAIN_NAME]"
click at [1069, 133] on link "Reset" at bounding box center [1069, 132] width 36 height 19
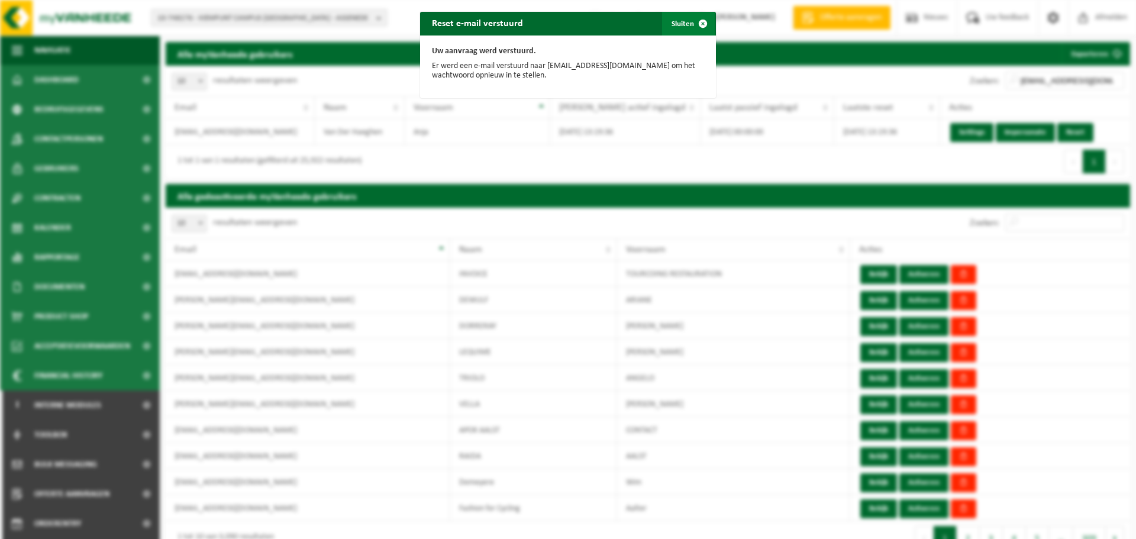
click at [684, 18] on button "Sluiten" at bounding box center [688, 24] width 53 height 24
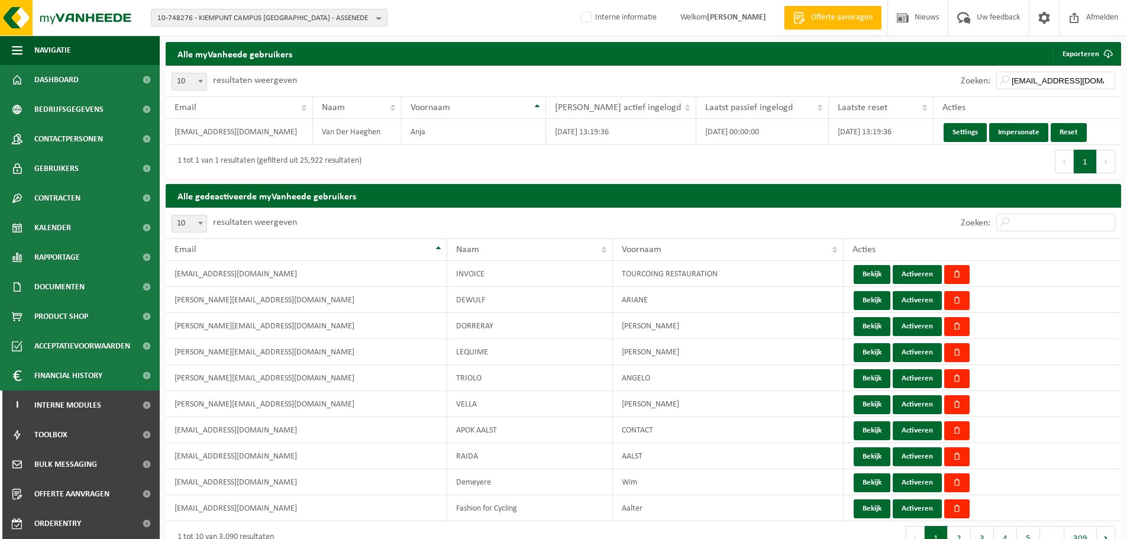
drag, startPoint x: 366, startPoint y: 189, endPoint x: 357, endPoint y: 195, distance: 10.4
click at [363, 191] on h2 "Alle gedeactiveerde myVanheede gebruikers" at bounding box center [644, 195] width 956 height 23
click at [343, 200] on h2 "Alle gedeactiveerde myVanheede gebruikers" at bounding box center [644, 195] width 956 height 23
click at [72, 233] on link "Kalender" at bounding box center [80, 228] width 160 height 30
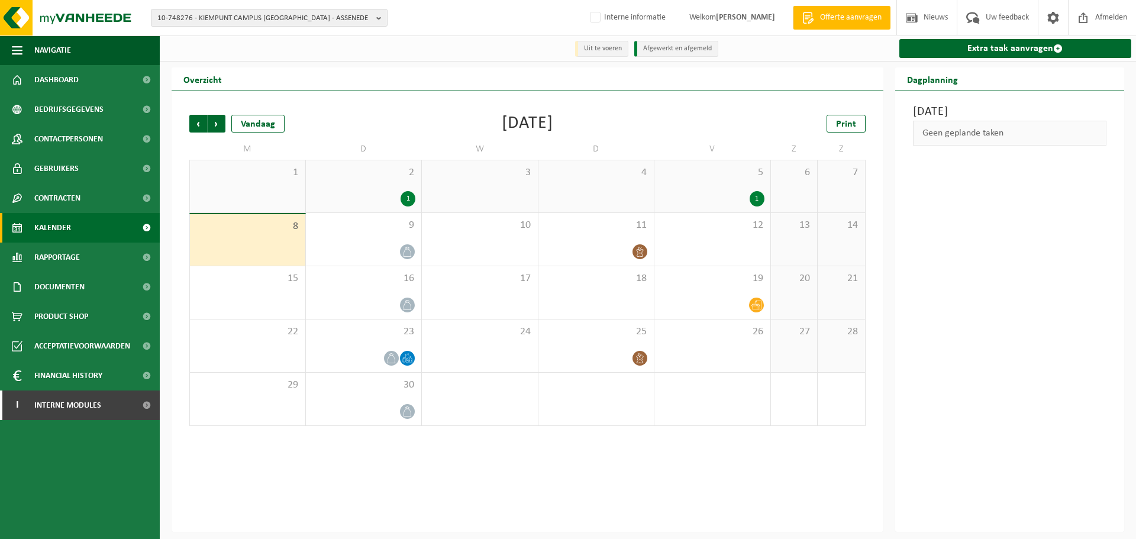
click at [999, 457] on div "Maandag 8 september 2025 Geen geplande taken" at bounding box center [1010, 311] width 230 height 441
click at [300, 505] on div "Vorige Volgende Vandaag September 2025 Print M D W D V Z Z 1 2 1 3 4 5 1 6 7 8 …" at bounding box center [528, 311] width 712 height 441
click at [91, 476] on ul "Navigatie Offerte aanvragen Nieuws Uw feedback Afmelden Dashboard Bedrijfsgegev…" at bounding box center [80, 288] width 160 height 504
click at [1084, 384] on div "Maandag 8 september 2025 Geen geplande taken" at bounding box center [1010, 311] width 230 height 441
click at [1043, 341] on div "Maandag 8 september 2025 Geen geplande taken" at bounding box center [1010, 311] width 230 height 441
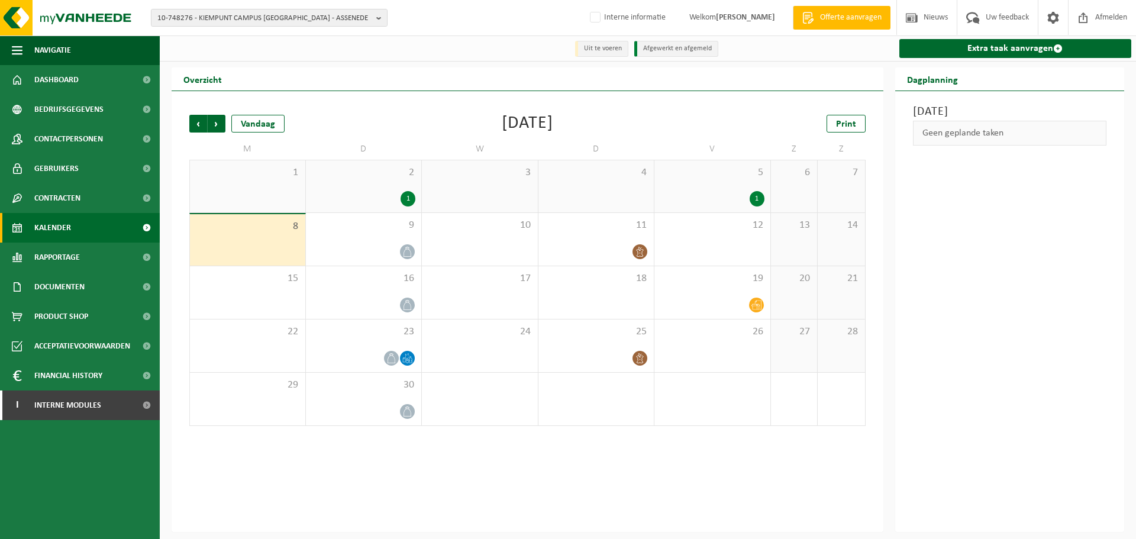
click at [465, 497] on div "Vorige Volgende Vandaag September 2025 Print M D W D V Z Z 1 2 1 3 4 5 1 6 7 8 …" at bounding box center [528, 311] width 712 height 441
click at [495, 473] on div "Vorige Volgende Vandaag September 2025 Print M D W D V Z Z 1 2 1 3 4 5 1 6 7 8 …" at bounding box center [528, 311] width 712 height 441
click at [1056, 347] on div "Maandag 8 september 2025 Geen geplande taken" at bounding box center [1010, 311] width 230 height 441
click at [1056, 339] on div "Maandag 8 september 2025 Geen geplande taken" at bounding box center [1010, 311] width 230 height 441
click at [444, 497] on div "Vorige Volgende Vandaag September 2025 Print M D W D V Z Z 1 2 1 3 4 5 1 6 7 8 …" at bounding box center [528, 311] width 712 height 441
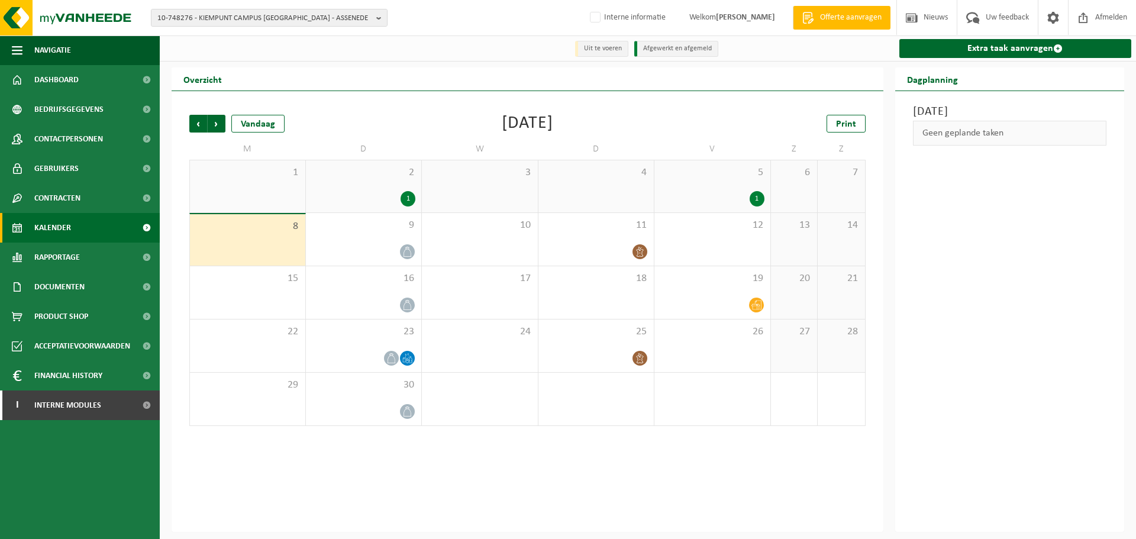
click at [354, 95] on div "Vorige Volgende Vandaag September 2025 Print M D W D V Z Z 1 2 1 3 4 5 1 6 7 8 …" at bounding box center [528, 311] width 712 height 441
click at [1009, 276] on div "Maandag 8 september 2025 Geen geplande taken" at bounding box center [1010, 311] width 230 height 441
click at [303, 17] on span "10-748276 - KIEMPUNT CAMPUS ASSENEDE - ASSENEDE" at bounding box center [264, 18] width 214 height 18
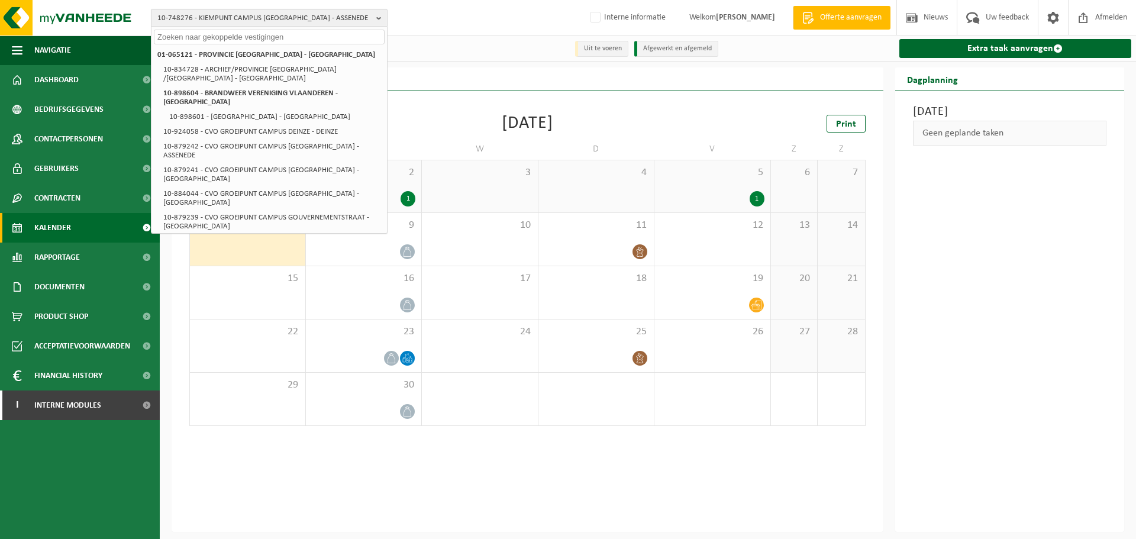
click at [302, 16] on span "10-748276 - KIEMPUNT CAMPUS ASSENEDE - ASSENEDE" at bounding box center [264, 18] width 214 height 18
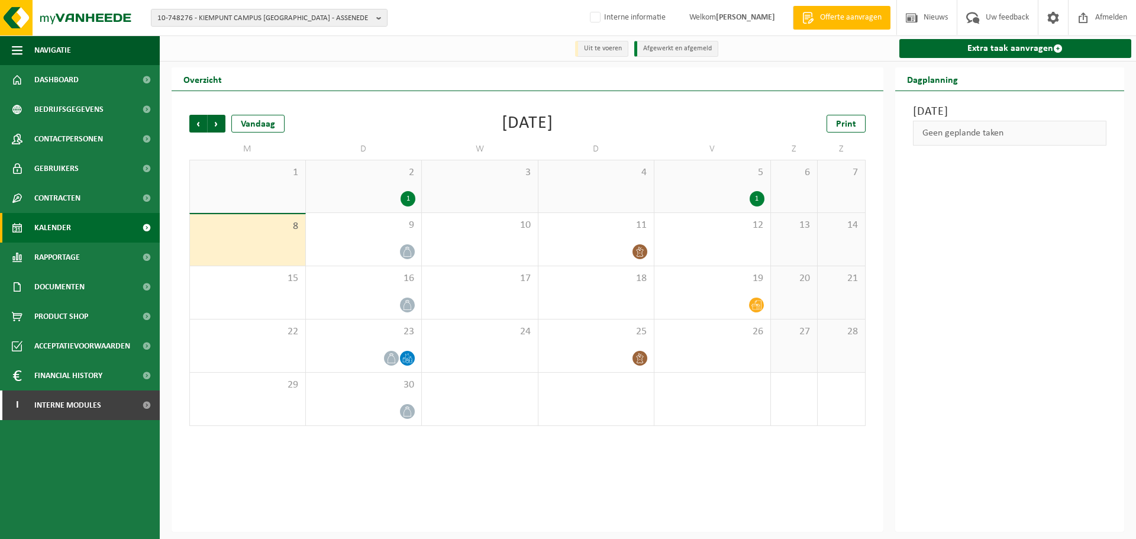
click at [1006, 401] on div "Maandag 8 september 2025 Geen geplande taken" at bounding box center [1010, 311] width 230 height 441
click at [939, 210] on div "Maandag 8 september 2025 Geen geplande taken" at bounding box center [1010, 311] width 230 height 441
click at [566, 473] on div "Vorige Volgende Vandaag September 2025 Print M D W D V Z Z 1 2 1 3 4 5 1 6 7 8 …" at bounding box center [528, 311] width 712 height 441
click at [1022, 458] on div "Maandag 8 september 2025 Geen geplande taken" at bounding box center [1010, 311] width 230 height 441
click at [725, 491] on div "Vorige Volgende Vandaag September 2025 Print M D W D V Z Z 1 2 1 3 4 5 1 6 7 8 …" at bounding box center [528, 311] width 712 height 441
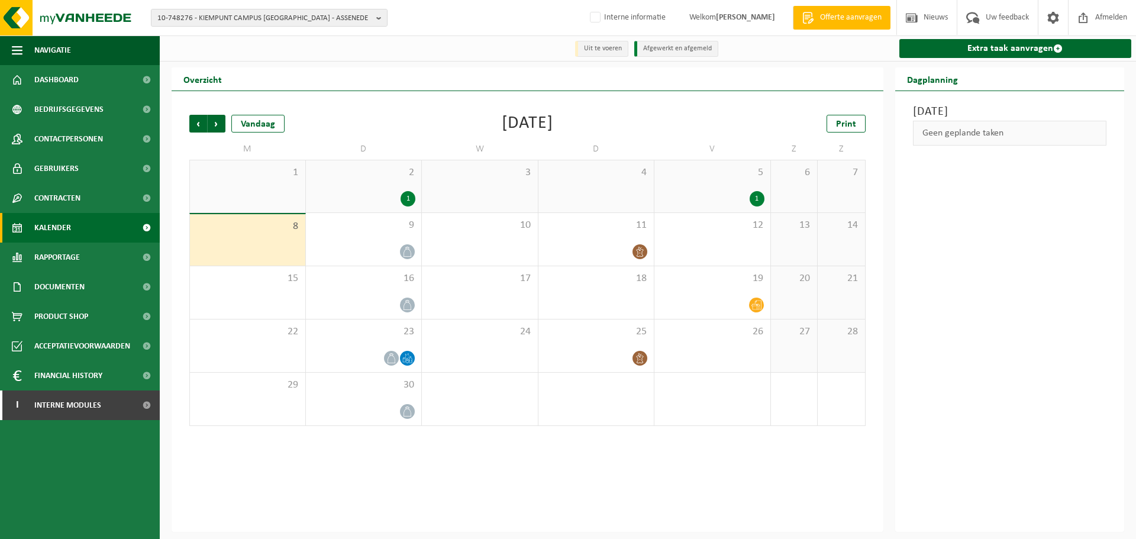
click at [769, 455] on div "Vorige Volgende Vandaag September 2025 Print M D W D V Z Z 1 2 1 3 4 5 1 6 7 8 …" at bounding box center [528, 311] width 712 height 441
click at [243, 181] on div "1" at bounding box center [247, 186] width 115 height 52
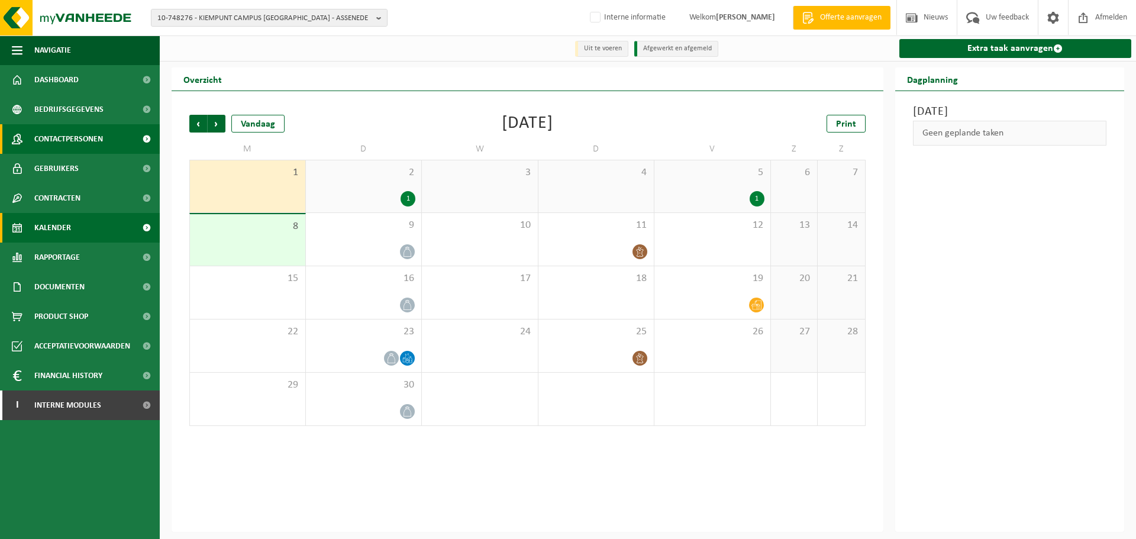
click at [99, 130] on span "Contactpersonen" at bounding box center [68, 139] width 69 height 30
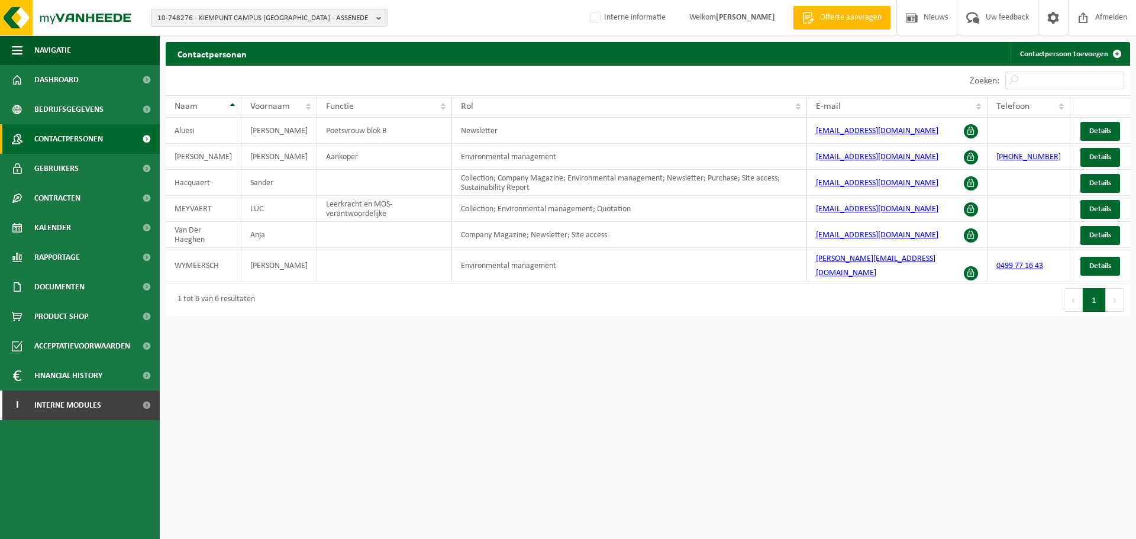
click at [533, 359] on html "10-748276 - [GEOGRAPHIC_DATA] CAMPUS [GEOGRAPHIC_DATA] - [GEOGRAPHIC_DATA] 01-0…" at bounding box center [568, 269] width 1136 height 539
drag, startPoint x: 824, startPoint y: 242, endPoint x: 981, endPoint y: 239, distance: 156.3
click at [981, 239] on td "[EMAIL_ADDRESS][DOMAIN_NAME]" at bounding box center [897, 235] width 180 height 26
copy link "[EMAIL_ADDRESS][DOMAIN_NAME]"
click at [272, 22] on span "10-748276 - KIEMPUNT CAMPUS [GEOGRAPHIC_DATA] - ASSENEDE" at bounding box center [264, 18] width 214 height 18
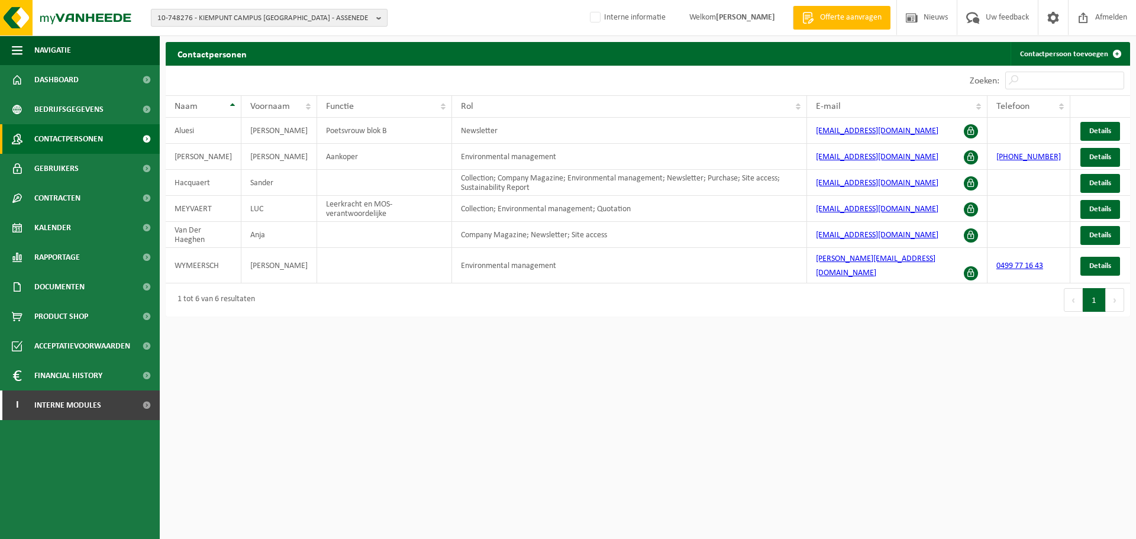
paste input "01-104125"
type input "01-104125"
click at [273, 53] on li "01-104125 - ISALAS BV - [GEOGRAPHIC_DATA]" at bounding box center [269, 54] width 231 height 15
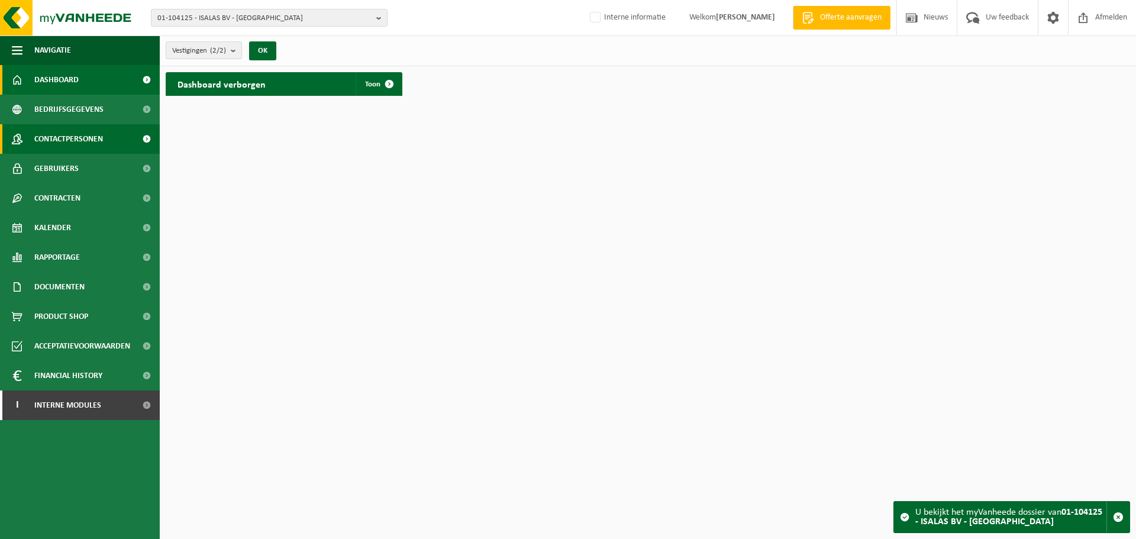
click at [127, 149] on link "Contactpersonen" at bounding box center [80, 139] width 160 height 30
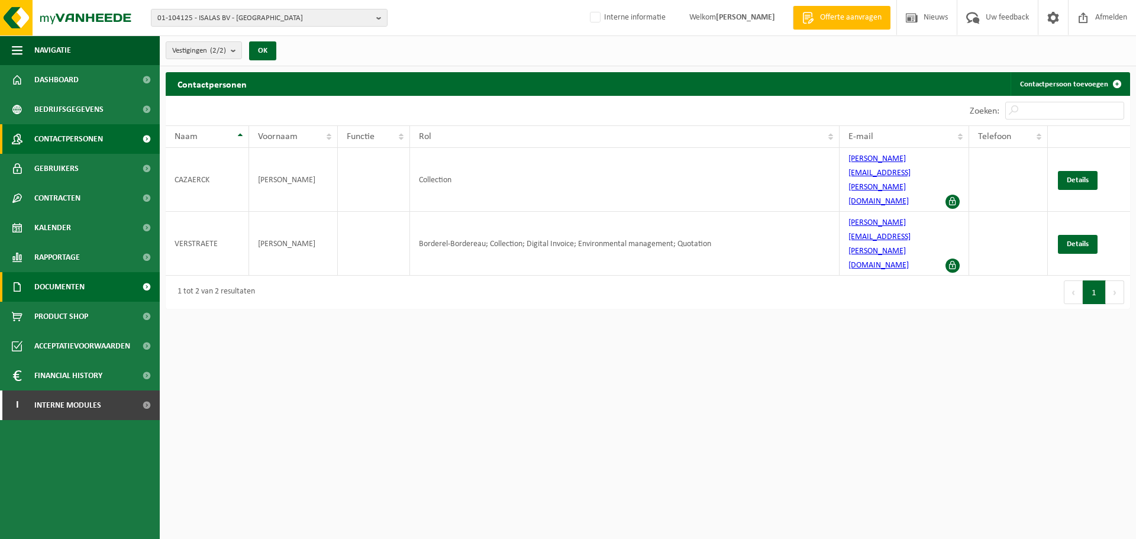
click at [78, 288] on span "Documenten" at bounding box center [59, 287] width 50 height 30
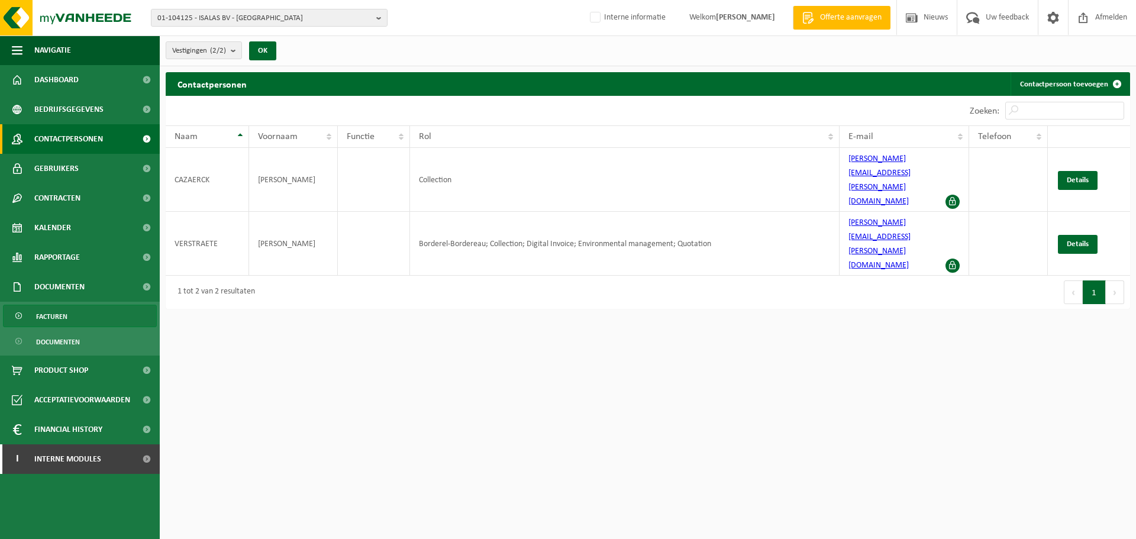
click at [72, 310] on link "Facturen" at bounding box center [80, 316] width 154 height 22
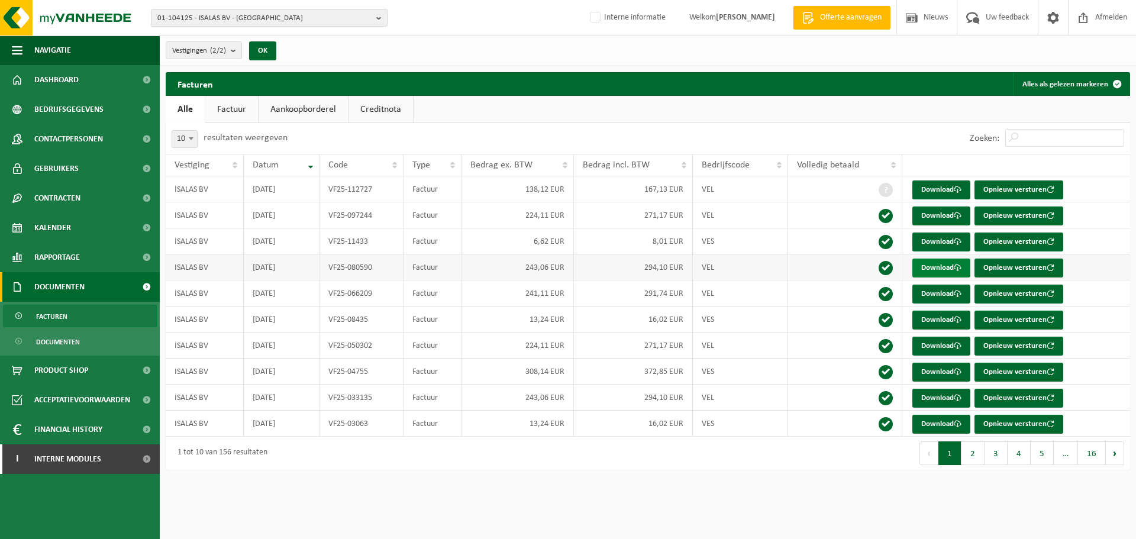
click at [928, 263] on link "Download" at bounding box center [942, 268] width 58 height 19
click at [219, 17] on span "01-104125 - ISALAS BV - NAZARETH" at bounding box center [264, 18] width 214 height 18
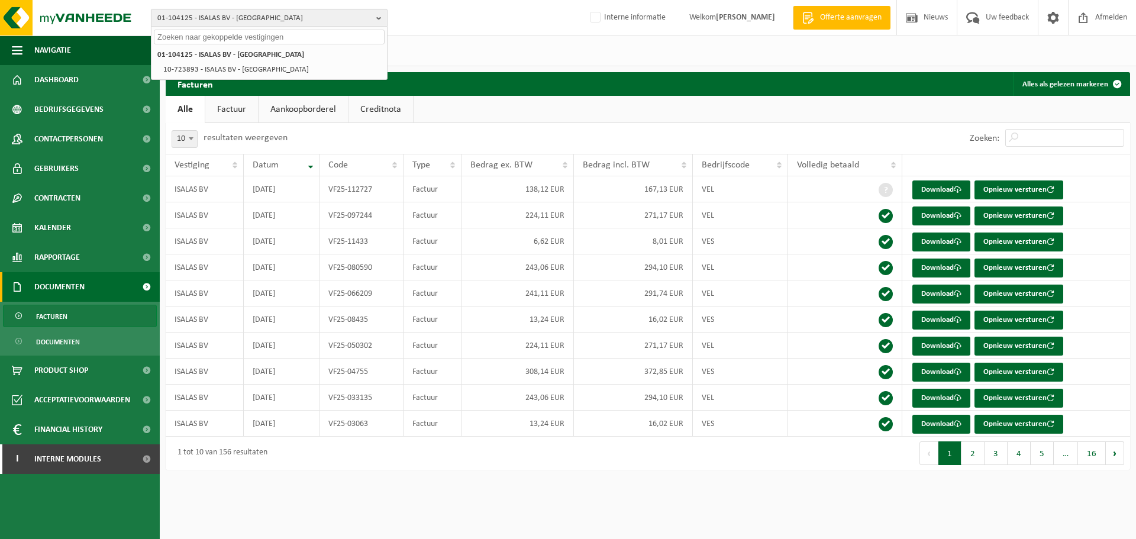
paste input "01-077542"
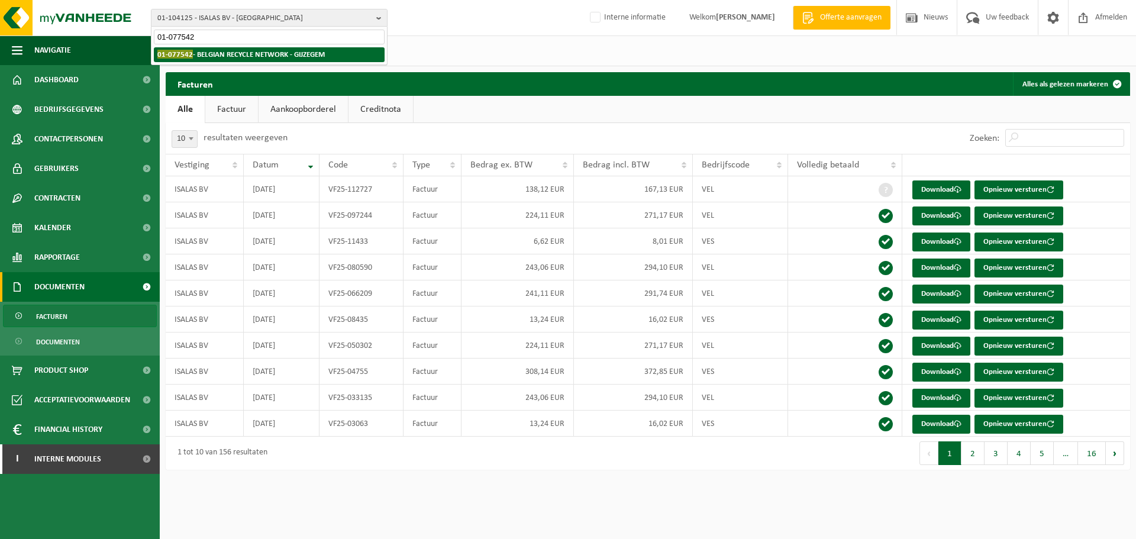
type input "01-077542"
click at [200, 57] on strong "01-077542 - BELGIAN RECYCLE NETWORK - GIJZEGEM" at bounding box center [240, 54] width 167 height 9
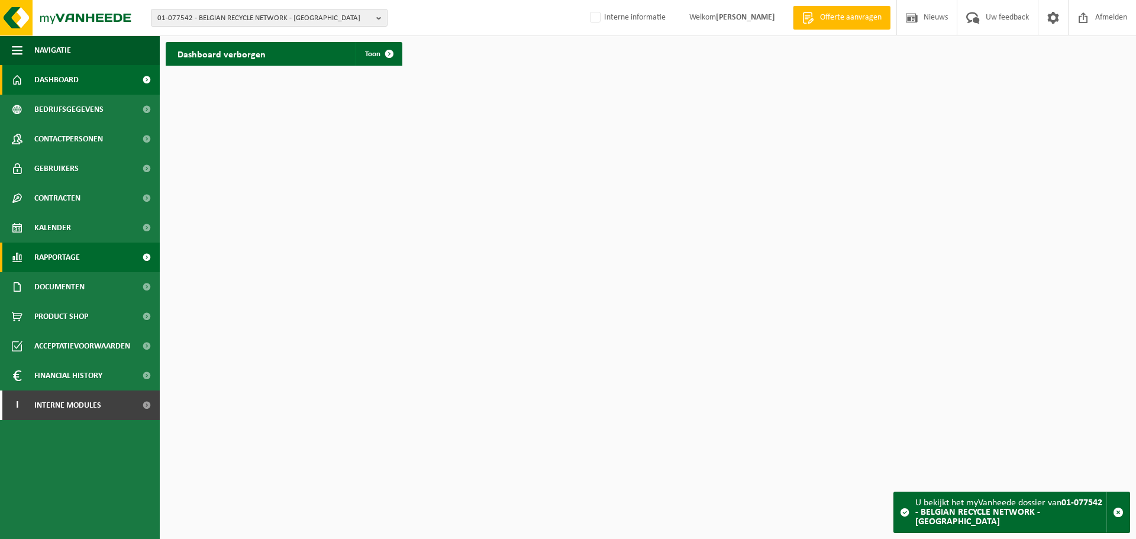
click at [95, 261] on link "Rapportage" at bounding box center [80, 258] width 160 height 30
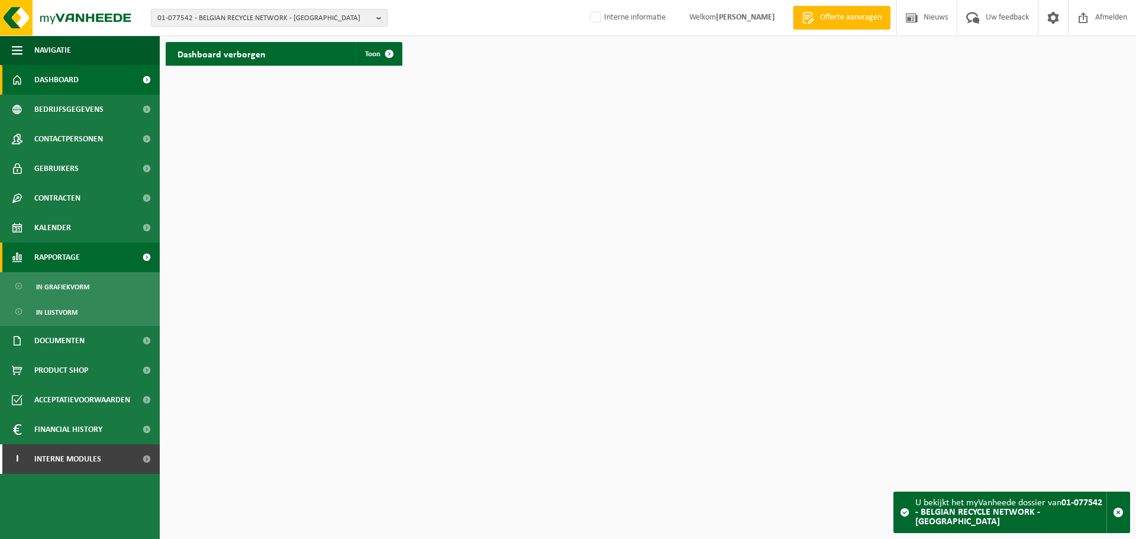
click at [59, 255] on span "Rapportage" at bounding box center [57, 258] width 46 height 30
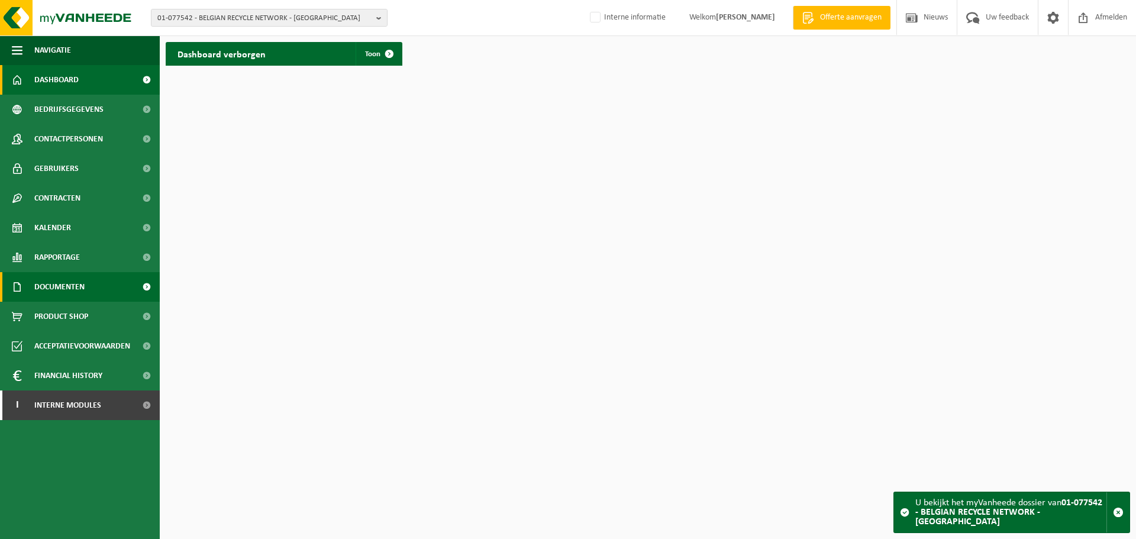
click at [49, 290] on span "Documenten" at bounding box center [59, 287] width 50 height 30
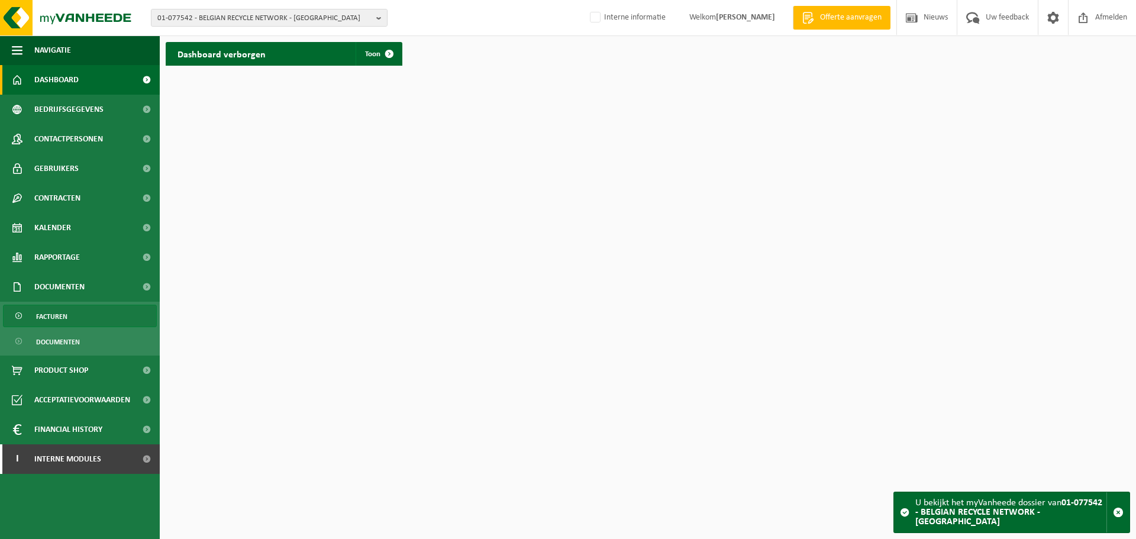
click at [57, 321] on span "Facturen" at bounding box center [51, 316] width 31 height 22
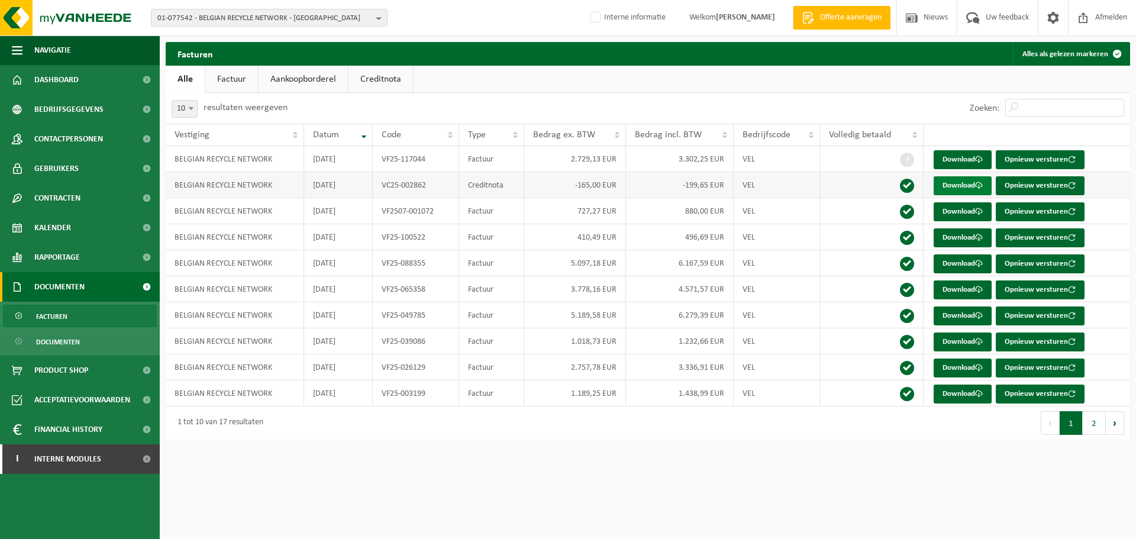
click at [952, 189] on link "Download" at bounding box center [963, 185] width 58 height 19
click at [212, 22] on span "01-077542 - BELGIAN RECYCLE NETWORK - GIJZEGEM" at bounding box center [264, 18] width 214 height 18
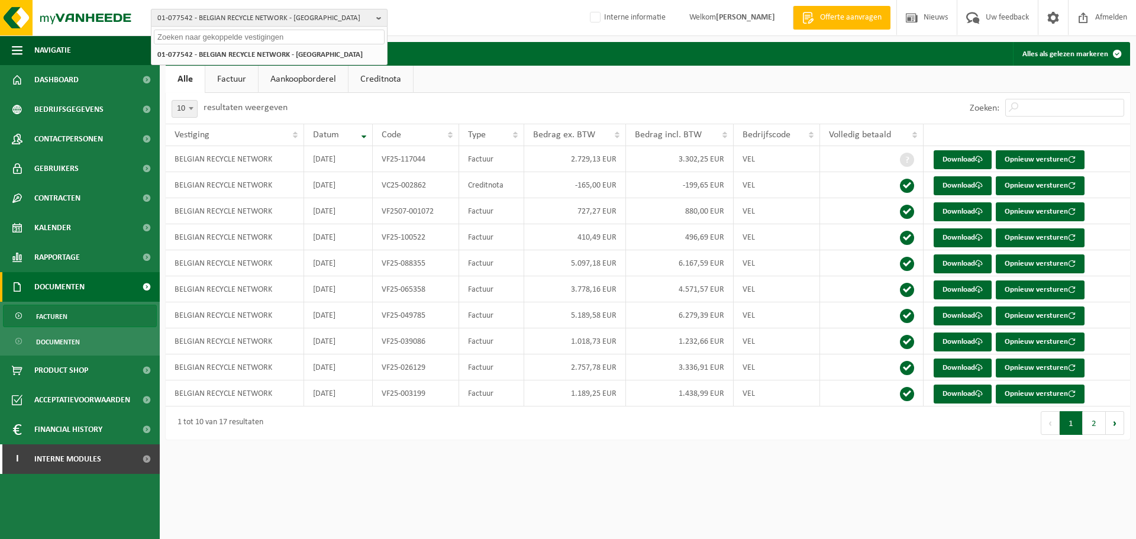
paste input "10-935224"
type input "10-935224"
click at [200, 59] on strong "10-935224 - VASTE PLANTEN DE SWAEF BV - LENNIK" at bounding box center [239, 54] width 165 height 9
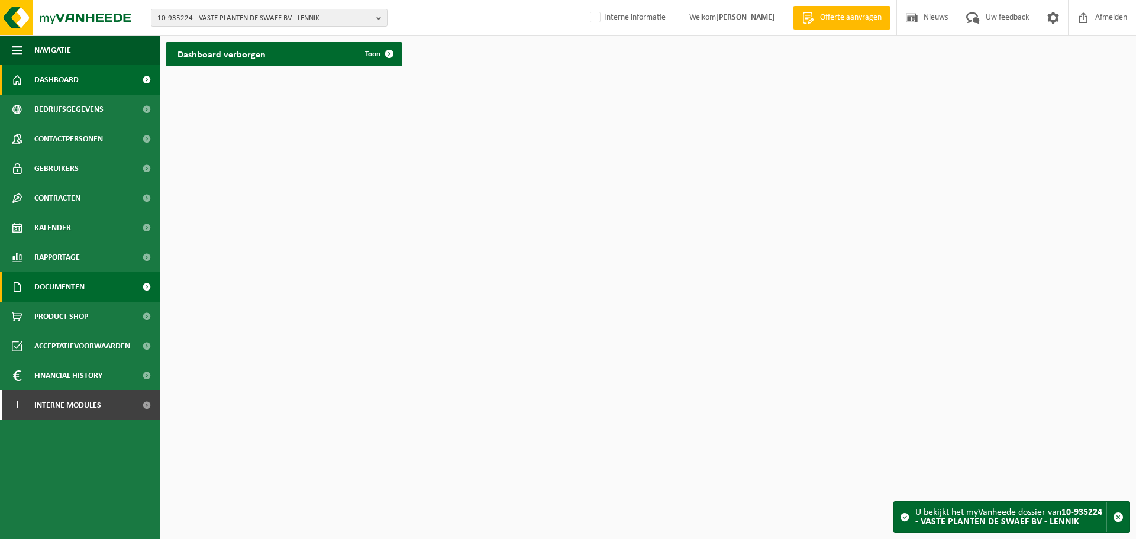
click at [71, 288] on span "Documenten" at bounding box center [59, 287] width 50 height 30
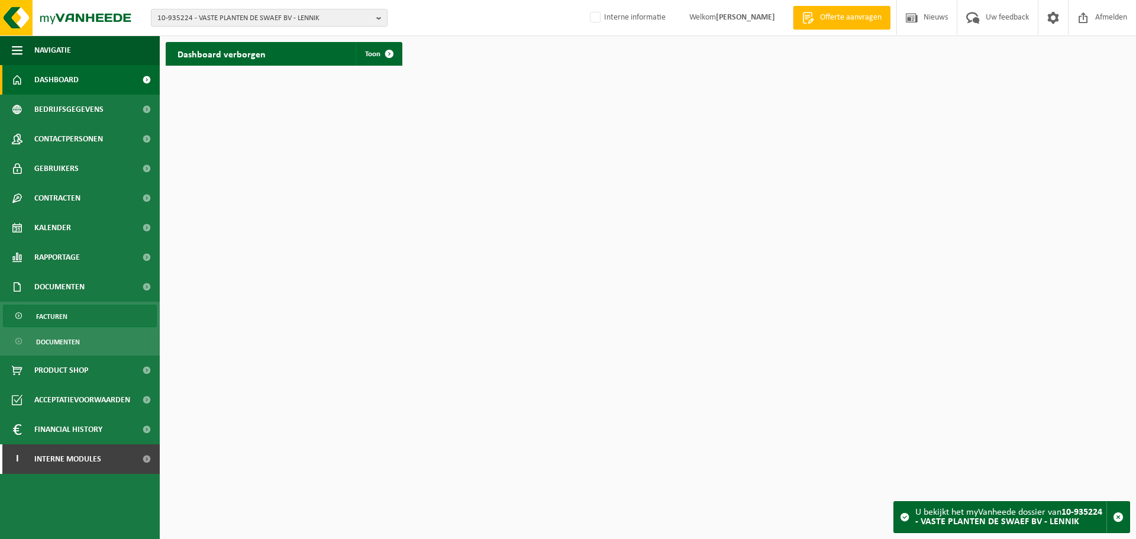
click at [68, 312] on link "Facturen" at bounding box center [80, 316] width 154 height 22
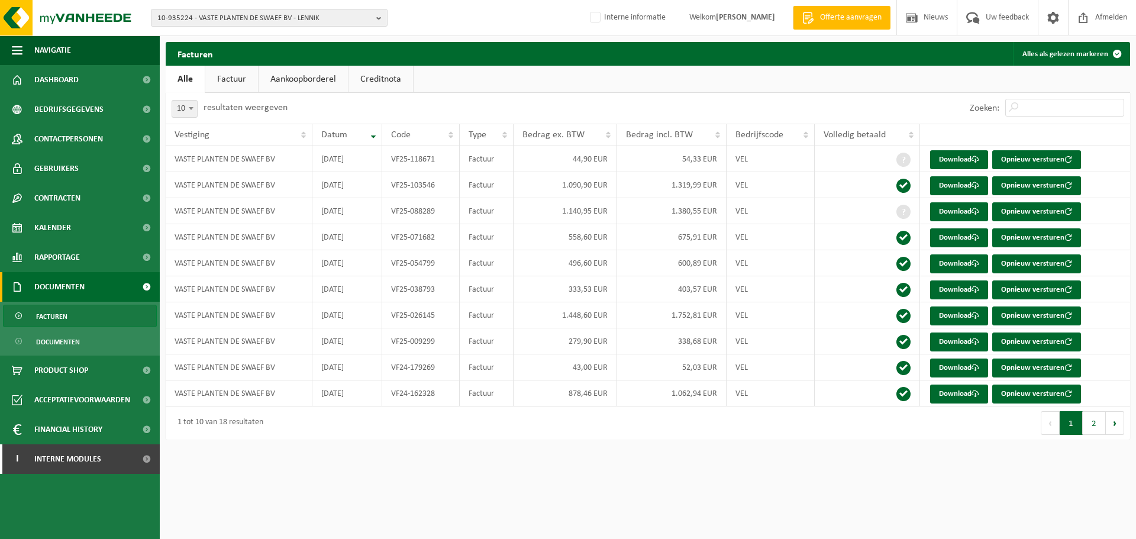
click at [445, 514] on html "10-935224 - VASTE PLANTEN DE SWAEF BV - LENNIK 10-935224 - VASTE PLANTEN DE SWA…" at bounding box center [568, 269] width 1136 height 539
click at [963, 208] on link "Download" at bounding box center [959, 211] width 58 height 19
click at [252, 17] on span "10-935224 - VASTE PLANTEN DE SWAEF BV - LENNIK" at bounding box center [264, 18] width 214 height 18
paste input "10-796922"
type input "10-796922"
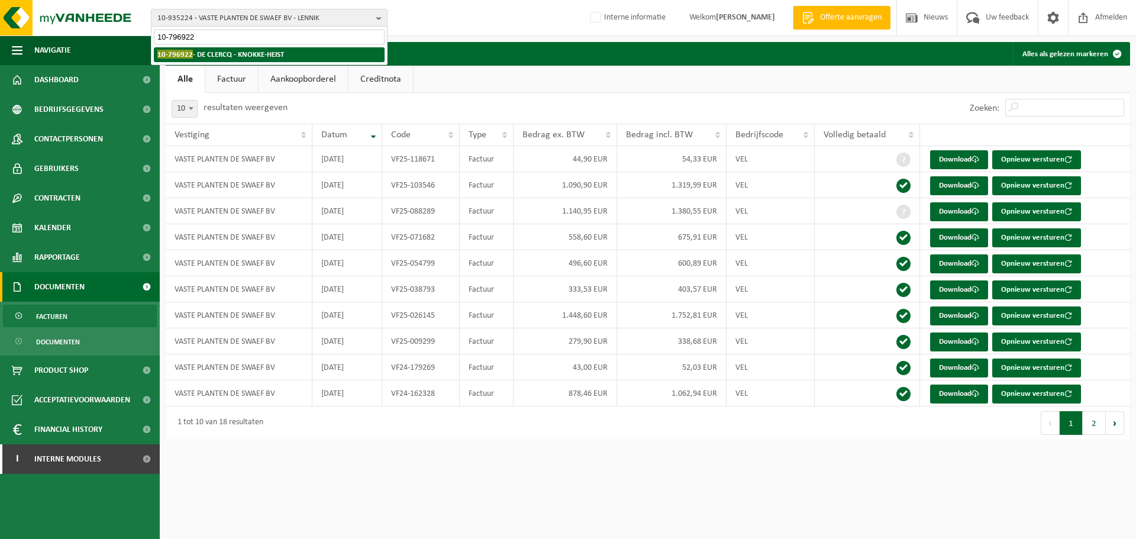
click at [269, 51] on strong "10-796922 - DE CLERCQ - KNOKKE-HEIST" at bounding box center [220, 54] width 127 height 9
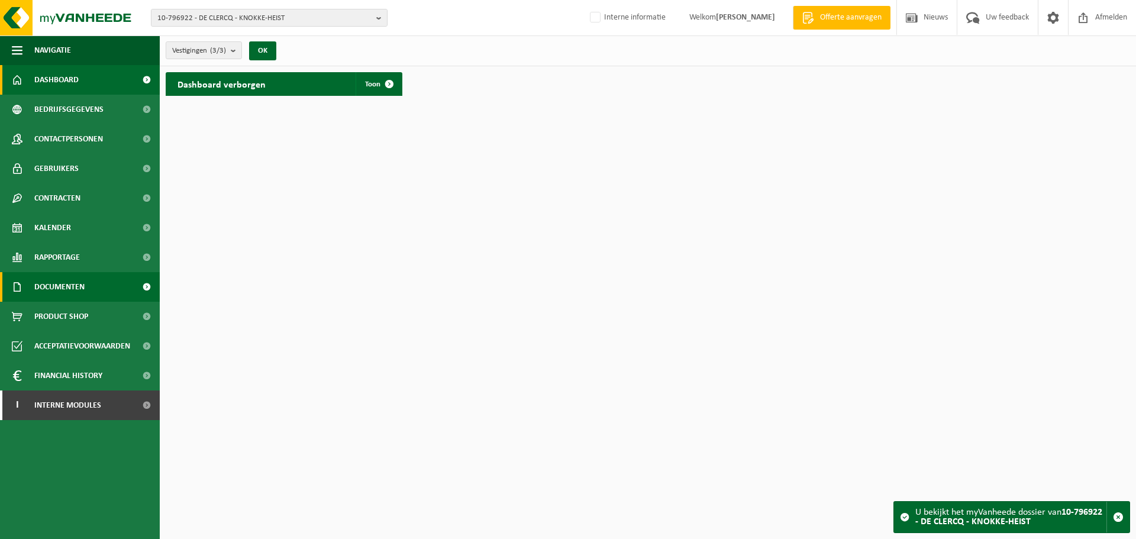
click at [103, 282] on link "Documenten" at bounding box center [80, 287] width 160 height 30
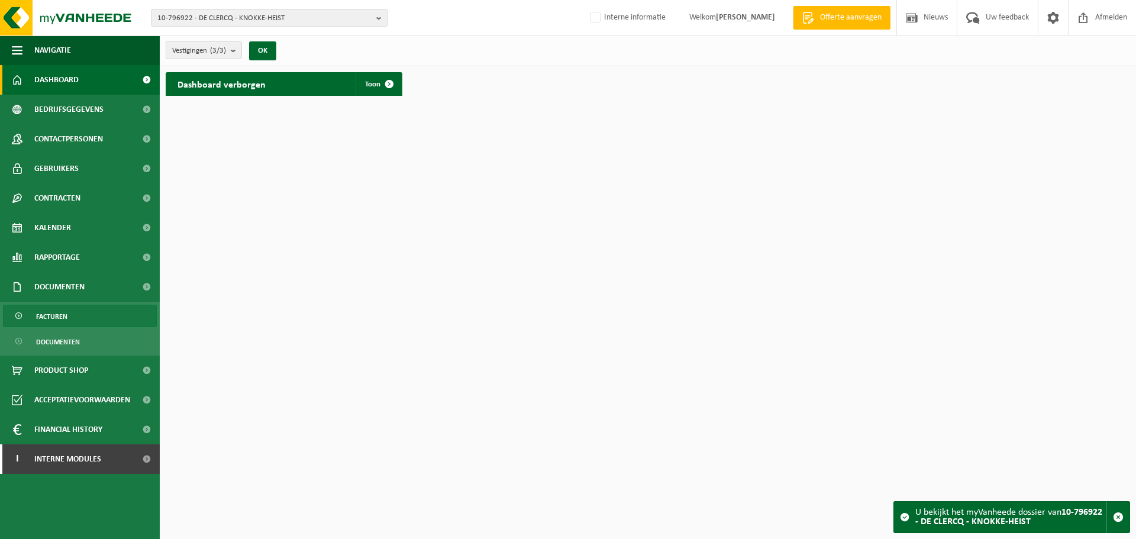
click at [42, 313] on span "Facturen" at bounding box center [51, 316] width 31 height 22
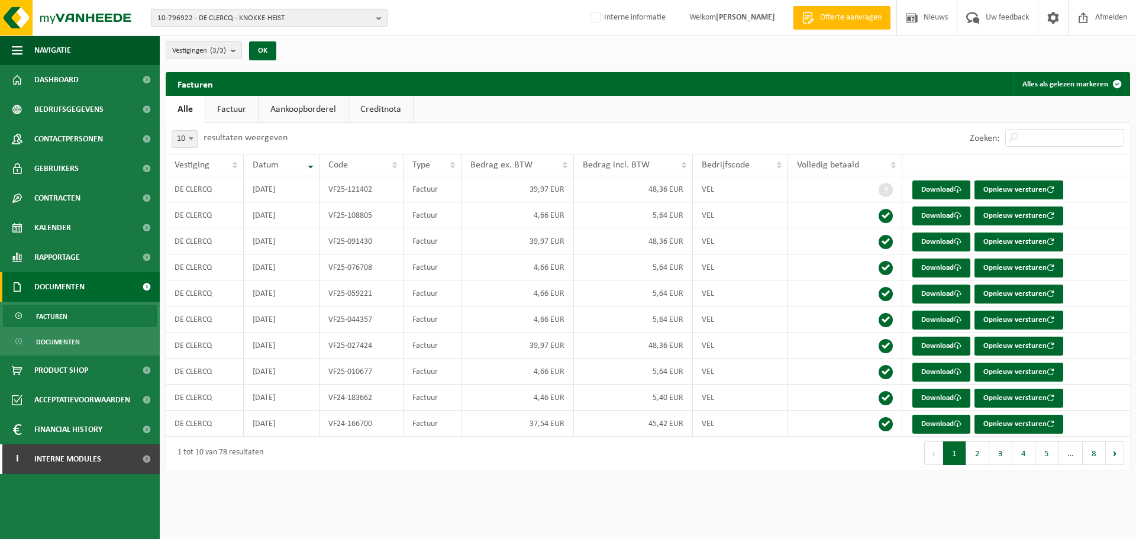
click at [353, 18] on span "10-796922 - DE CLERCQ - KNOKKE-HEIST" at bounding box center [264, 18] width 214 height 18
paste input "10-902247"
type input "10-902247"
click at [299, 54] on li "10-902247 - ALSPUT HOTEL BV - HALLE" at bounding box center [269, 54] width 231 height 15
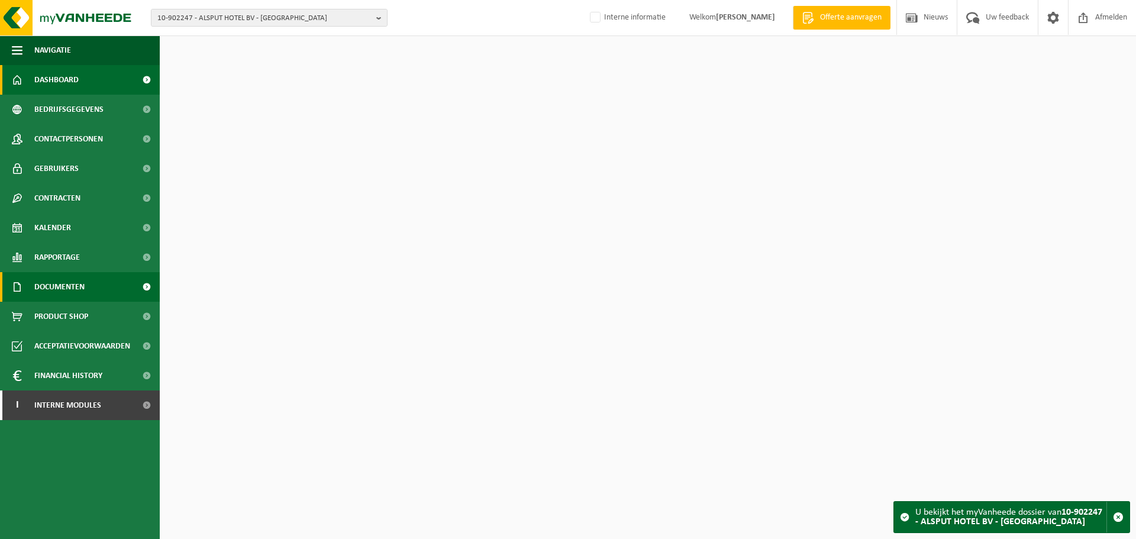
click at [47, 296] on span "Documenten" at bounding box center [59, 287] width 50 height 30
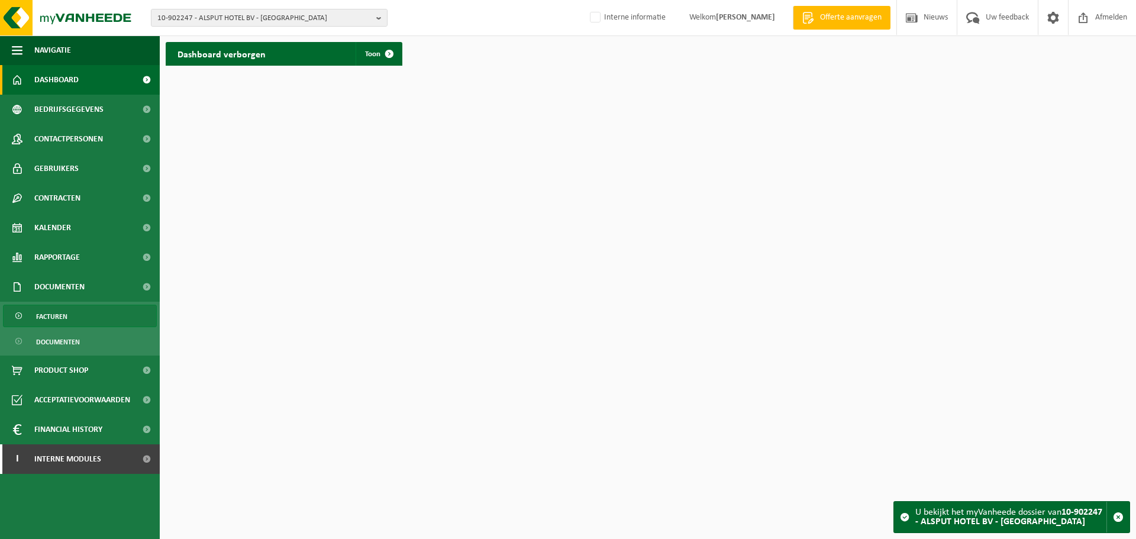
click at [51, 323] on span "Facturen" at bounding box center [51, 316] width 31 height 22
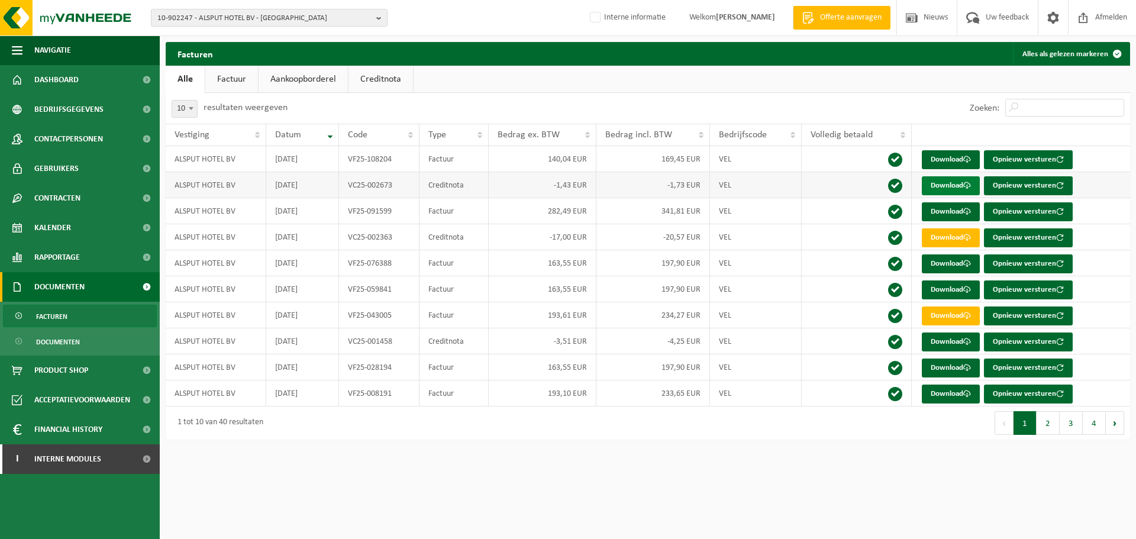
click at [954, 189] on link "Download" at bounding box center [951, 185] width 58 height 19
drag, startPoint x: 546, startPoint y: 473, endPoint x: 546, endPoint y: 465, distance: 8.9
click at [546, 473] on html "10-902247 - ALSPUT HOTEL BV - HALLE 10-902247 - ALSPUT HOTEL BV - HALLE Interne…" at bounding box center [568, 269] width 1136 height 539
click at [951, 233] on link "Download" at bounding box center [951, 237] width 58 height 19
click at [253, 14] on span "10-902247 - ALSPUT HOTEL BV - HALLE" at bounding box center [264, 18] width 214 height 18
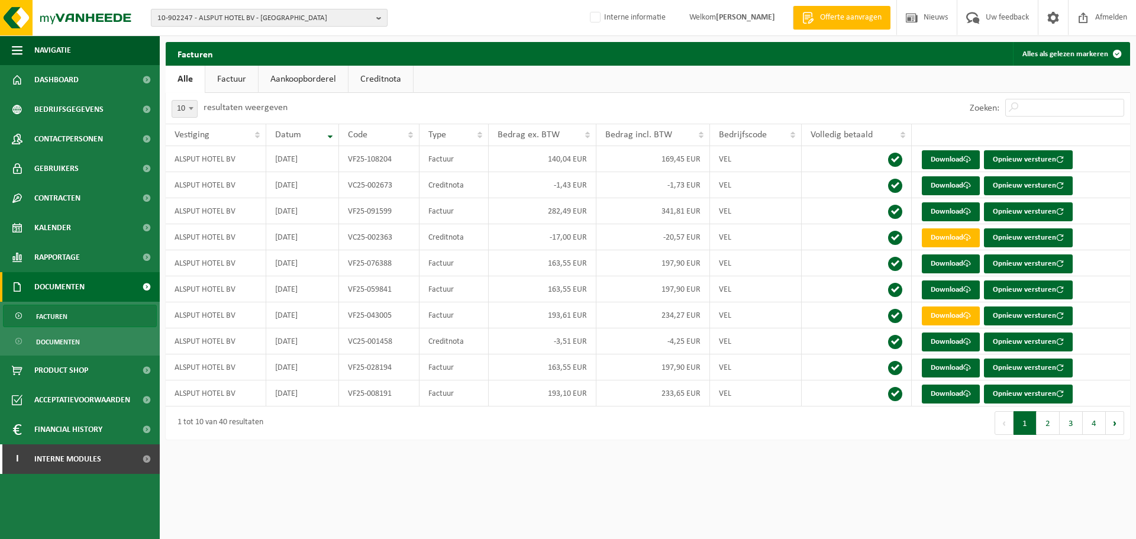
paste input "10-854958"
type input "10-854958"
click at [226, 53] on strong "10-854958 - B.SUNRISE - HOOGLEDE" at bounding box center [214, 54] width 114 height 9
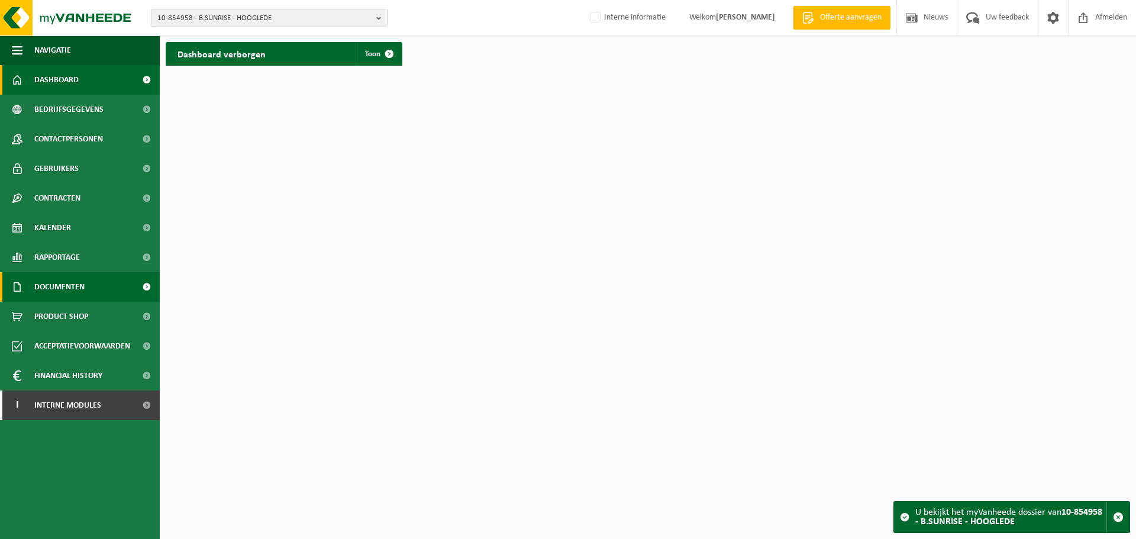
click at [76, 279] on span "Documenten" at bounding box center [59, 287] width 50 height 30
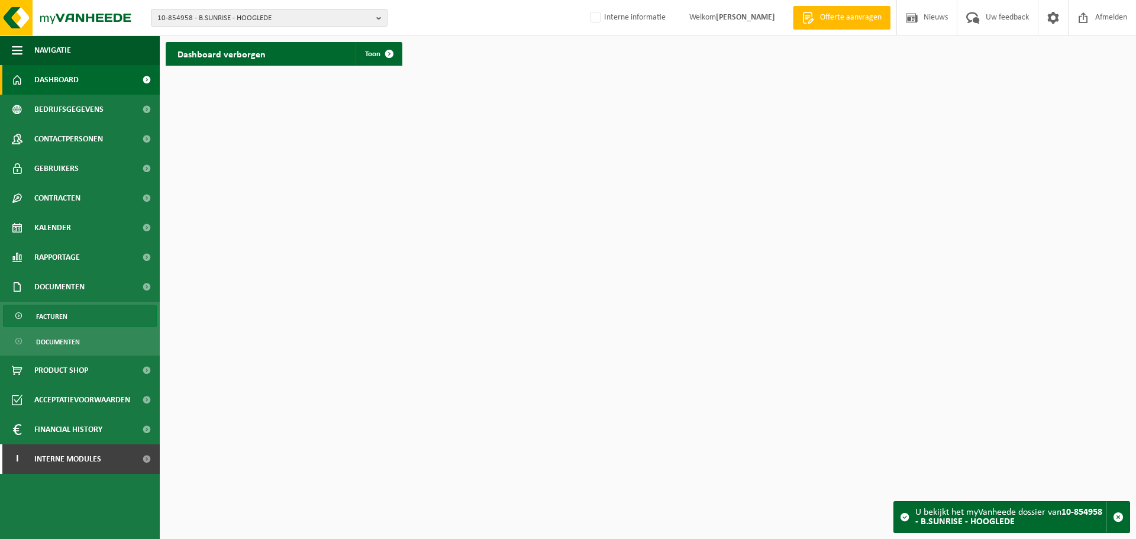
click at [61, 312] on span "Facturen" at bounding box center [51, 316] width 31 height 22
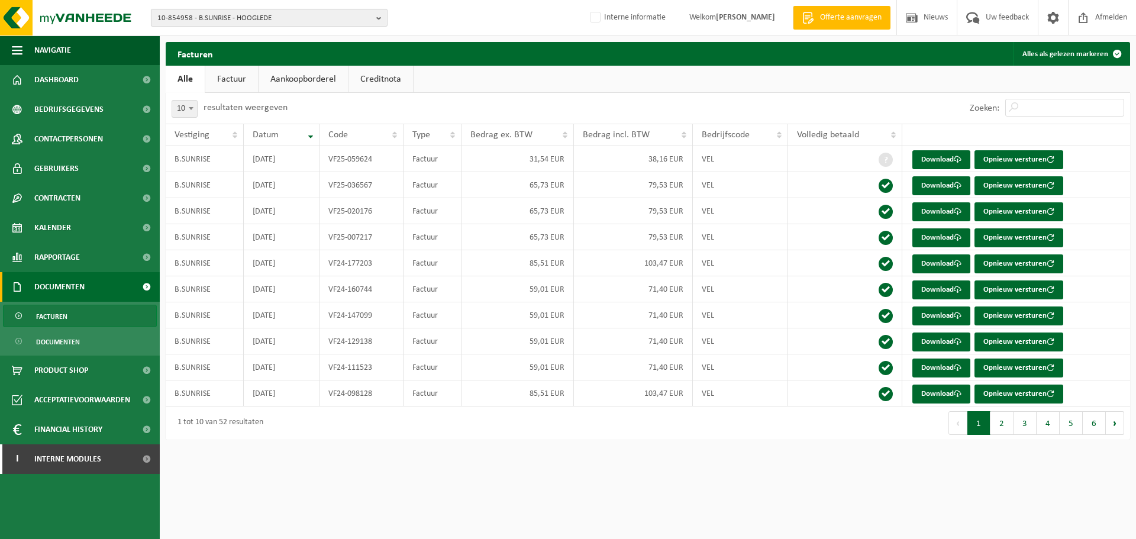
click at [259, 13] on span "10-854958 - B.SUNRISE - HOOGLEDE" at bounding box center [264, 18] width 214 height 18
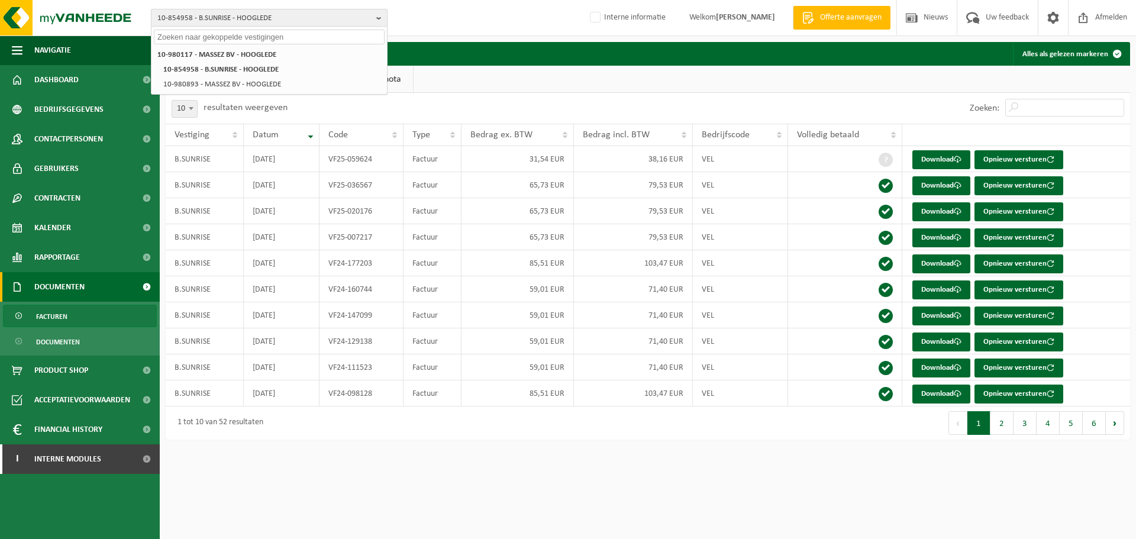
paste input "10-980117"
type input "10-980117"
click at [265, 54] on strong "10-980117 - MASSEZ BV - HOOGLEDE" at bounding box center [215, 54] width 117 height 9
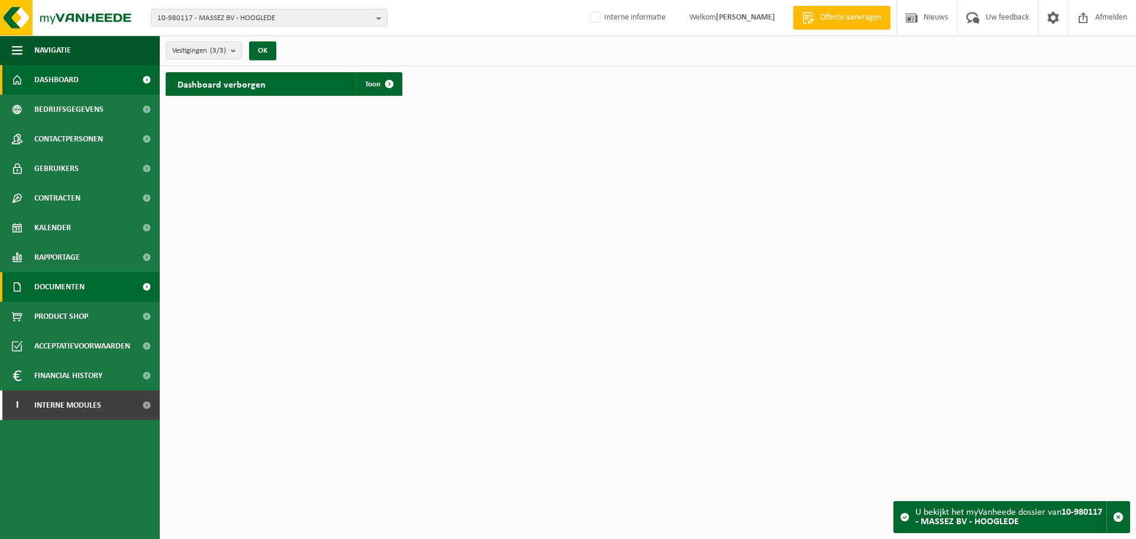
click at [62, 296] on span "Documenten" at bounding box center [59, 287] width 50 height 30
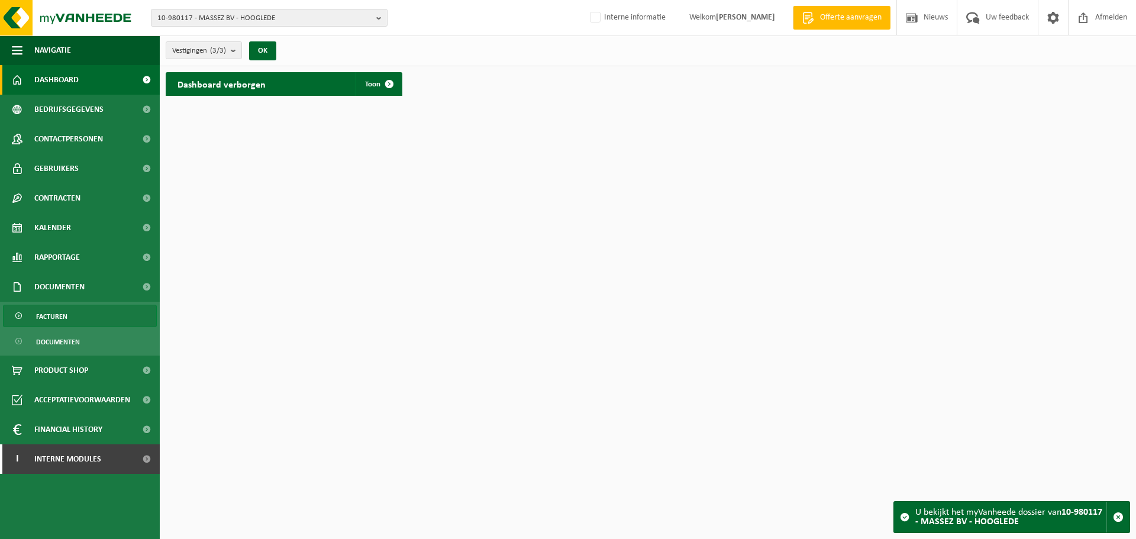
click at [60, 320] on span "Facturen" at bounding box center [51, 316] width 31 height 22
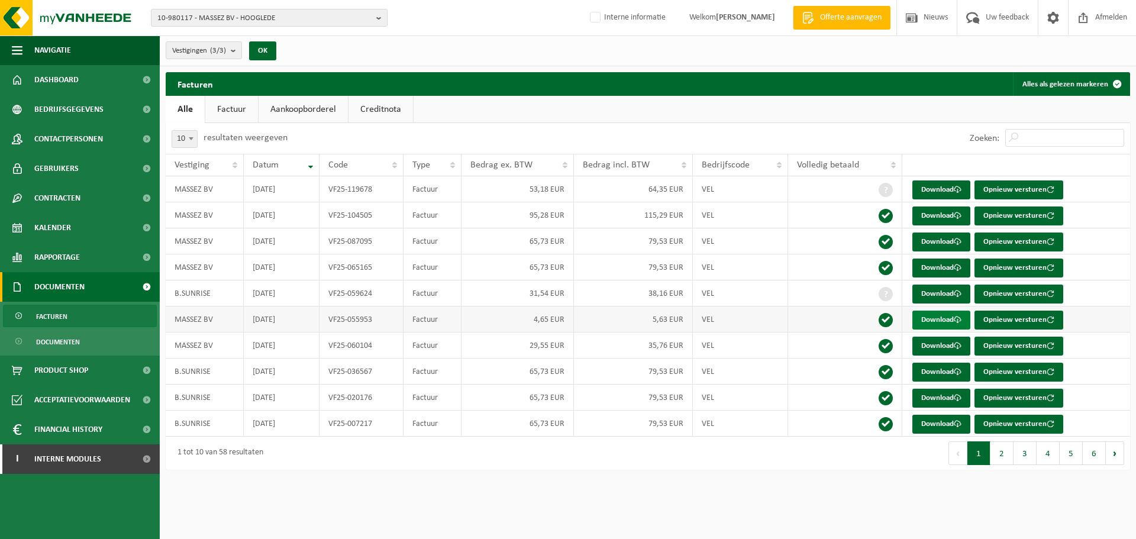
click at [933, 318] on link "Download" at bounding box center [942, 320] width 58 height 19
click at [952, 349] on link "Download" at bounding box center [942, 346] width 58 height 19
click at [266, 17] on span "10-980117 - MASSEZ BV - HOOGLEDE" at bounding box center [264, 18] width 214 height 18
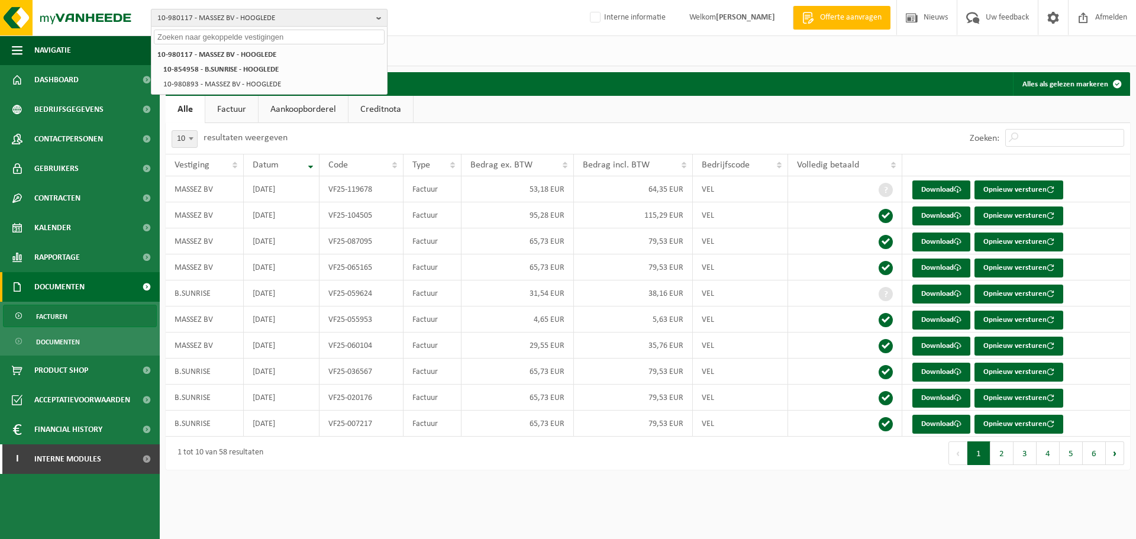
paste input "02-014639"
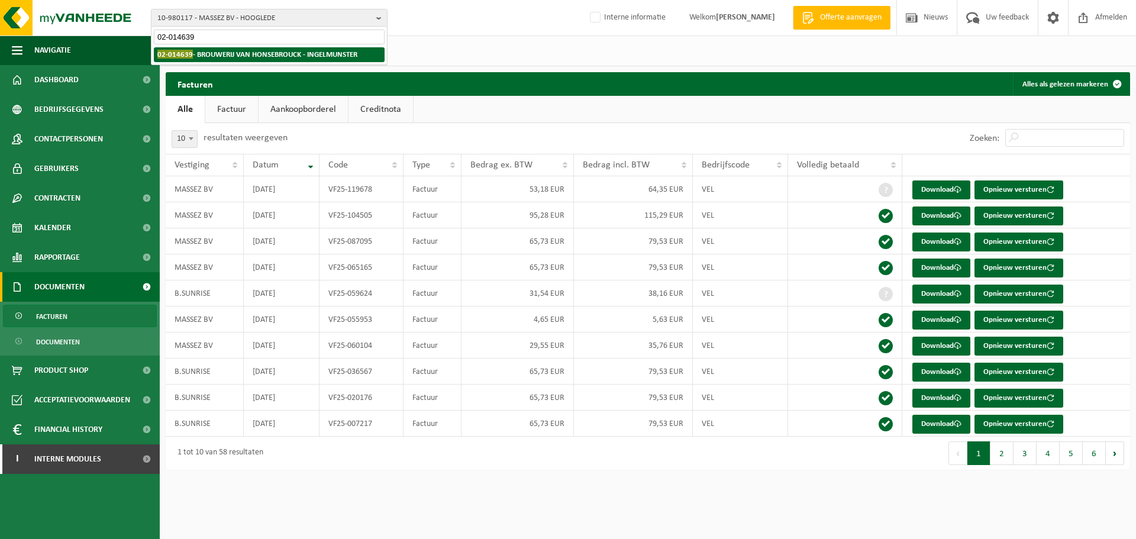
type input "02-014639"
click at [205, 55] on strong "02-014639 - BROUWERIJ VAN HONSEBROUCK - INGELMUNSTER" at bounding box center [257, 54] width 200 height 9
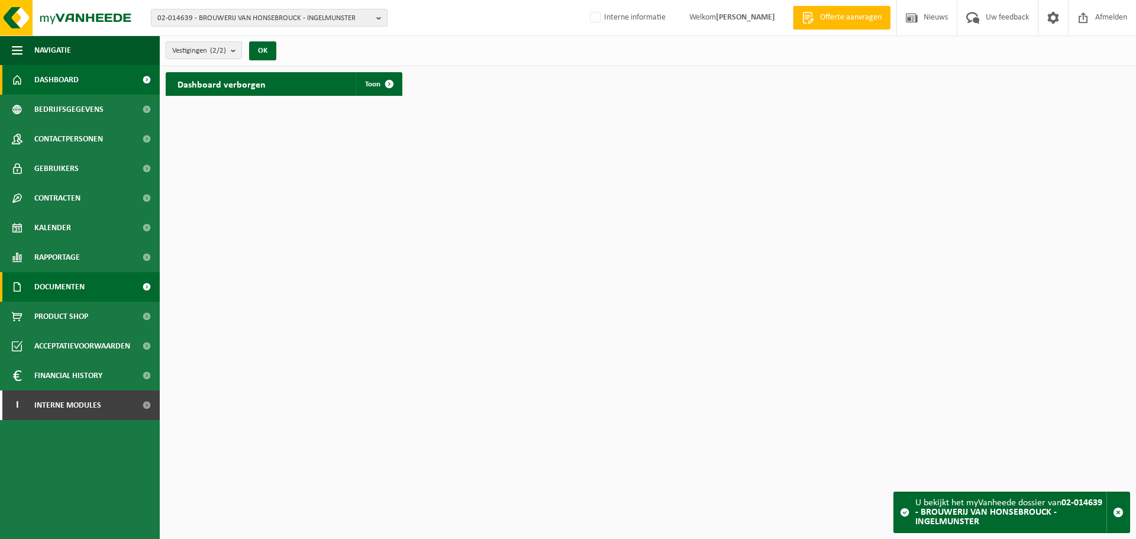
click at [54, 292] on span "Documenten" at bounding box center [59, 287] width 50 height 30
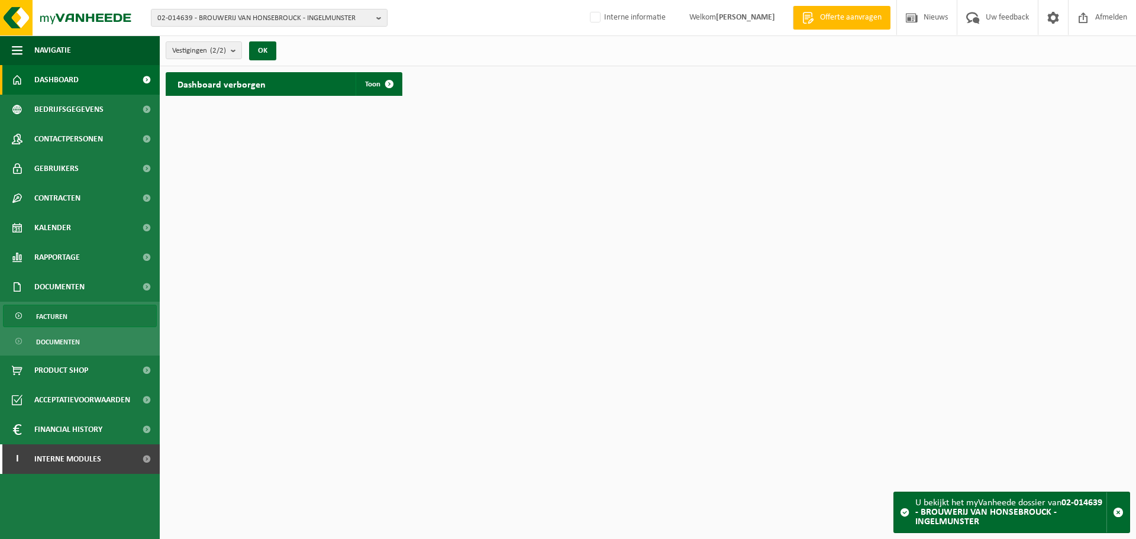
click at [75, 319] on link "Facturen" at bounding box center [80, 316] width 154 height 22
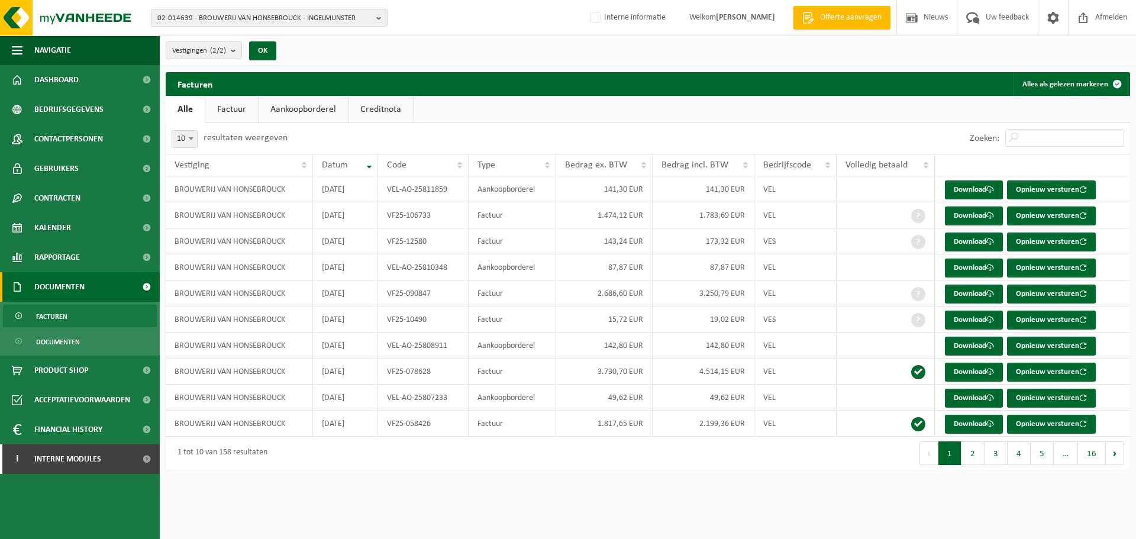
click at [365, 111] on link "Creditnota" at bounding box center [381, 109] width 65 height 27
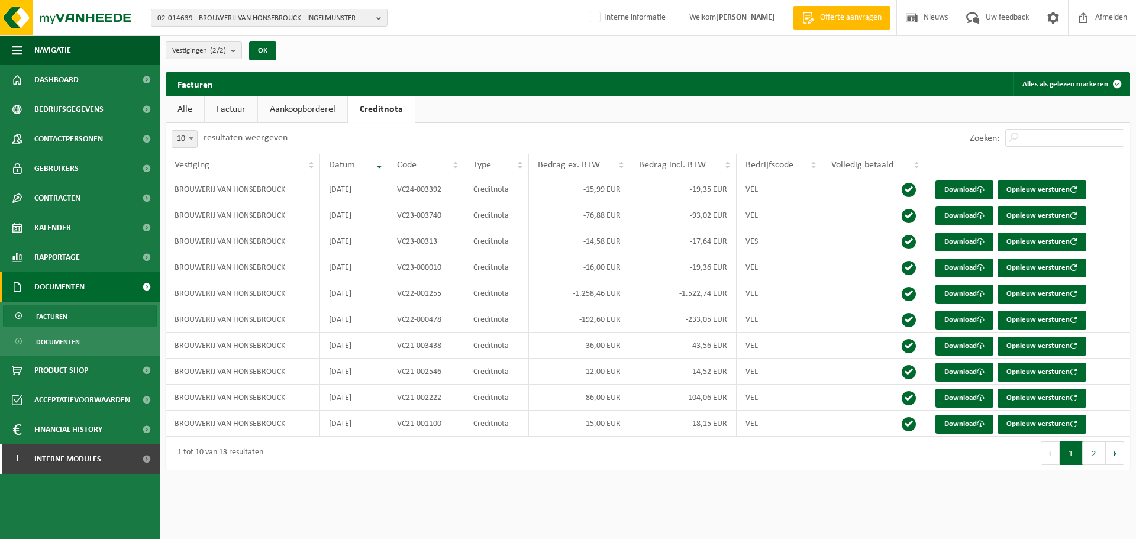
click at [188, 108] on link "Alle" at bounding box center [185, 109] width 38 height 27
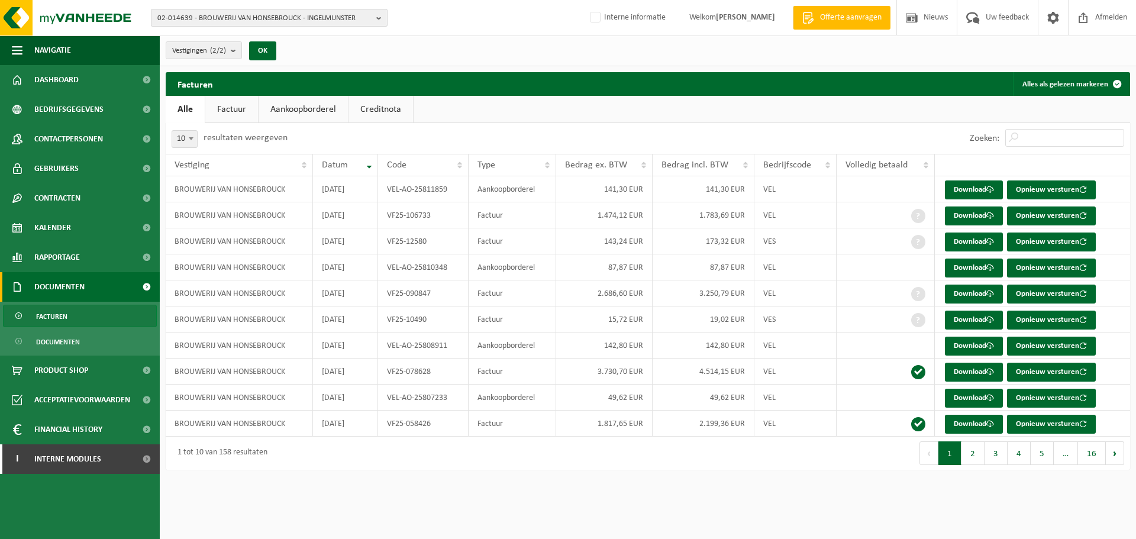
click at [258, 20] on span "02-014639 - BROUWERIJ VAN HONSEBROUCK - INGELMUNSTER" at bounding box center [264, 18] width 214 height 18
paste input "10-752279"
type input "10-752279"
click at [246, 53] on strong "10-752279 - SAINT GERMAIN TIM BV - DIKSMUIDE" at bounding box center [256, 54] width 198 height 9
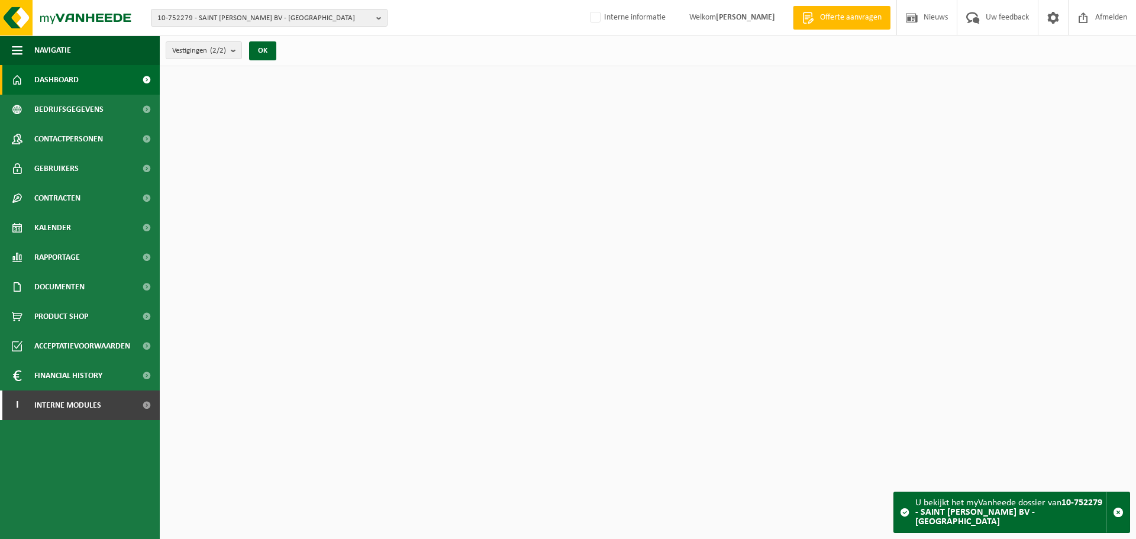
click at [250, 17] on span "10-752279 - SAINT [PERSON_NAME] BV - [GEOGRAPHIC_DATA]" at bounding box center [264, 18] width 214 height 18
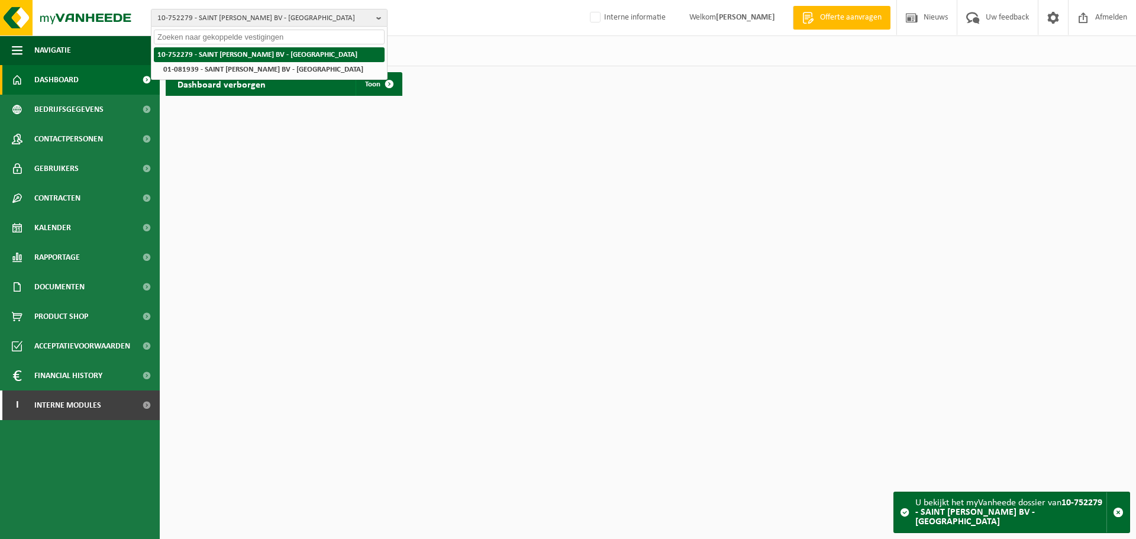
click at [244, 54] on strong "10-752279 - SAINT [PERSON_NAME] BV - [GEOGRAPHIC_DATA]" at bounding box center [257, 55] width 200 height 8
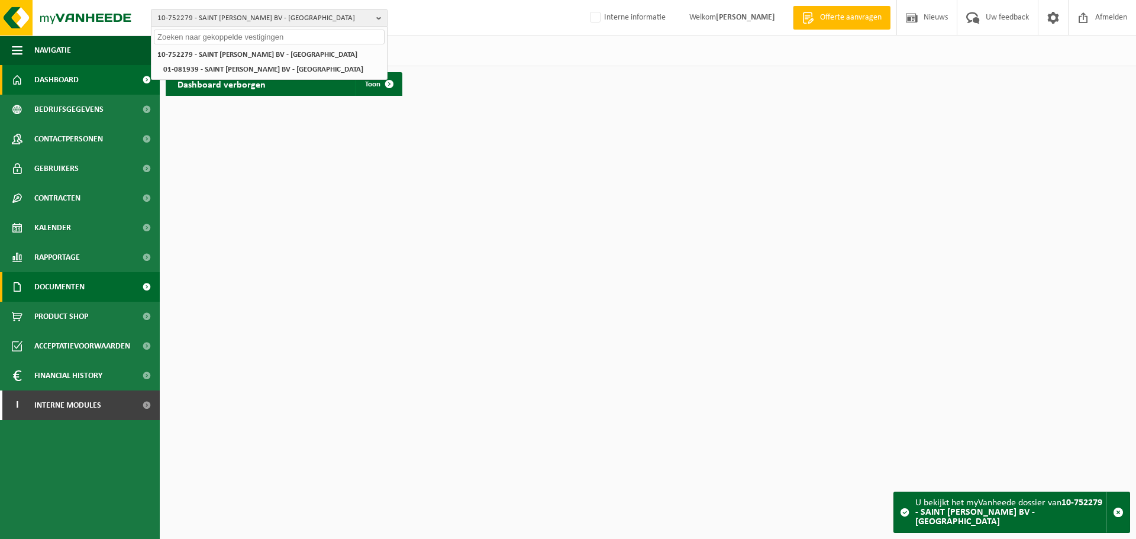
click at [47, 289] on span "Documenten" at bounding box center [59, 287] width 50 height 30
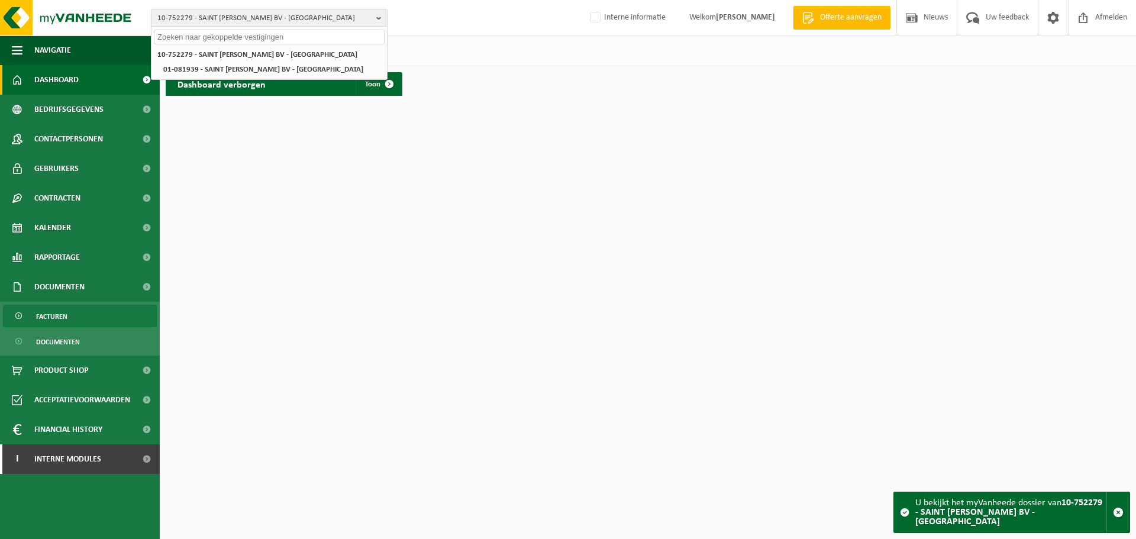
click at [36, 314] on link "Facturen" at bounding box center [80, 316] width 154 height 22
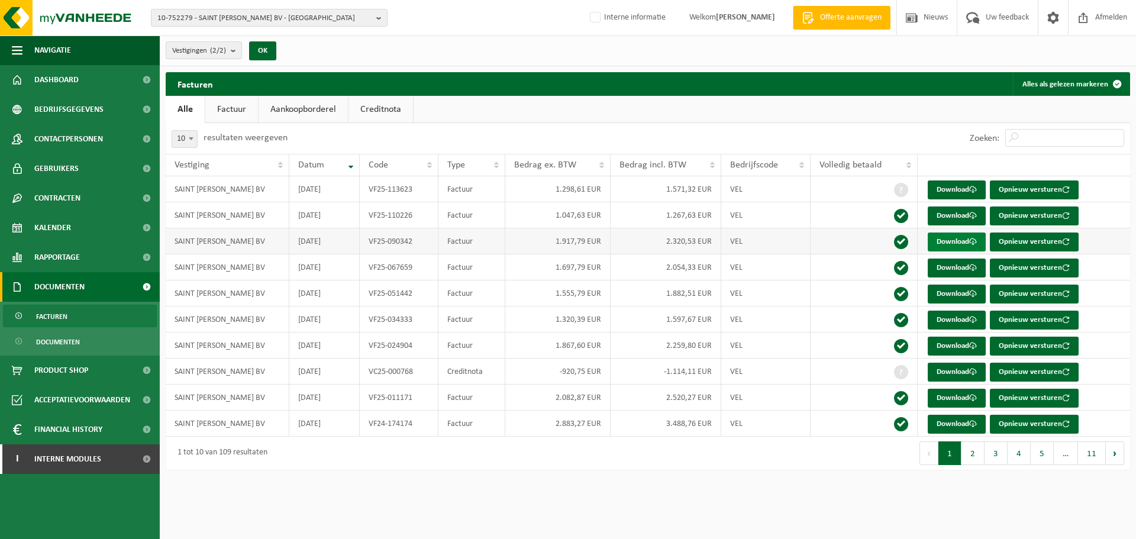
click at [953, 245] on link "Download" at bounding box center [957, 242] width 58 height 19
click at [191, 20] on span "10-752279 - SAINT GERMAIN TIM BV - DIKSMUIDE" at bounding box center [264, 18] width 214 height 18
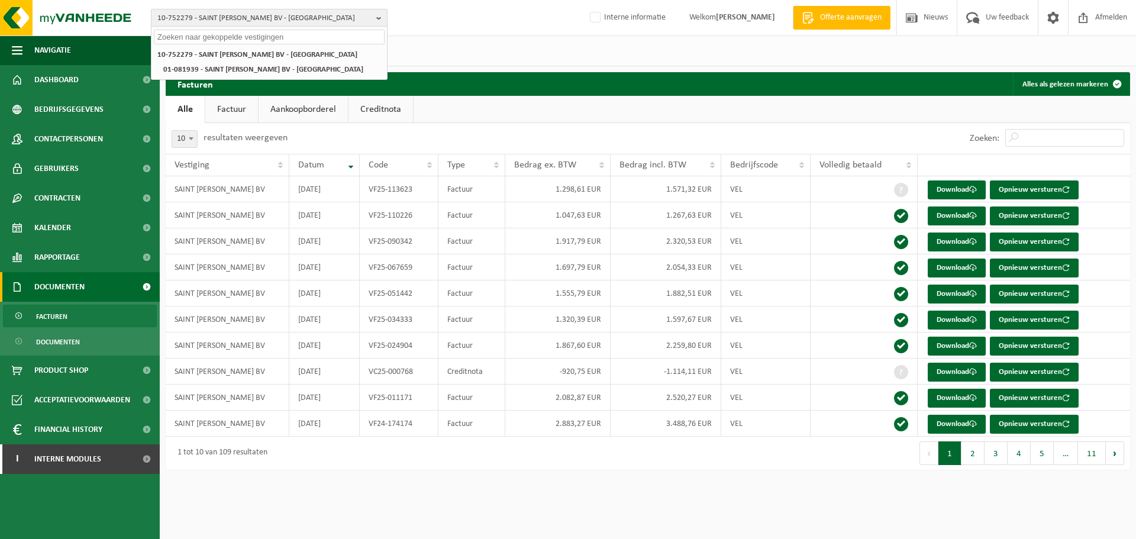
paste input "10-758036"
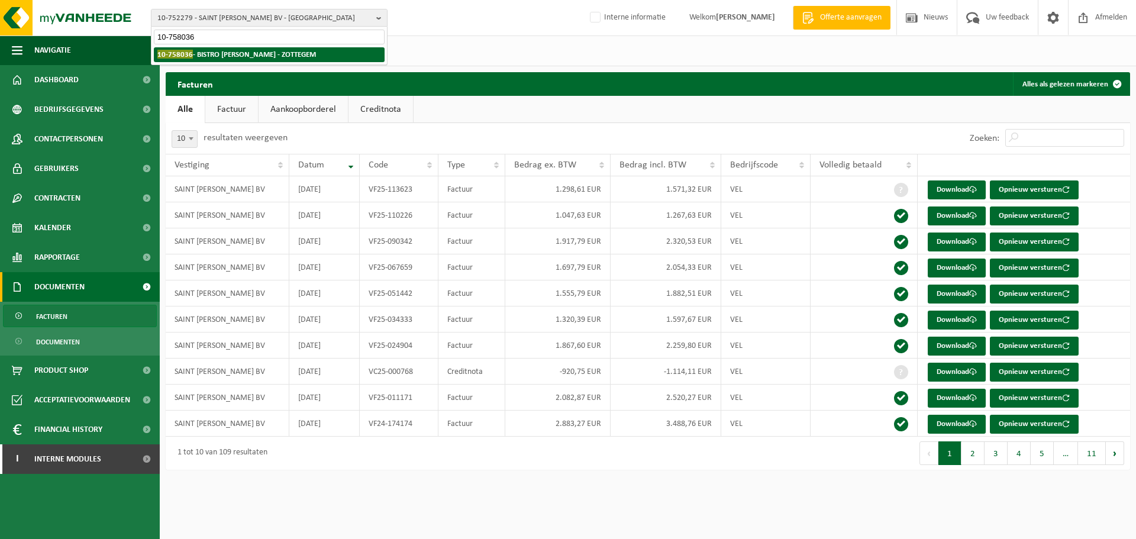
type input "10-758036"
click at [212, 57] on strong "10-758036 - BISTRO ROMANO - ZOTTEGEM" at bounding box center [236, 54] width 159 height 9
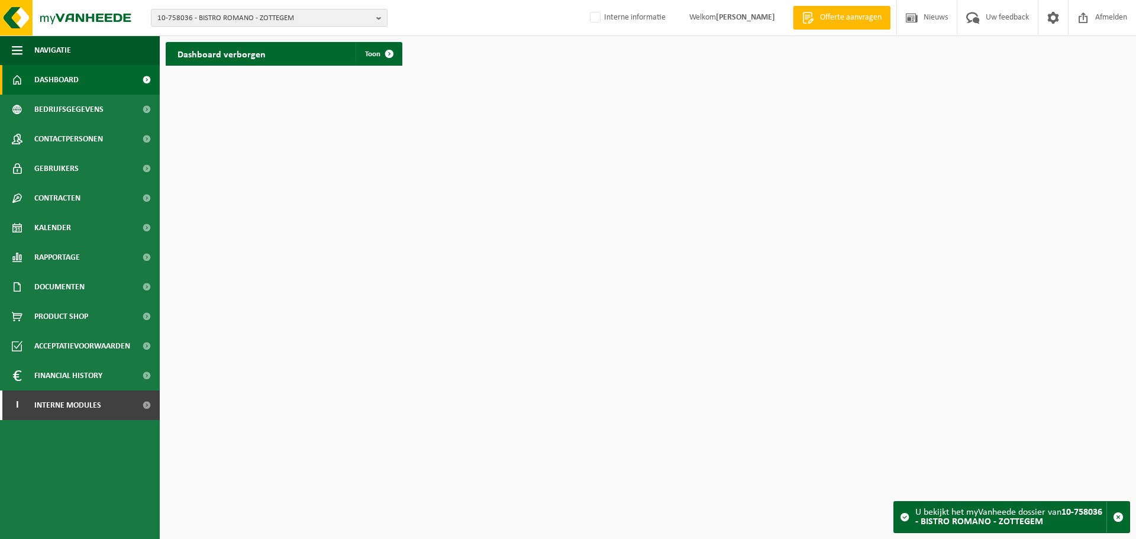
drag, startPoint x: 112, startPoint y: 292, endPoint x: 44, endPoint y: 330, distance: 78.7
click at [112, 292] on link "Documenten" at bounding box center [80, 287] width 160 height 30
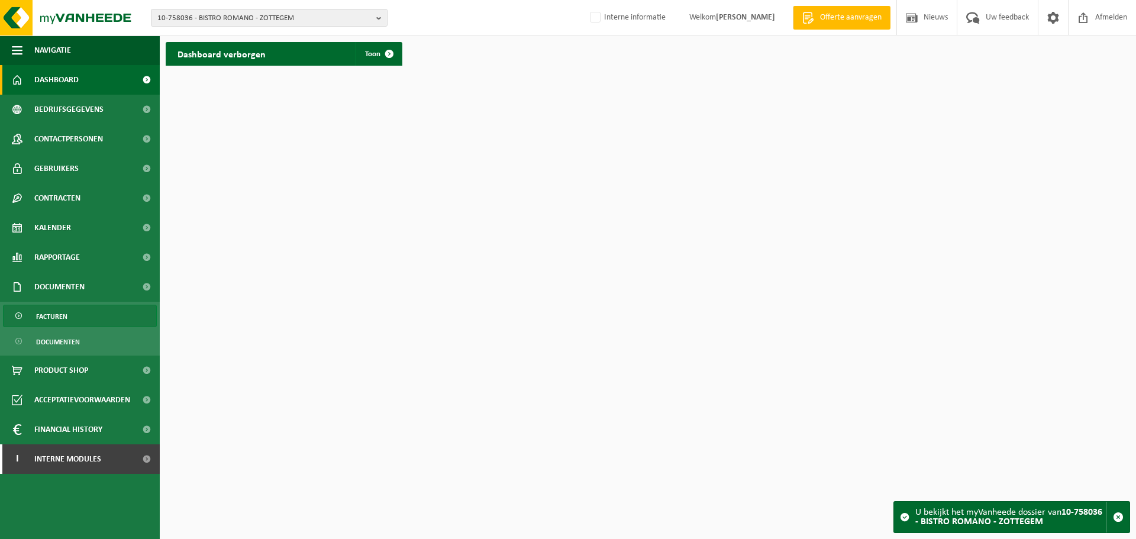
click at [66, 320] on span "Facturen" at bounding box center [51, 316] width 31 height 22
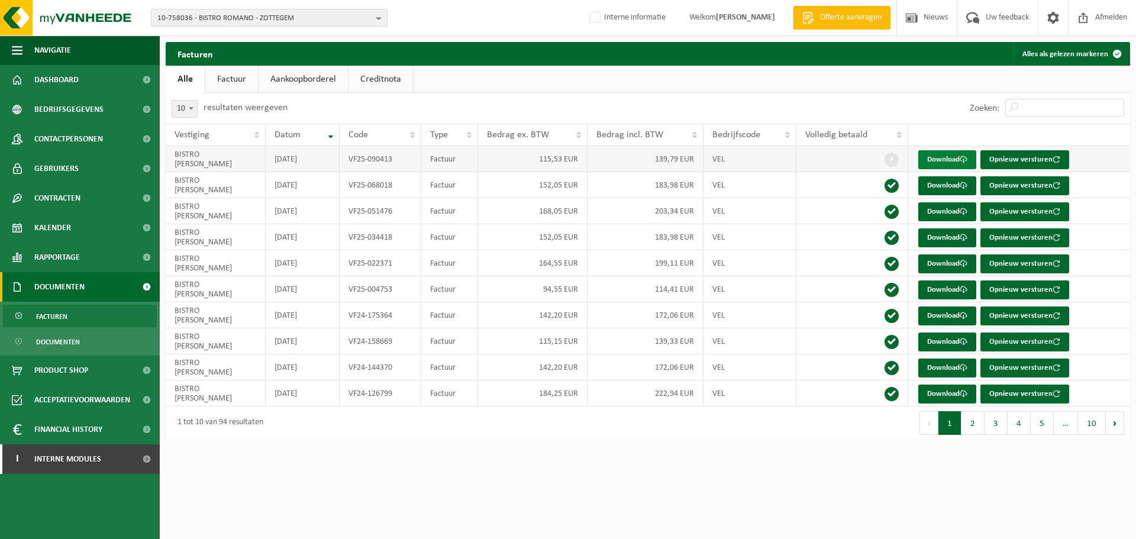
click at [945, 158] on link "Download" at bounding box center [948, 159] width 58 height 19
click at [318, 17] on span "10-758036 - BISTRO ROMANO - ZOTTEGEM" at bounding box center [264, 18] width 214 height 18
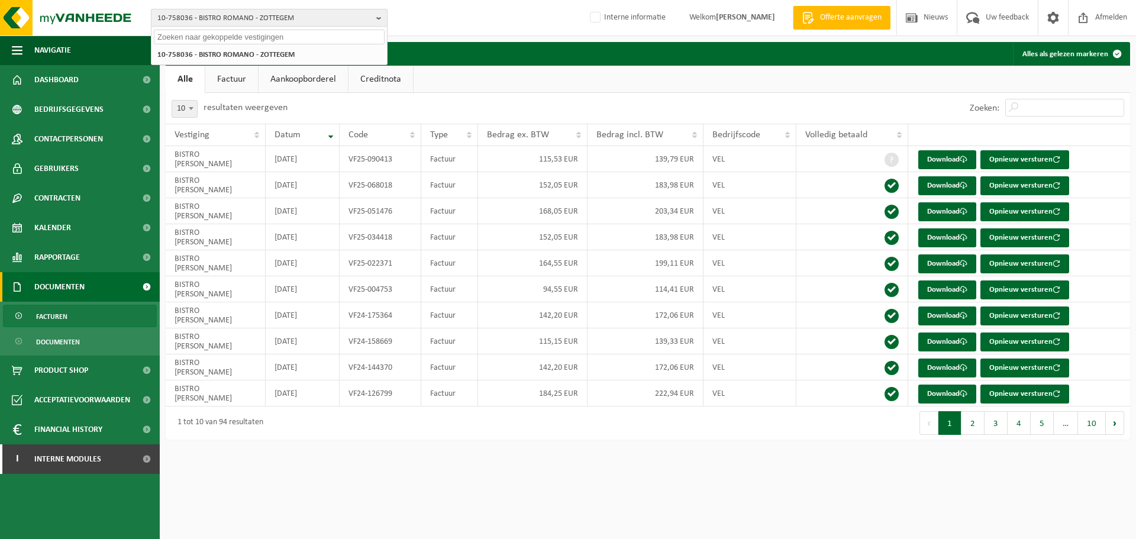
paste input "01-000776"
type input "01-000776"
click at [260, 50] on strong "01-000776 - CLAERHOUT ALUMINIUM NV - HARELBEKE" at bounding box center [243, 54] width 173 height 9
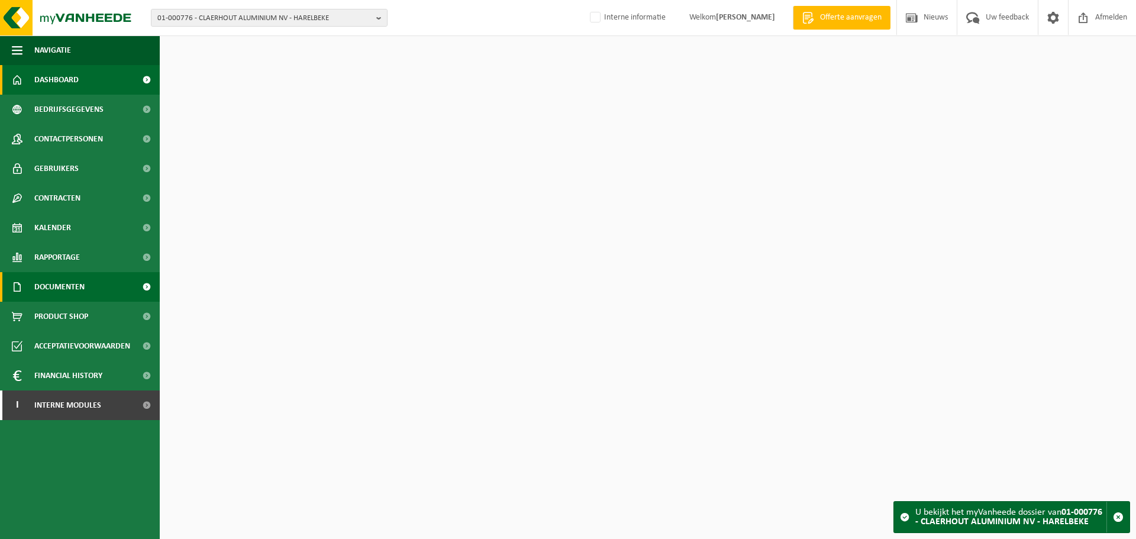
click at [50, 292] on span "Documenten" at bounding box center [59, 287] width 50 height 30
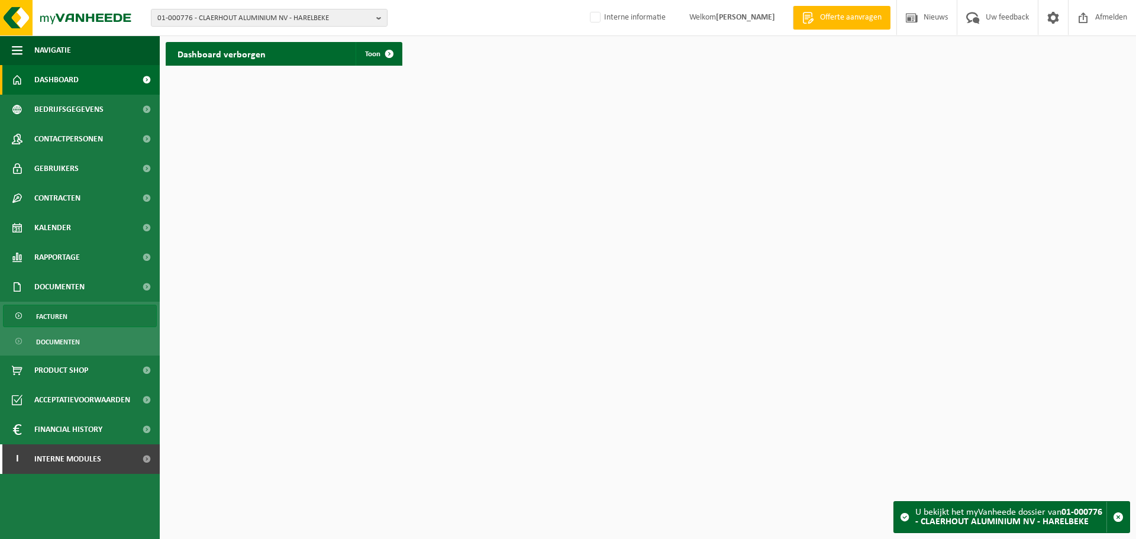
click at [37, 320] on span "Facturen" at bounding box center [51, 316] width 31 height 22
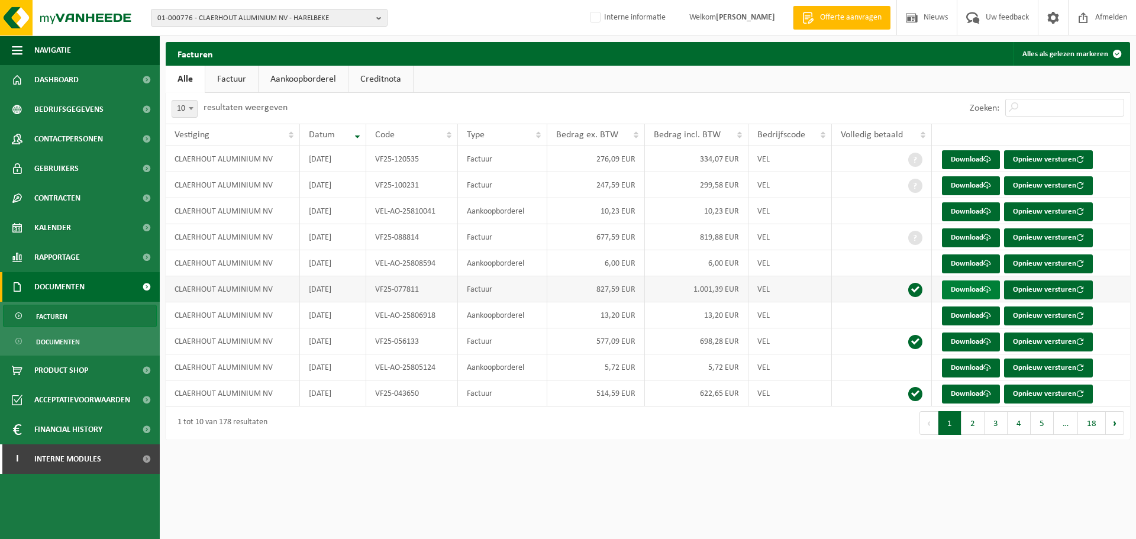
click at [967, 293] on link "Download" at bounding box center [971, 290] width 58 height 19
click at [314, 21] on span "01-000776 - CLAERHOUT ALUMINIUM NV - HARELBEKE" at bounding box center [264, 18] width 214 height 18
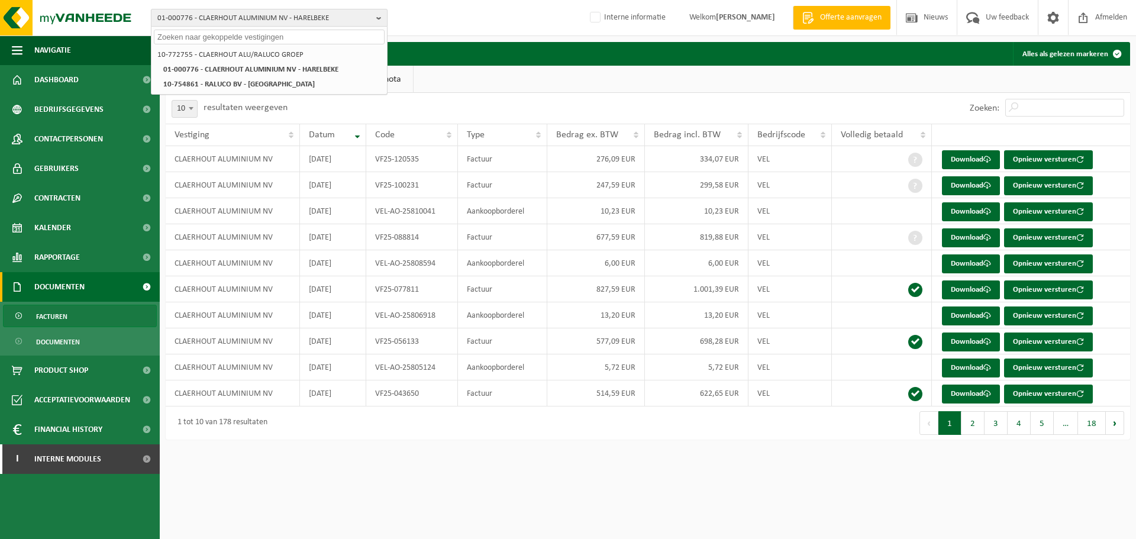
paste input "01-900774"
type input "01-900774"
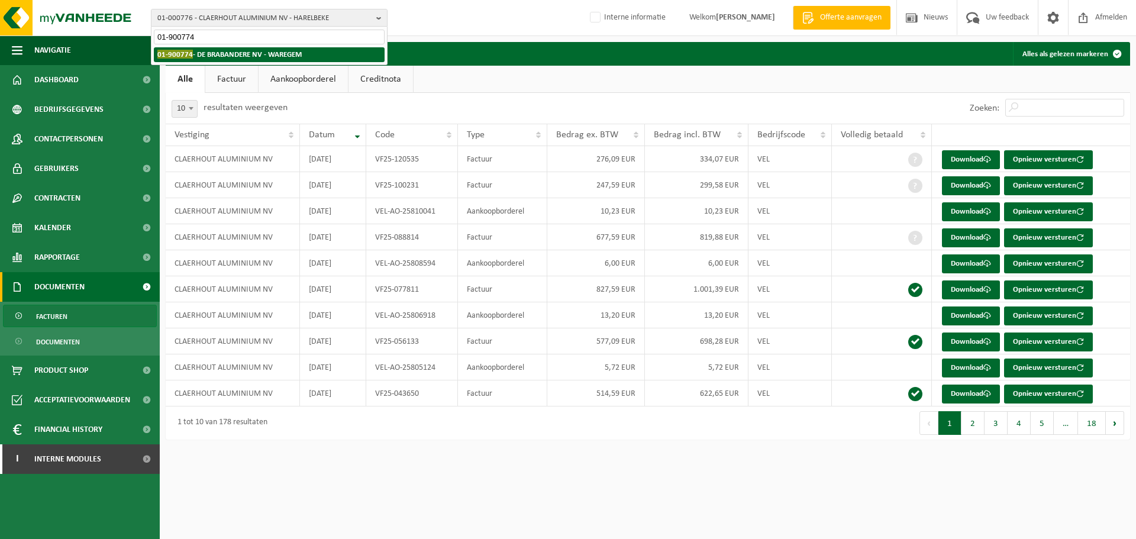
click at [263, 57] on strong "01-900774 - DE BRABANDERE NV - WAREGEM" at bounding box center [229, 54] width 144 height 9
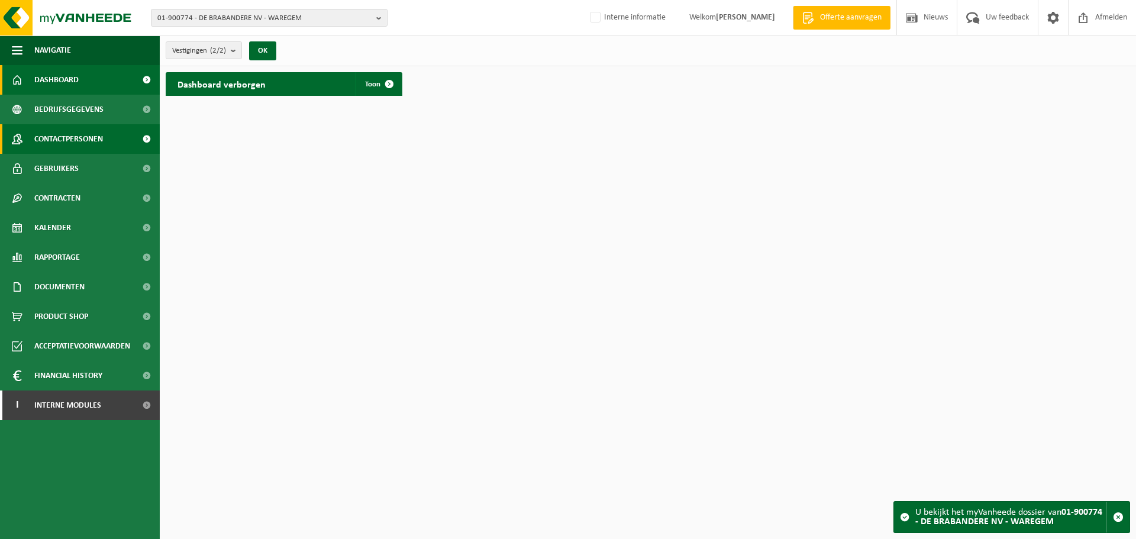
click at [94, 138] on span "Contactpersonen" at bounding box center [68, 139] width 69 height 30
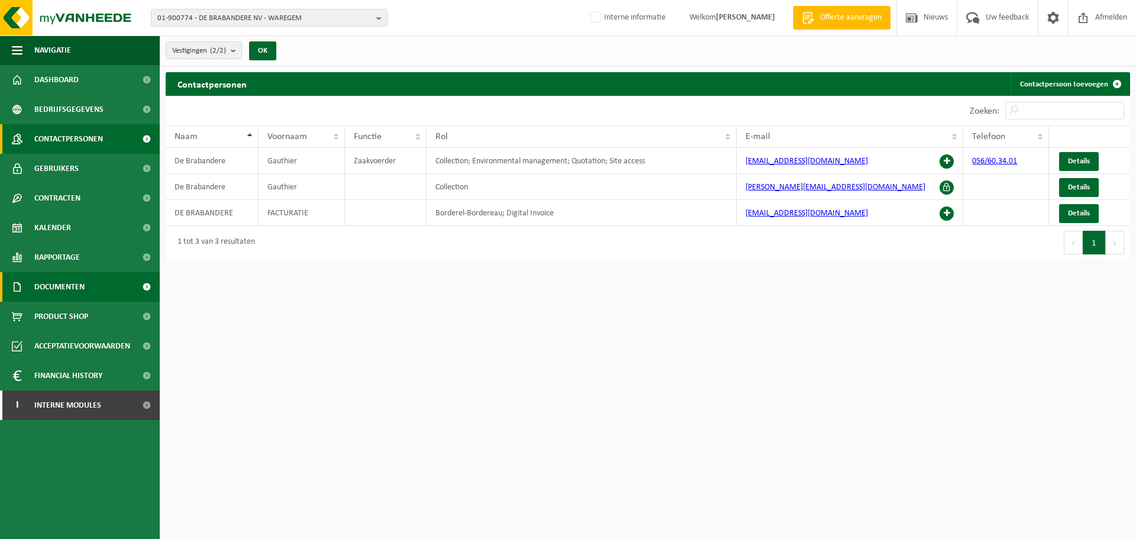
click at [116, 276] on link "Documenten" at bounding box center [80, 287] width 160 height 30
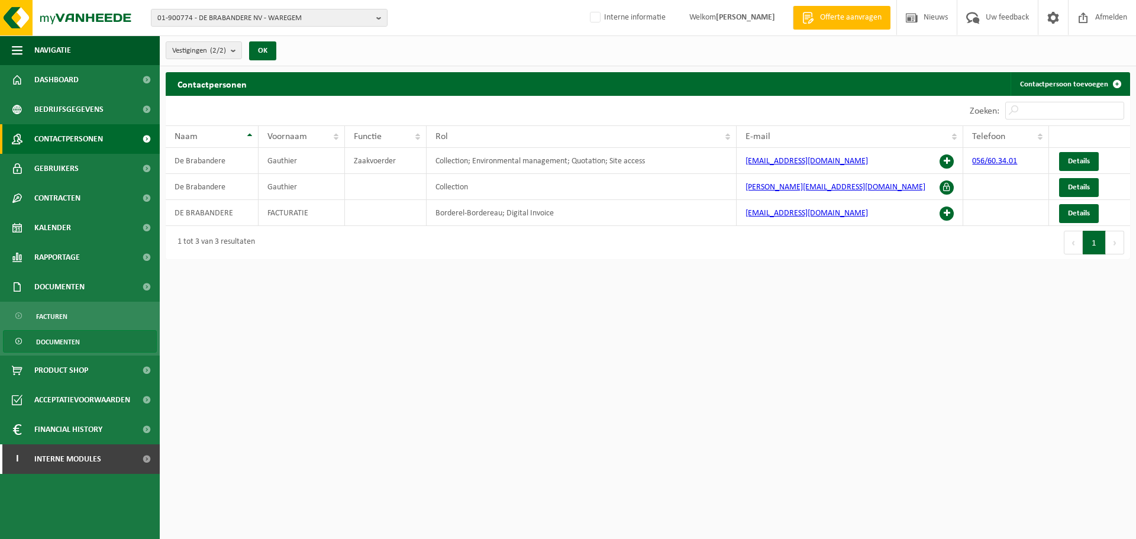
click at [73, 337] on span "Documenten" at bounding box center [58, 342] width 44 height 22
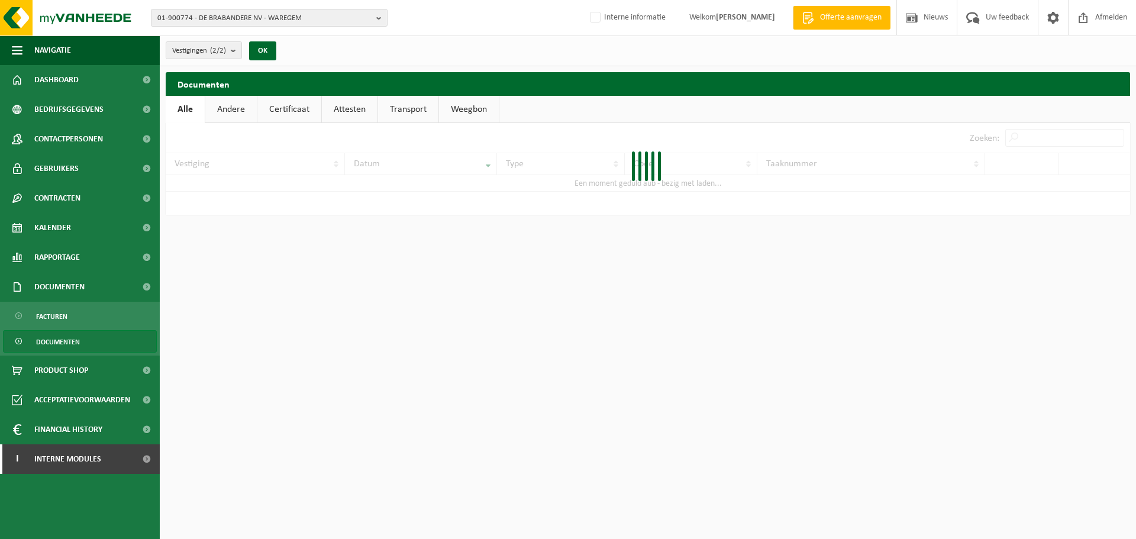
click at [295, 107] on link "Certificaat" at bounding box center [289, 109] width 64 height 27
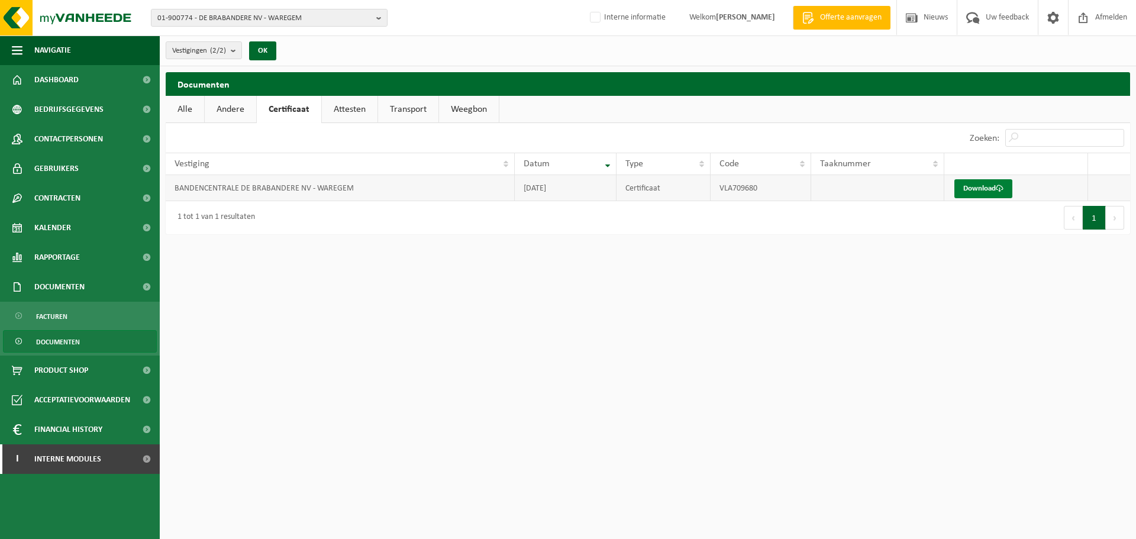
click at [982, 196] on link "Download" at bounding box center [984, 188] width 58 height 19
click at [95, 140] on span "Contactpersonen" at bounding box center [68, 139] width 69 height 30
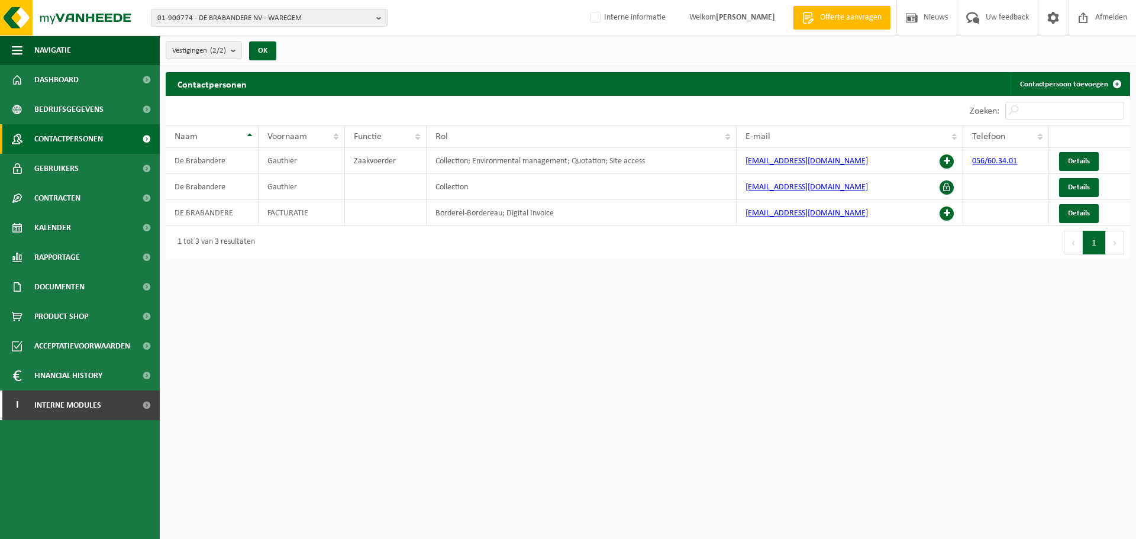
click at [556, 278] on html "01-900774 - DE BRABANDERE NV - WAREGEM 01-900774 - DE BRABANDERE NV - WAREGEM 1…" at bounding box center [568, 269] width 1136 height 539
drag, startPoint x: 823, startPoint y: 183, endPoint x: 746, endPoint y: 181, distance: 77.0
click at [746, 181] on td "[EMAIL_ADDRESS][DOMAIN_NAME]" at bounding box center [850, 187] width 227 height 26
copy link "[EMAIL_ADDRESS][DOMAIN_NAME]"
click at [72, 168] on span "Gebruikers" at bounding box center [56, 169] width 44 height 30
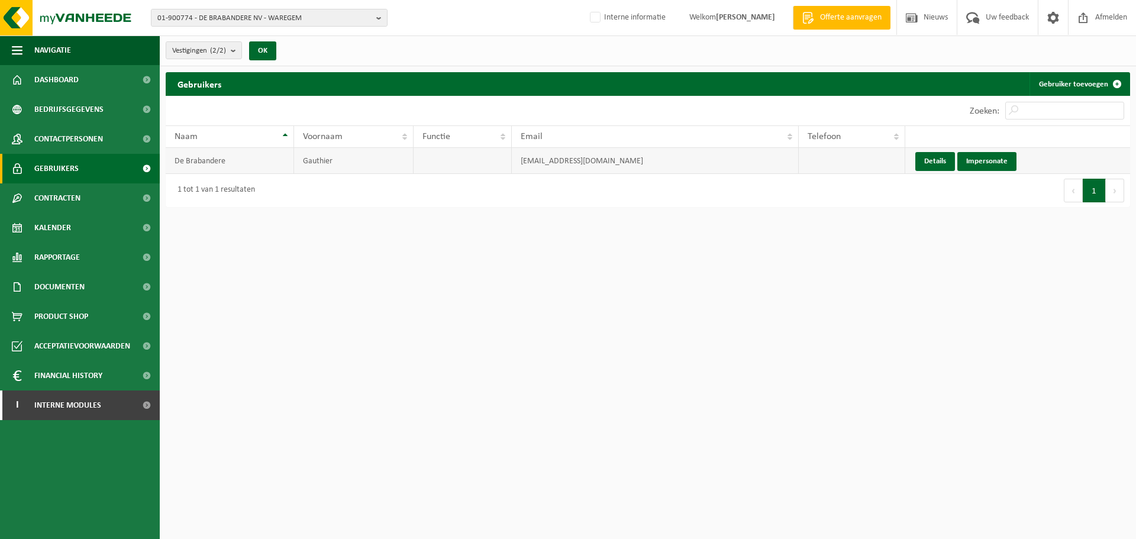
click at [657, 156] on td "[EMAIL_ADDRESS][DOMAIN_NAME]" at bounding box center [655, 161] width 287 height 26
click at [507, 228] on html "01-900774 - DE BRABANDERE NV - WAREGEM 01-900774 - DE BRABANDERE NV - WAREGEM 1…" at bounding box center [568, 269] width 1136 height 539
click at [46, 132] on span "Contactpersonen" at bounding box center [68, 139] width 69 height 30
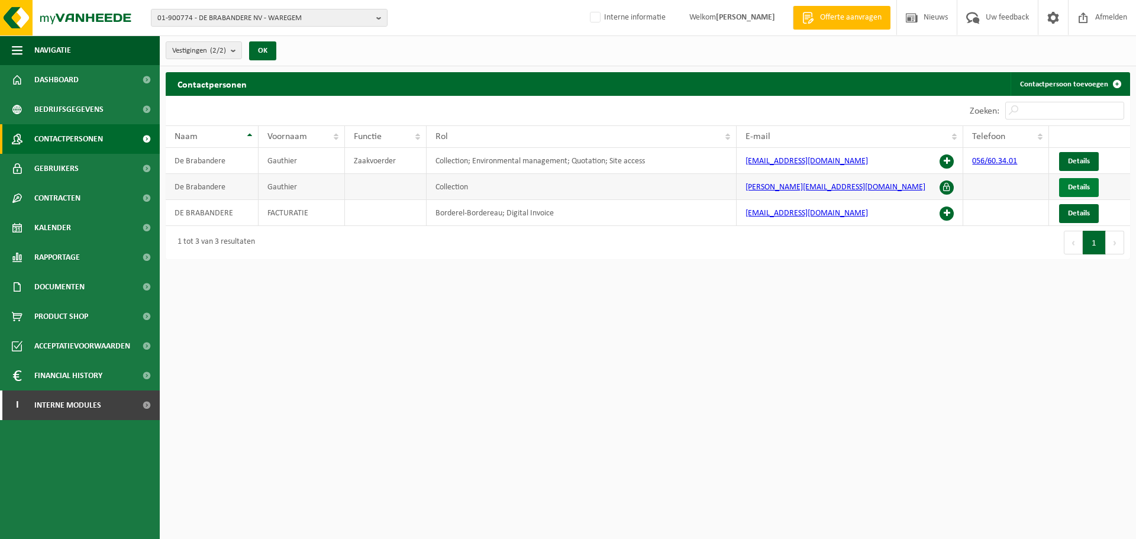
click at [1073, 183] on span "Details" at bounding box center [1079, 187] width 22 height 8
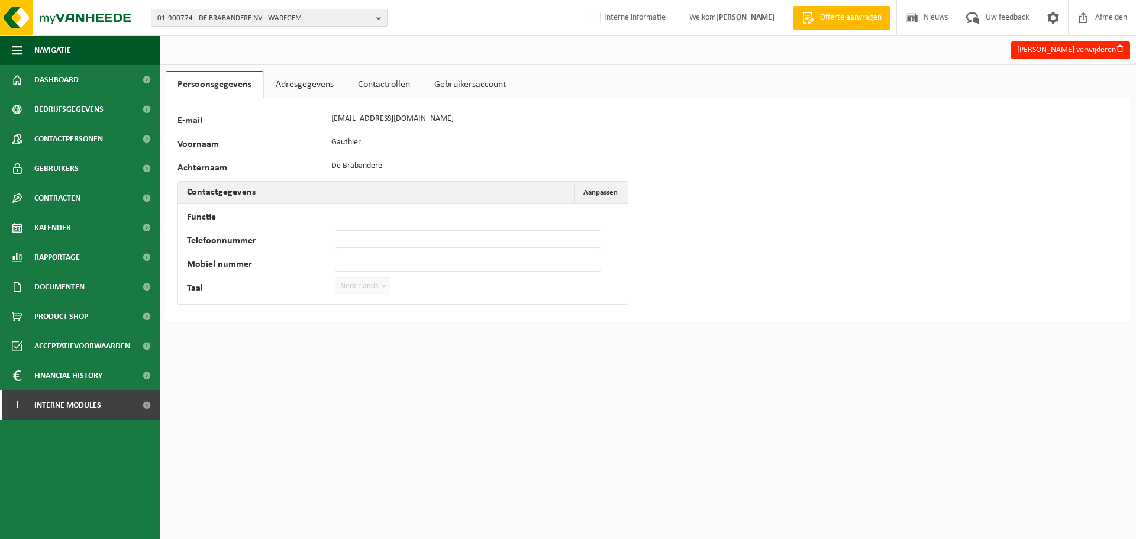
click at [392, 80] on link "Contactrollen" at bounding box center [384, 84] width 76 height 27
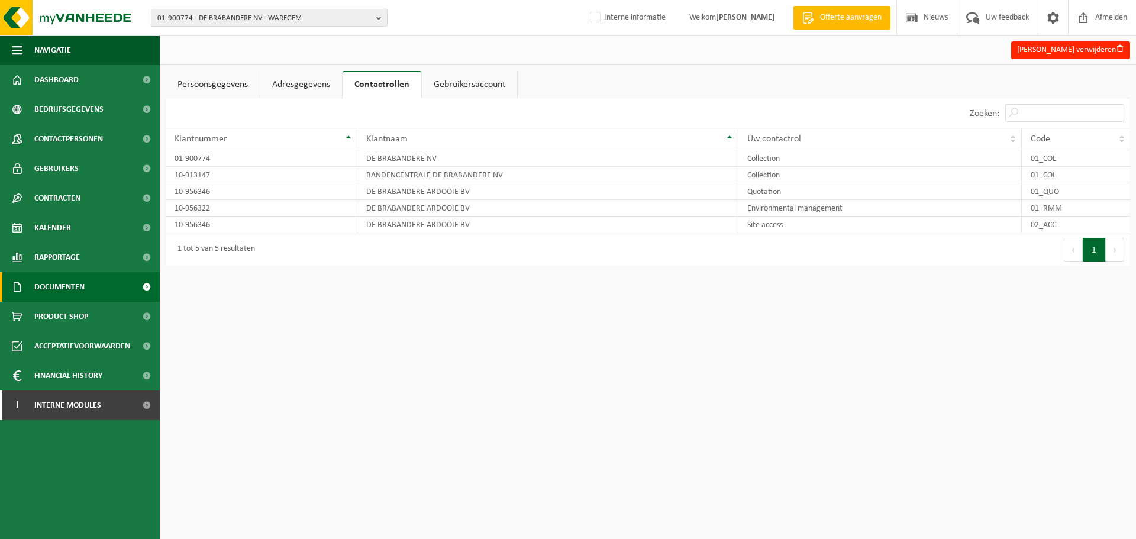
click at [57, 289] on span "Documenten" at bounding box center [59, 287] width 50 height 30
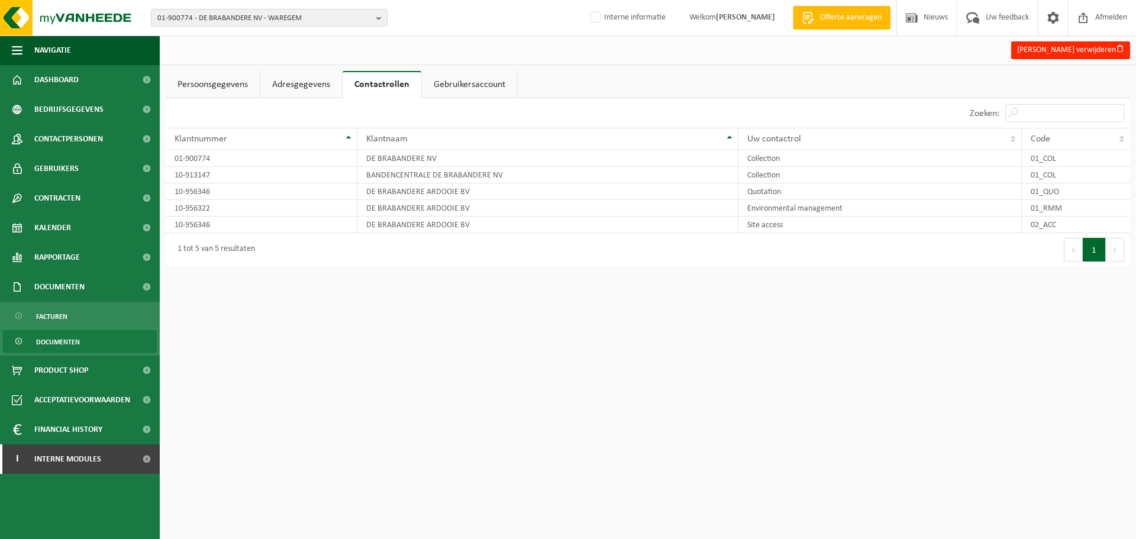
click at [54, 346] on span "Documenten" at bounding box center [58, 342] width 44 height 22
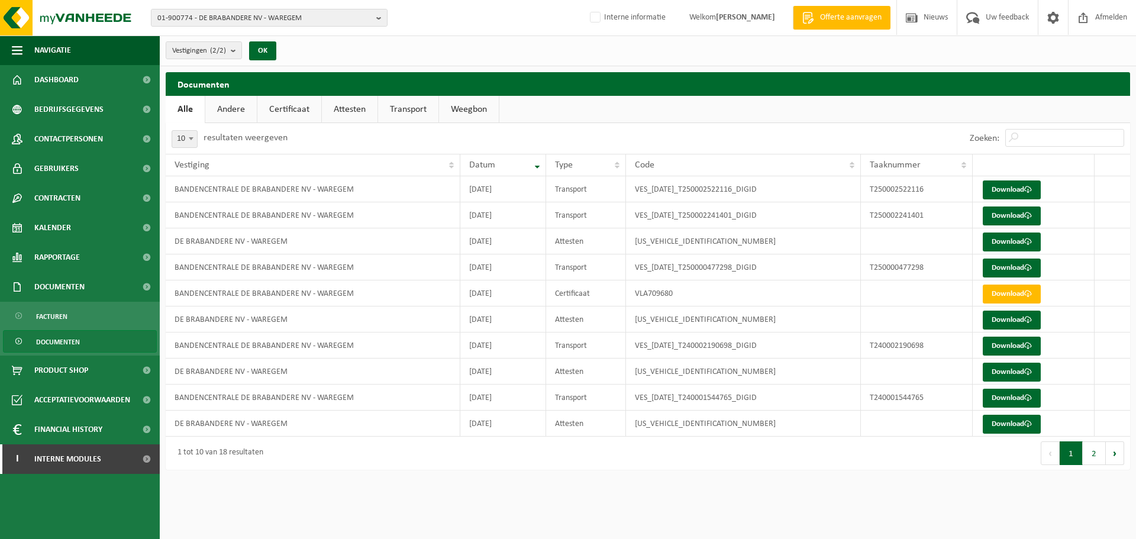
click at [311, 108] on link "Certificaat" at bounding box center [289, 109] width 64 height 27
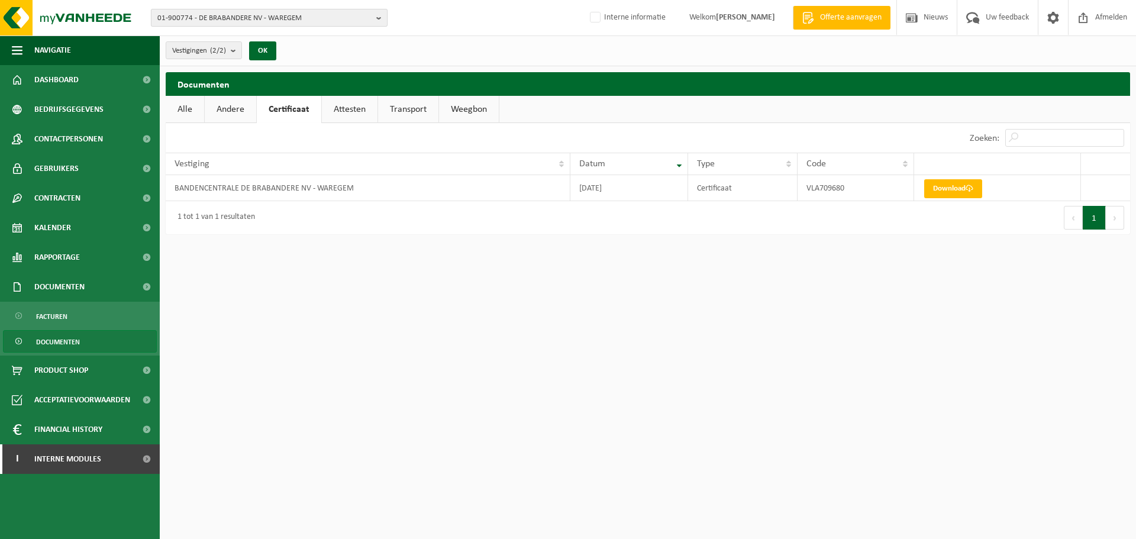
click at [358, 9] on button "01-900774 - DE BRABANDERE NV - WAREGEM" at bounding box center [269, 18] width 237 height 18
click at [326, 66] on li "10-913147 - BANDENCENTRALE DE BRABANDERE NV - WAREGEM" at bounding box center [272, 69] width 225 height 15
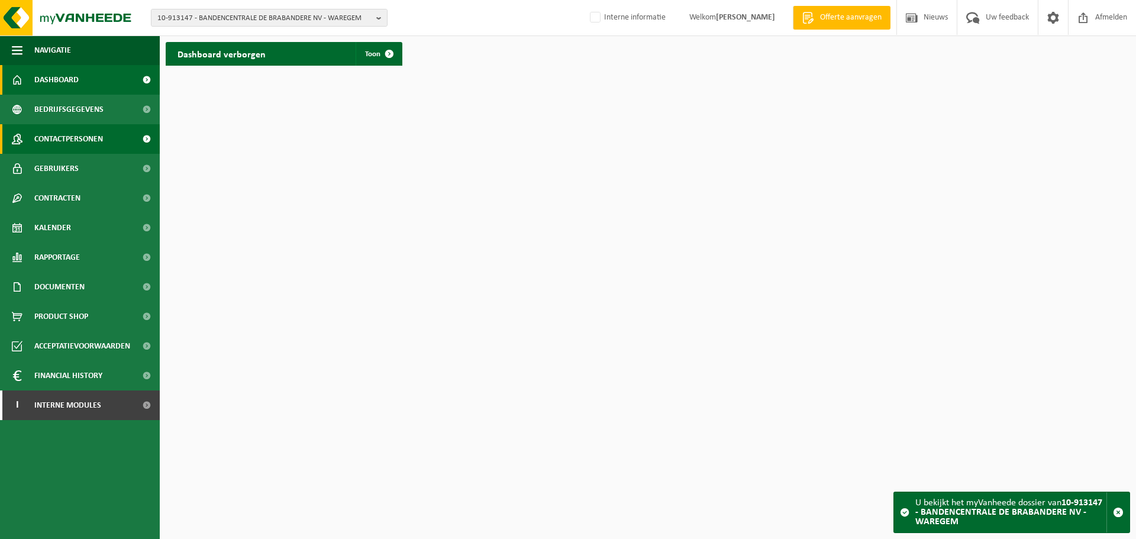
click at [54, 147] on span "Contactpersonen" at bounding box center [68, 139] width 69 height 30
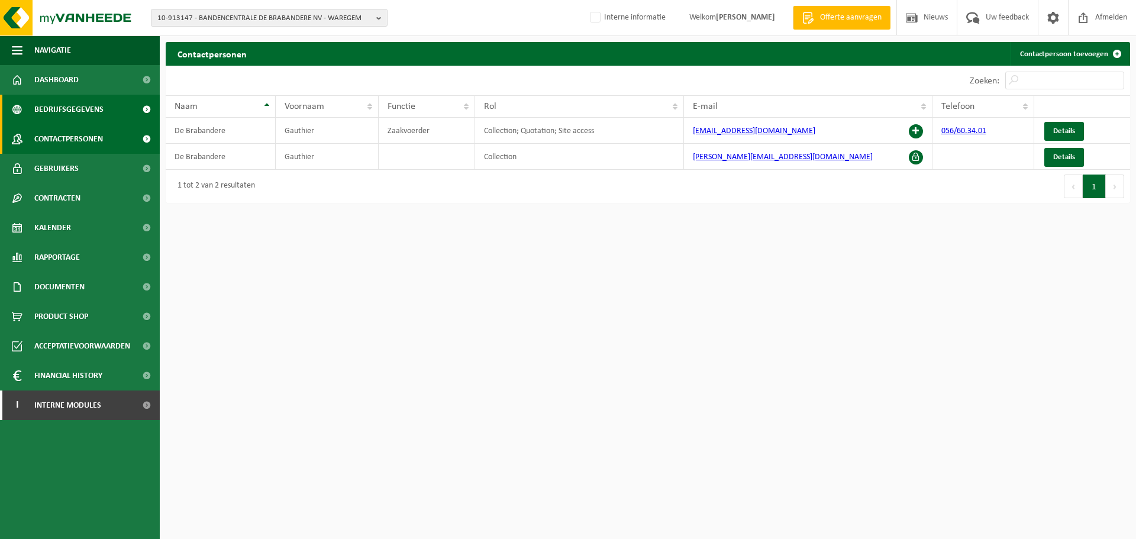
click at [78, 114] on span "Bedrijfsgegevens" at bounding box center [68, 110] width 69 height 30
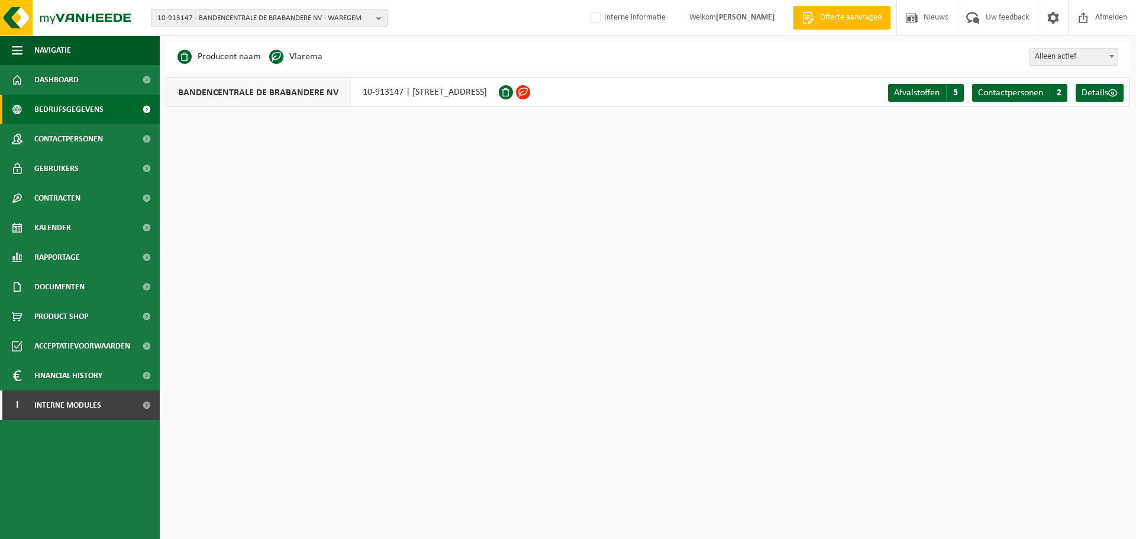
click at [262, 16] on span "10-913147 - BANDENCENTRALE DE BRABANDERE NV - WAREGEM" at bounding box center [264, 18] width 214 height 18
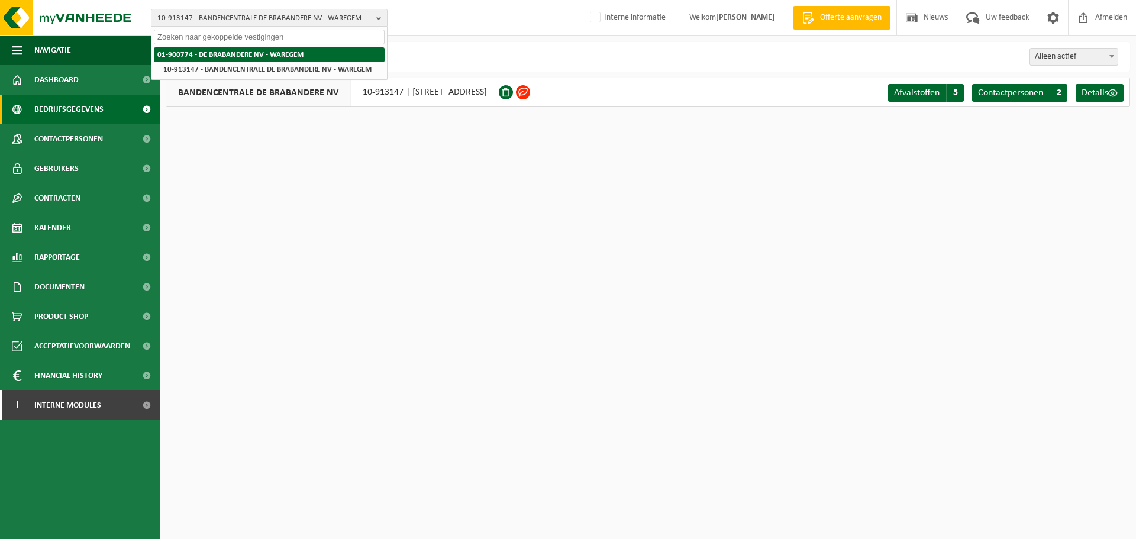
click at [255, 49] on li "01-900774 - DE BRABANDERE NV - WAREGEM" at bounding box center [269, 54] width 231 height 15
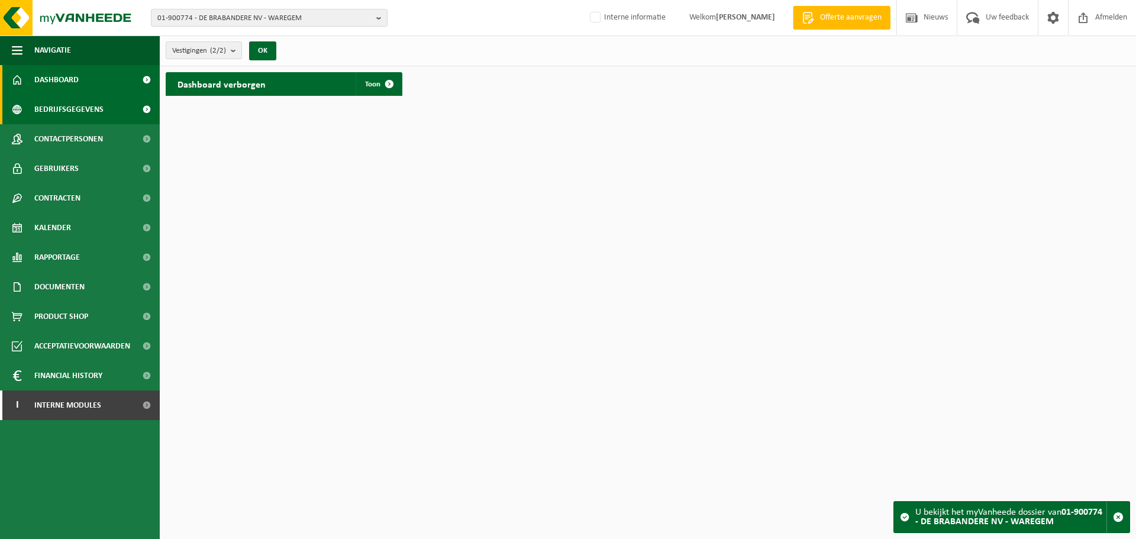
click at [65, 111] on span "Bedrijfsgegevens" at bounding box center [68, 110] width 69 height 30
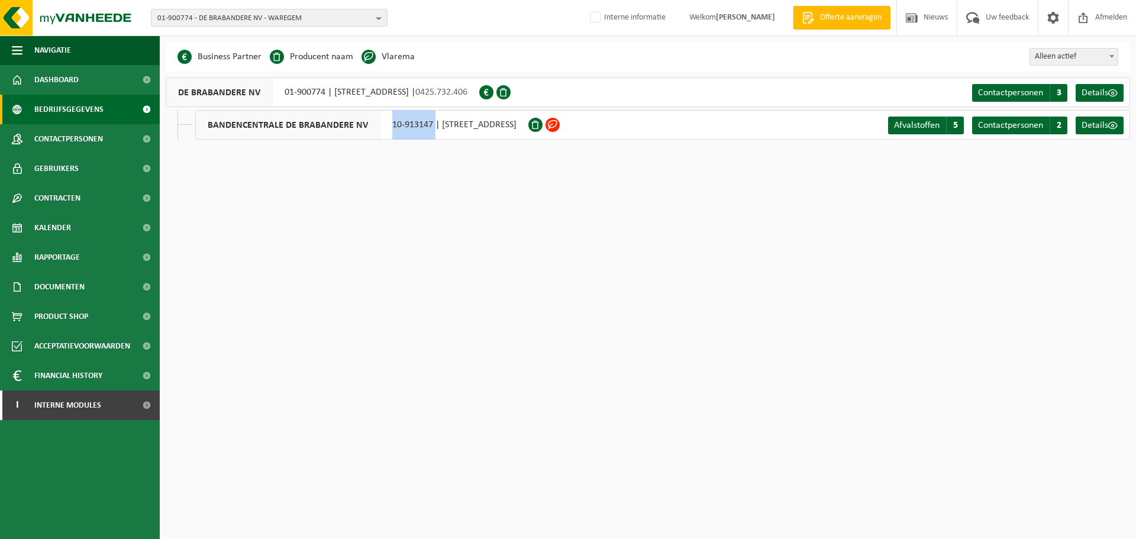
drag, startPoint x: 389, startPoint y: 130, endPoint x: 432, endPoint y: 133, distance: 42.7
click at [432, 133] on div "BANDENCENTRALE DE BRABANDERE NV 10-913147 | KALKHOEVESTRAAT , 8790 WAREGEM" at bounding box center [361, 125] width 333 height 30
copy div "10-913147"
click at [105, 138] on link "Contactpersonen" at bounding box center [80, 139] width 160 height 30
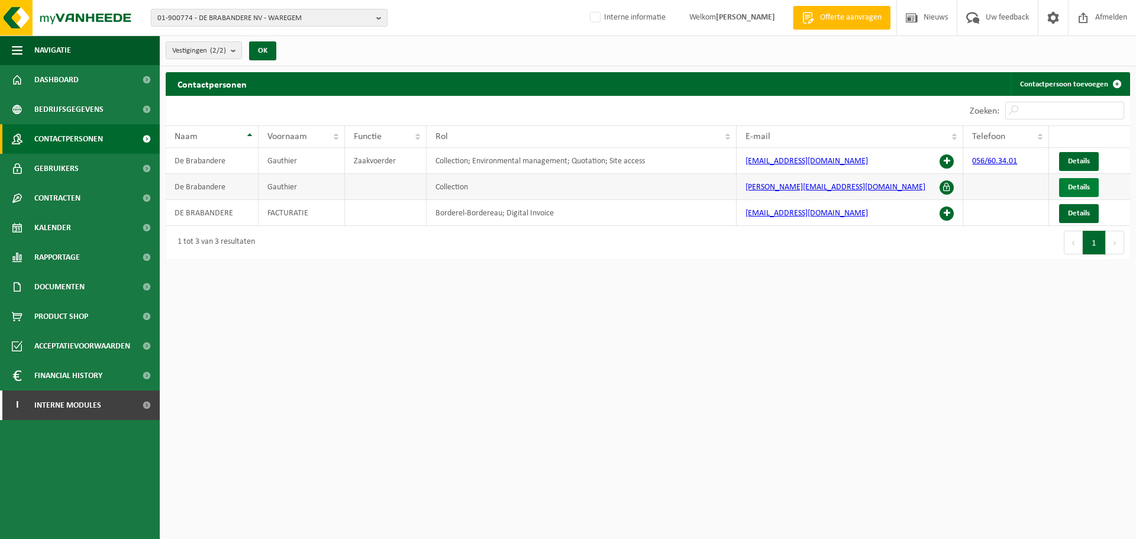
click at [1068, 188] on link "Details" at bounding box center [1079, 187] width 40 height 19
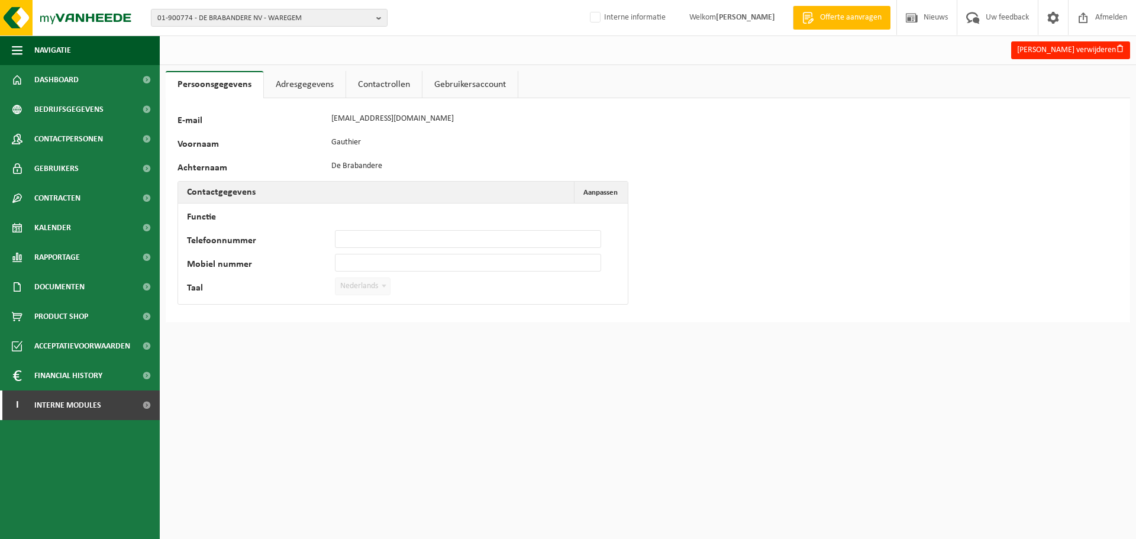
click at [295, 88] on link "Adresgegevens" at bounding box center [305, 84] width 82 height 27
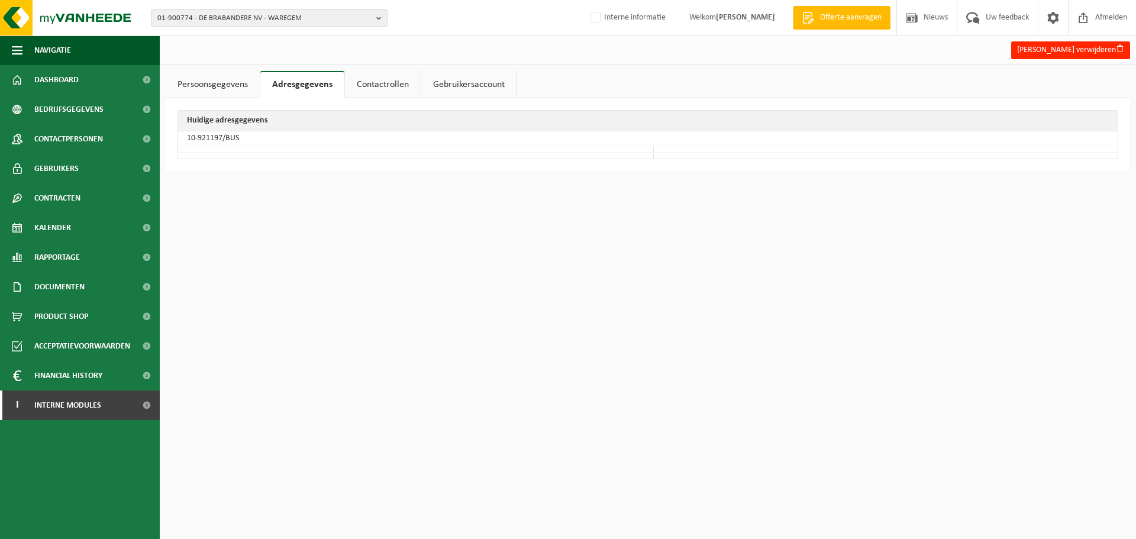
drag, startPoint x: 498, startPoint y: 365, endPoint x: 247, endPoint y: 214, distance: 293.3
click at [498, 365] on html "01-900774 - DE BRABANDERE NV - WAREGEM 01-900774 - DE BRABANDERE NV - WAREGEM 1…" at bounding box center [568, 269] width 1136 height 539
click at [116, 127] on link "Contactpersonen" at bounding box center [80, 139] width 160 height 30
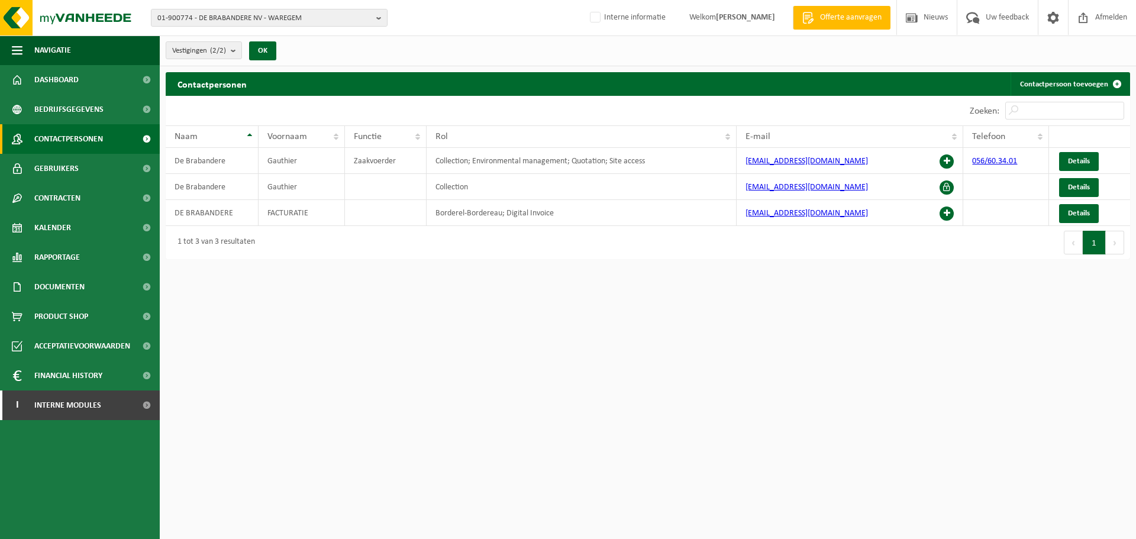
click at [892, 321] on html "01-900774 - DE BRABANDERE NV - WAREGEM 01-900774 - DE BRABANDERE NV - WAREGEM 1…" at bounding box center [568, 269] width 1136 height 539
click at [1083, 185] on span "Details" at bounding box center [1079, 187] width 22 height 8
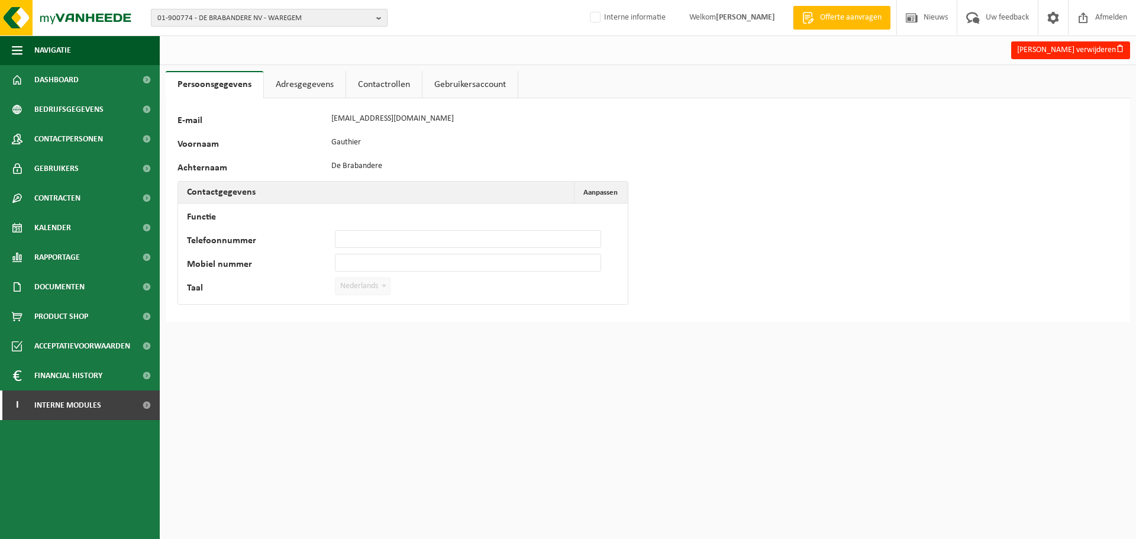
click at [248, 13] on span "01-900774 - DE BRABANDERE NV - WAREGEM" at bounding box center [264, 18] width 214 height 18
paste input "01-000776"
type input "01-000776"
click at [210, 52] on strong "01-000776 - CLAERHOUT ALUMINIUM NV - HARELBEKE" at bounding box center [243, 54] width 173 height 9
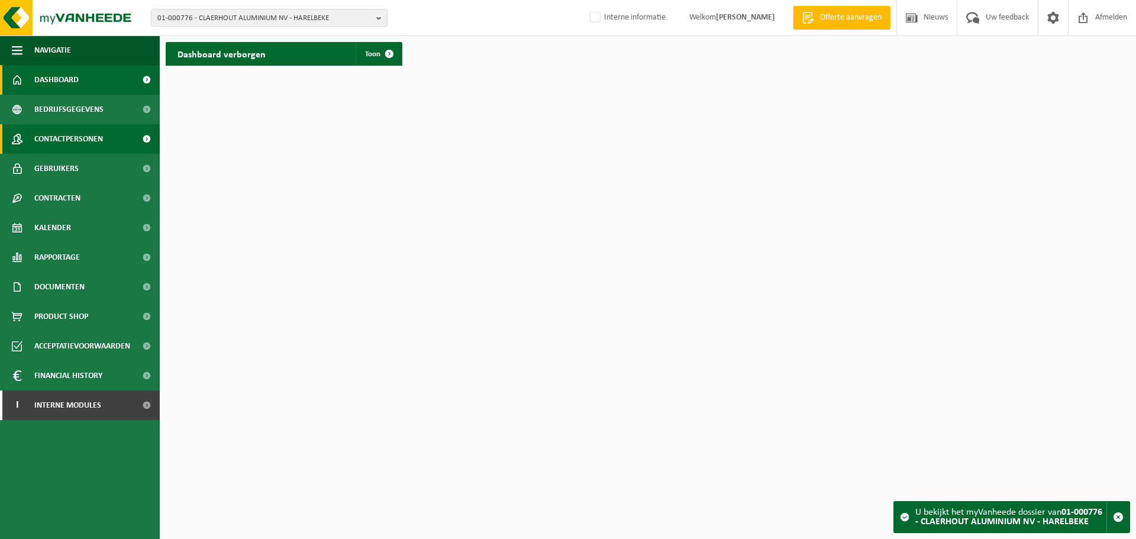
click at [96, 126] on span "Contactpersonen" at bounding box center [68, 139] width 69 height 30
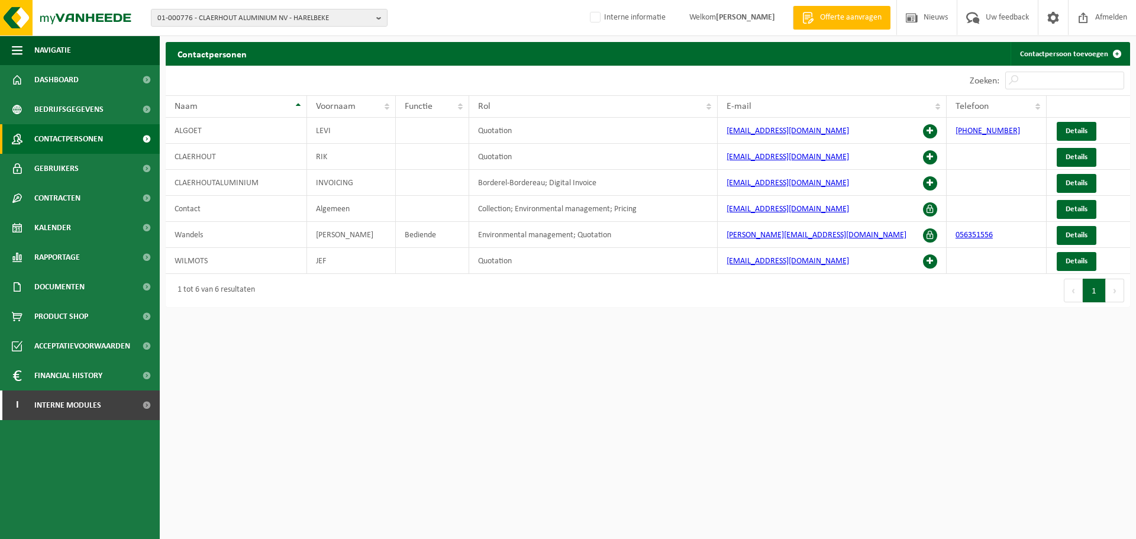
click at [799, 402] on html "01-000776 - CLAERHOUT ALUMINIUM NV - HARELBEKE 10-772755 - CLAERHOUT ALU/RALUCO…" at bounding box center [568, 269] width 1136 height 539
click at [84, 286] on span "Documenten" at bounding box center [59, 287] width 50 height 30
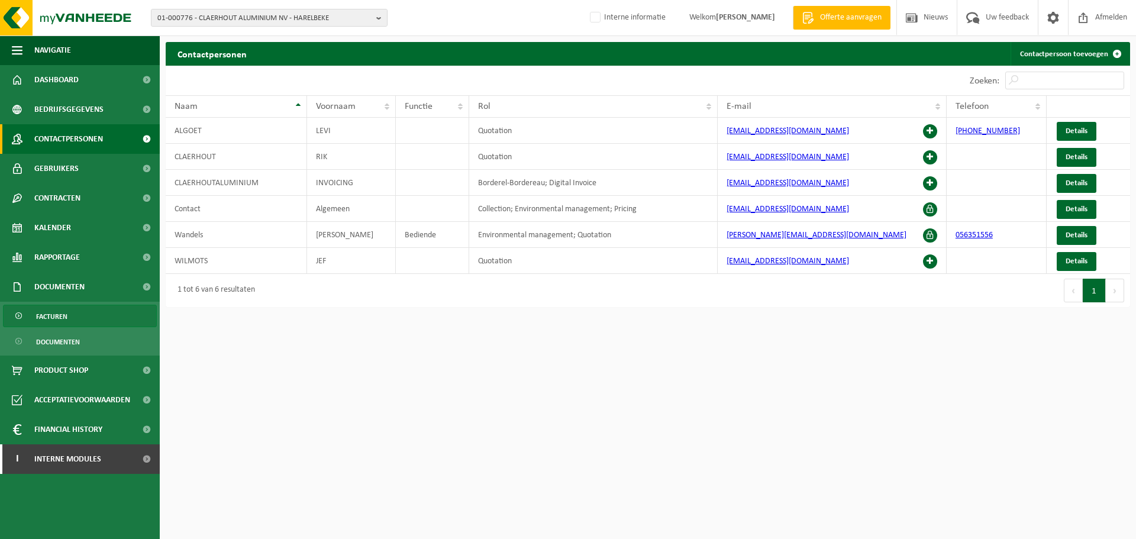
click at [63, 317] on span "Facturen" at bounding box center [51, 316] width 31 height 22
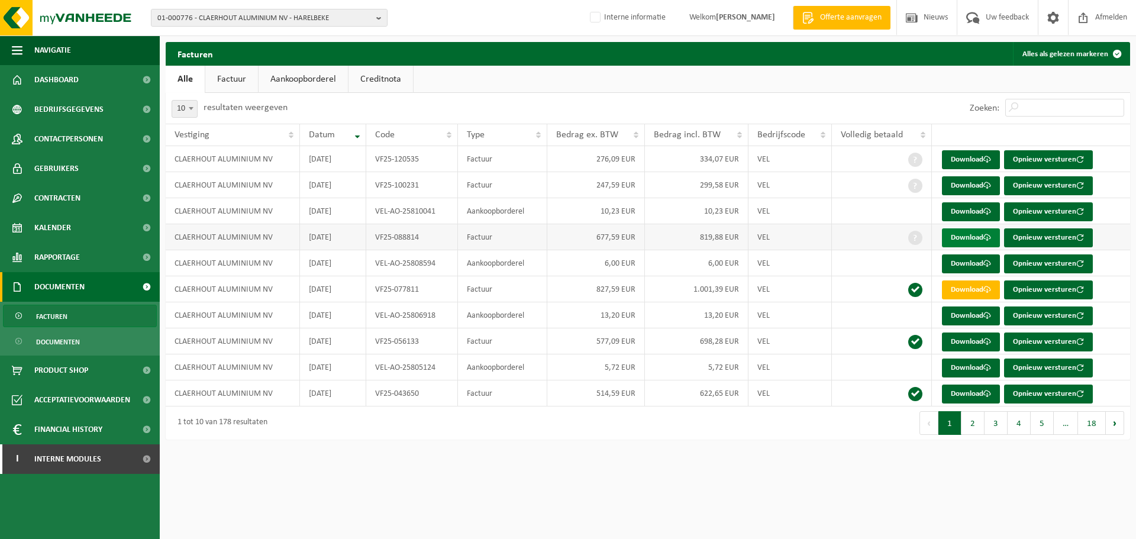
click at [964, 232] on link "Download" at bounding box center [971, 237] width 58 height 19
click at [696, 493] on html "01-000776 - CLAERHOUT ALUMINIUM NV - HARELBEKE 10-772755 - CLAERHOUT ALU/RALUCO…" at bounding box center [568, 269] width 1136 height 539
